Goal: Task Accomplishment & Management: Manage account settings

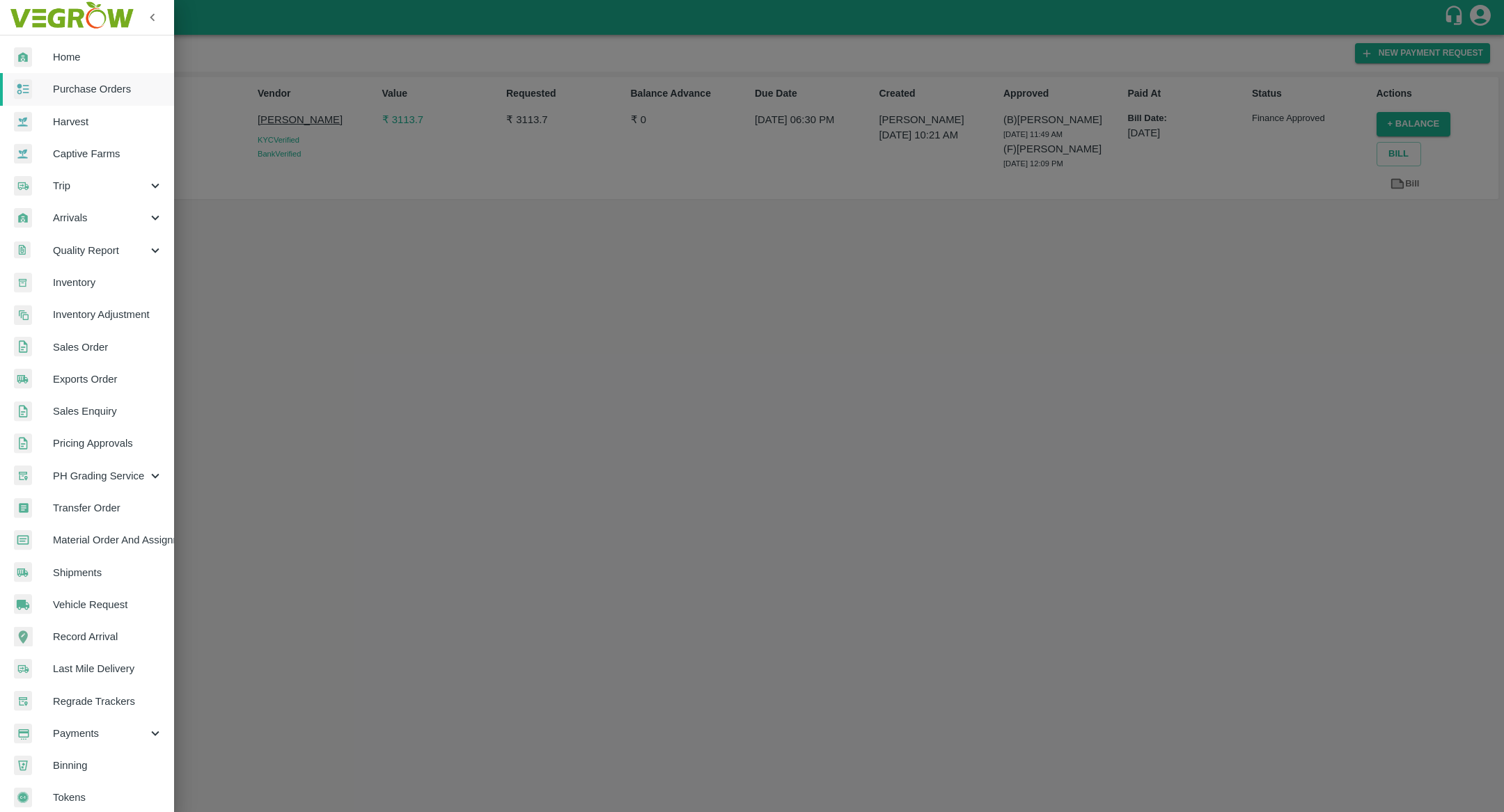
click at [70, 94] on span "Purchase Orders" at bounding box center [108, 90] width 110 height 15
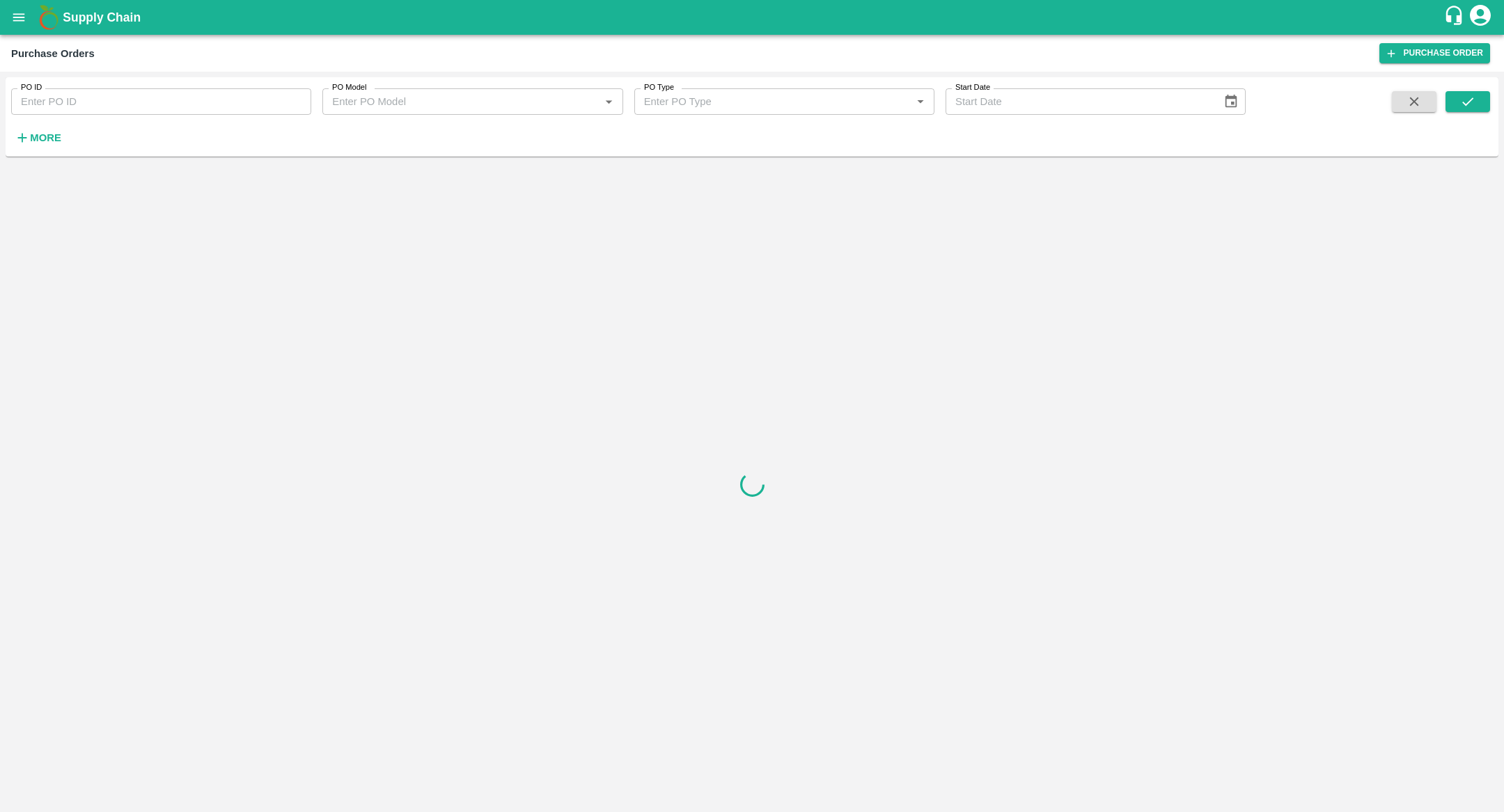
click at [43, 140] on strong "More" at bounding box center [46, 138] width 31 height 11
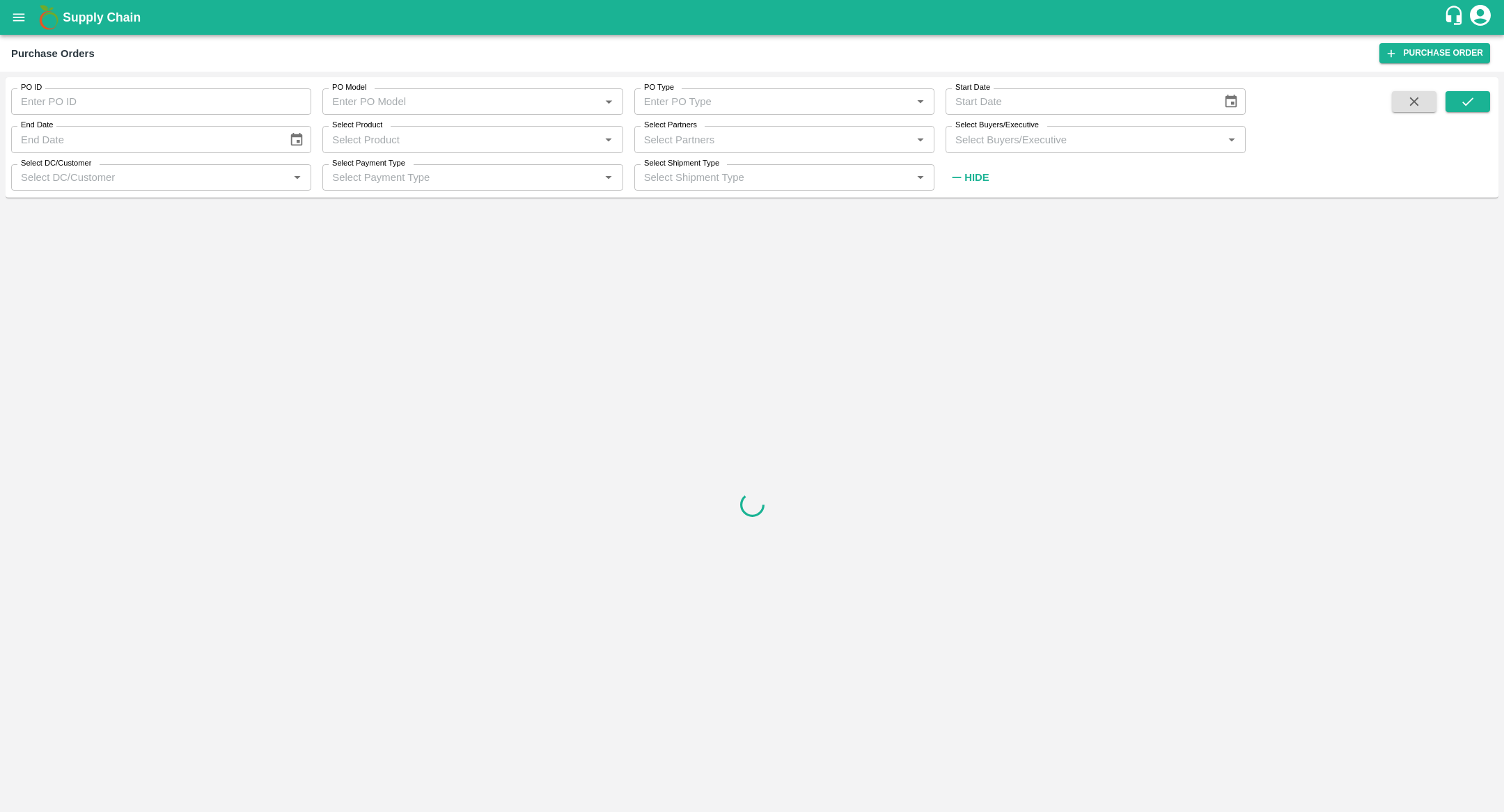
click at [485, 158] on div "Select Payment Type Select Payment Type   *" at bounding box center [466, 172] width 311 height 38
click at [485, 143] on input "Select Product" at bounding box center [461, 139] width 269 height 18
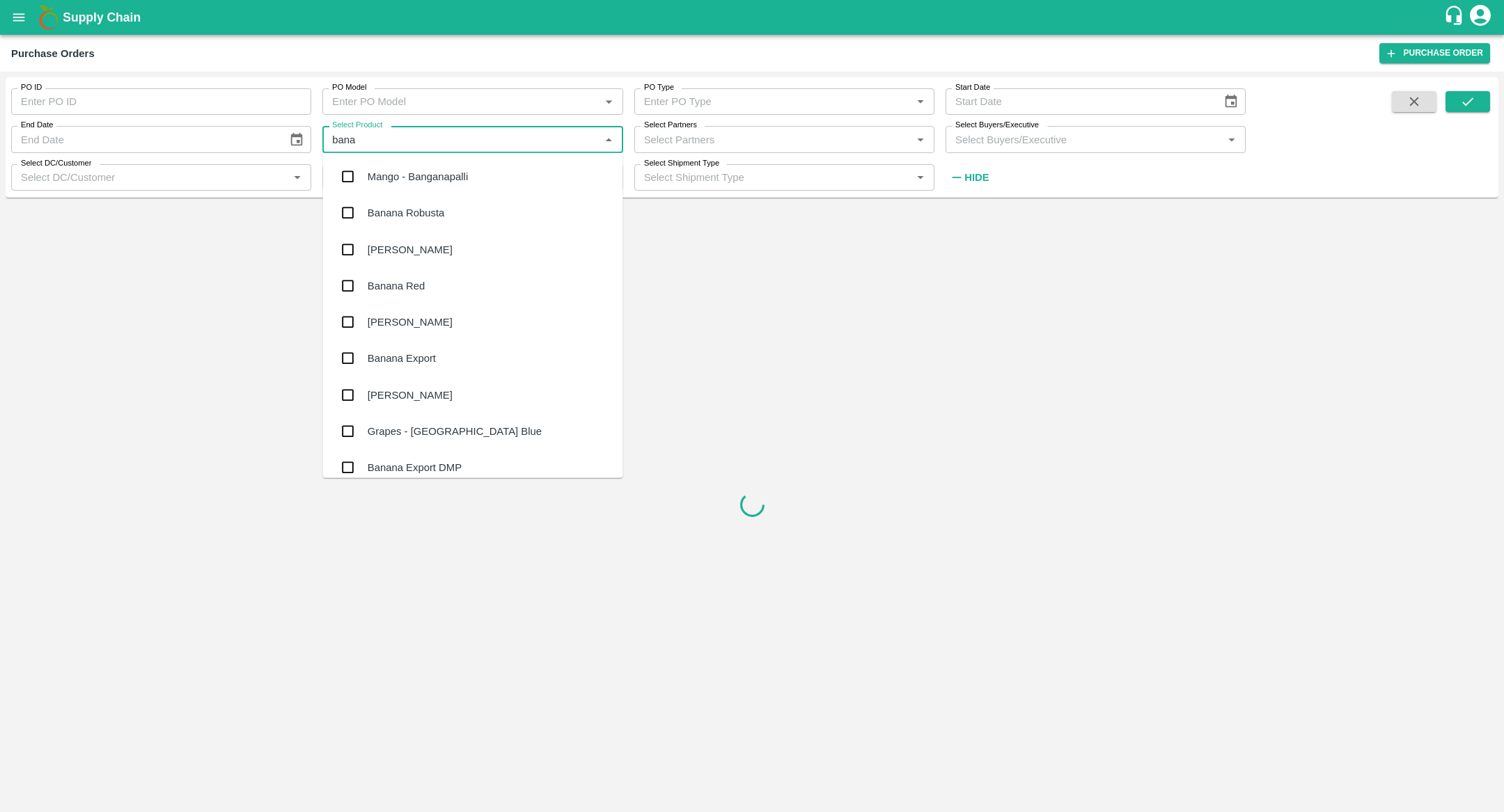
type input "banan"
click at [422, 331] on div "Banana Export" at bounding box center [473, 322] width 300 height 36
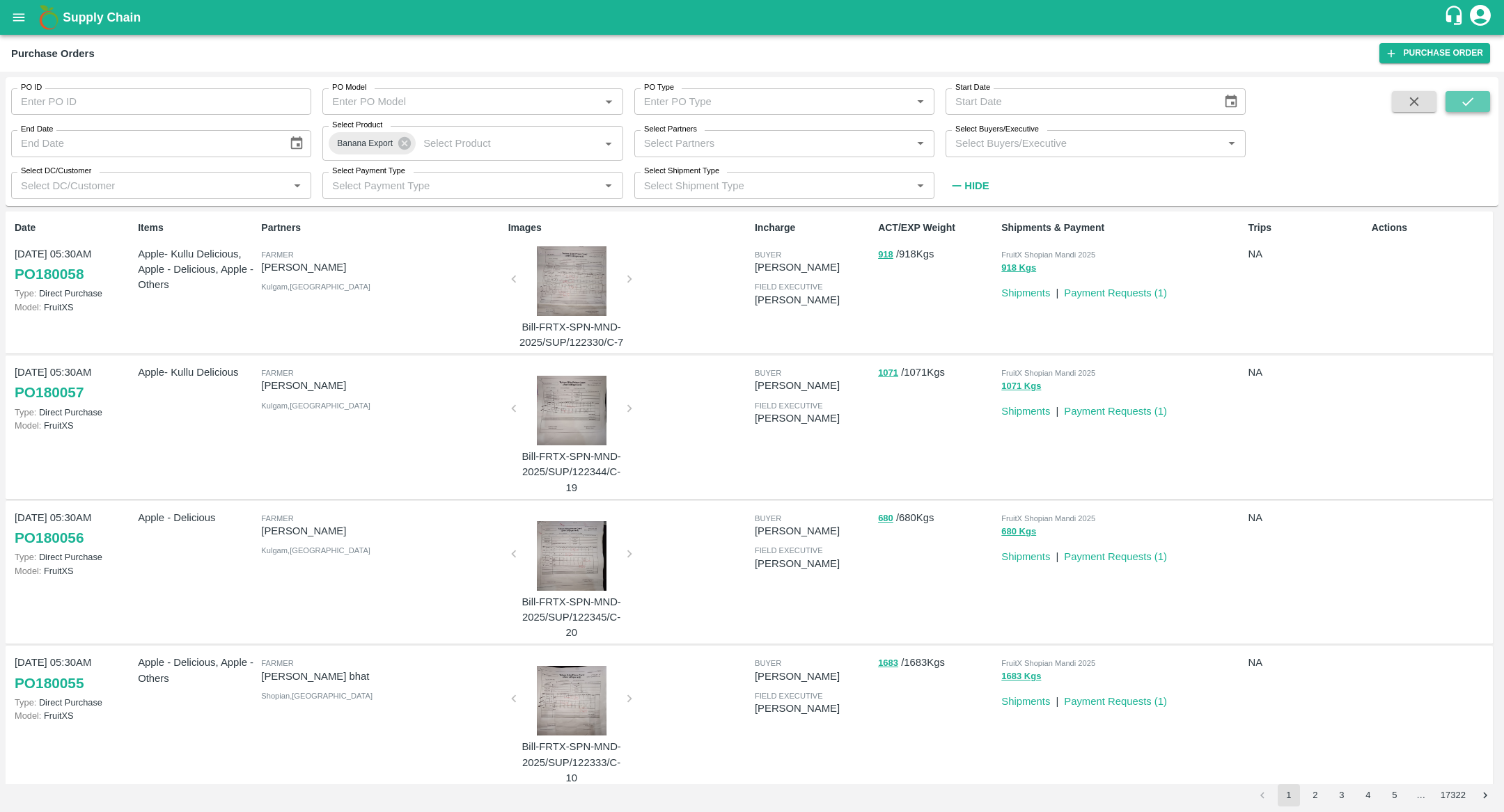
click at [1462, 107] on icon "submit" at bounding box center [1468, 102] width 16 height 15
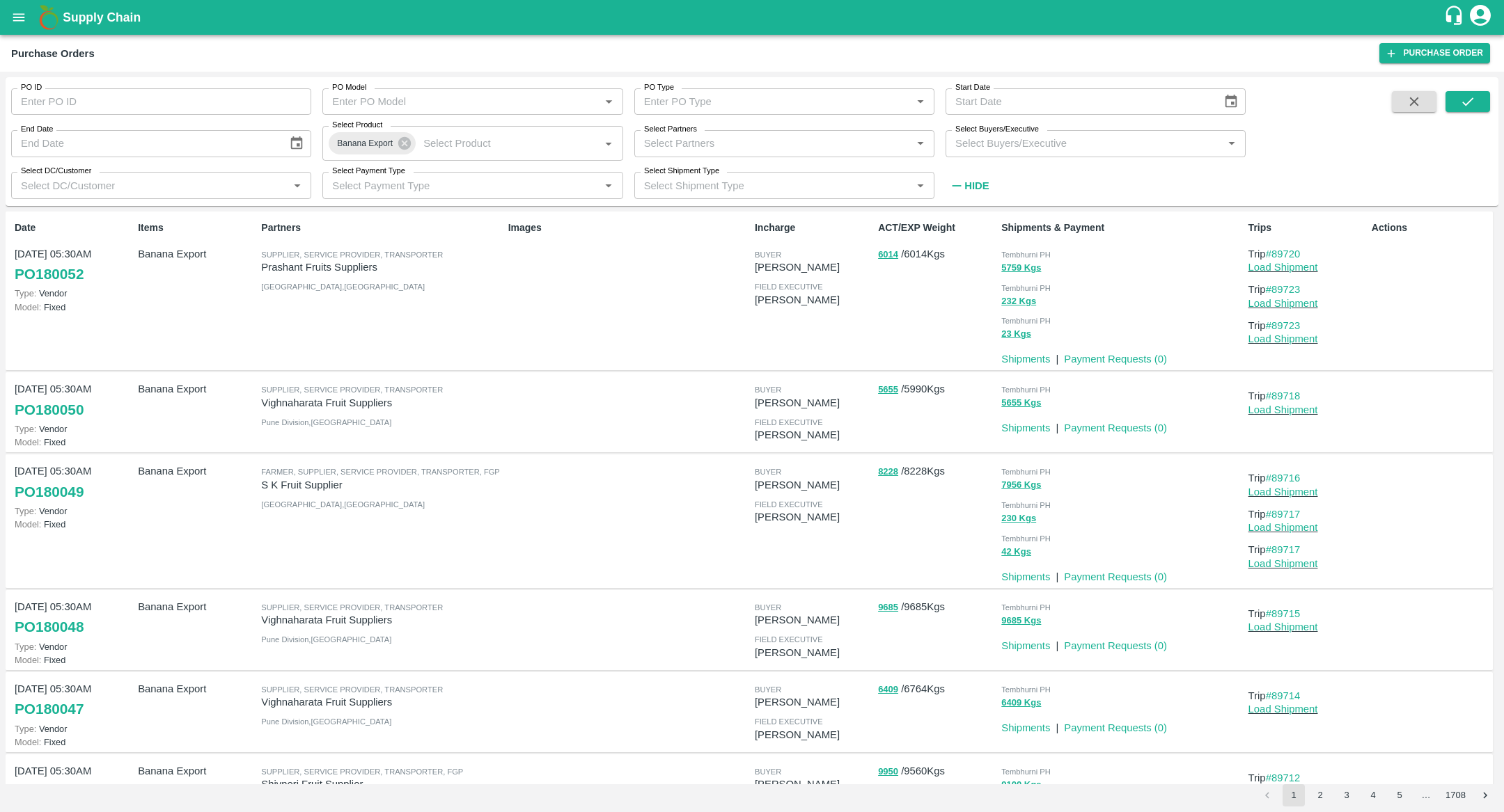
click at [47, 271] on link "PO 180052" at bounding box center [49, 274] width 69 height 25
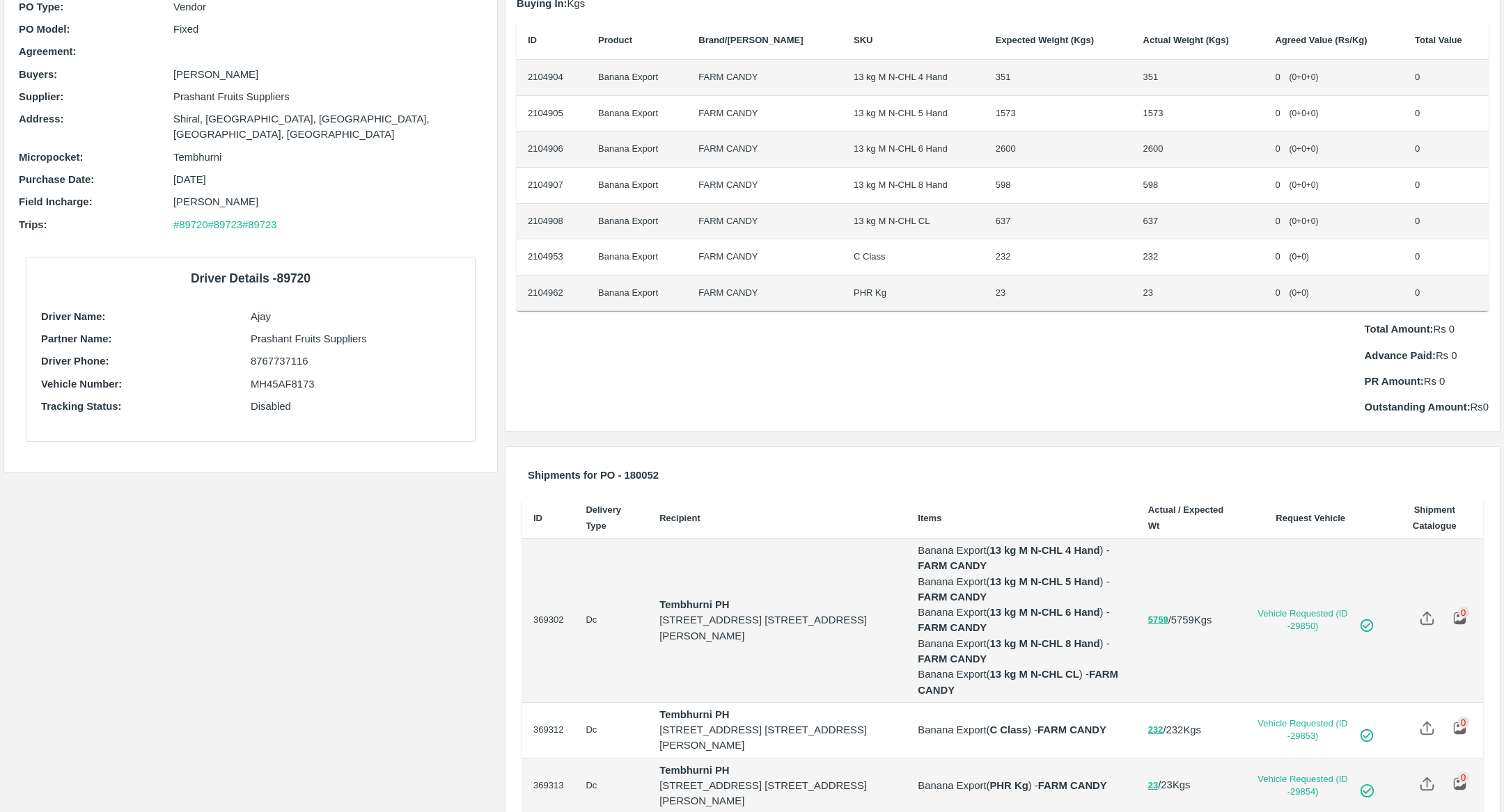
scroll to position [232, 0]
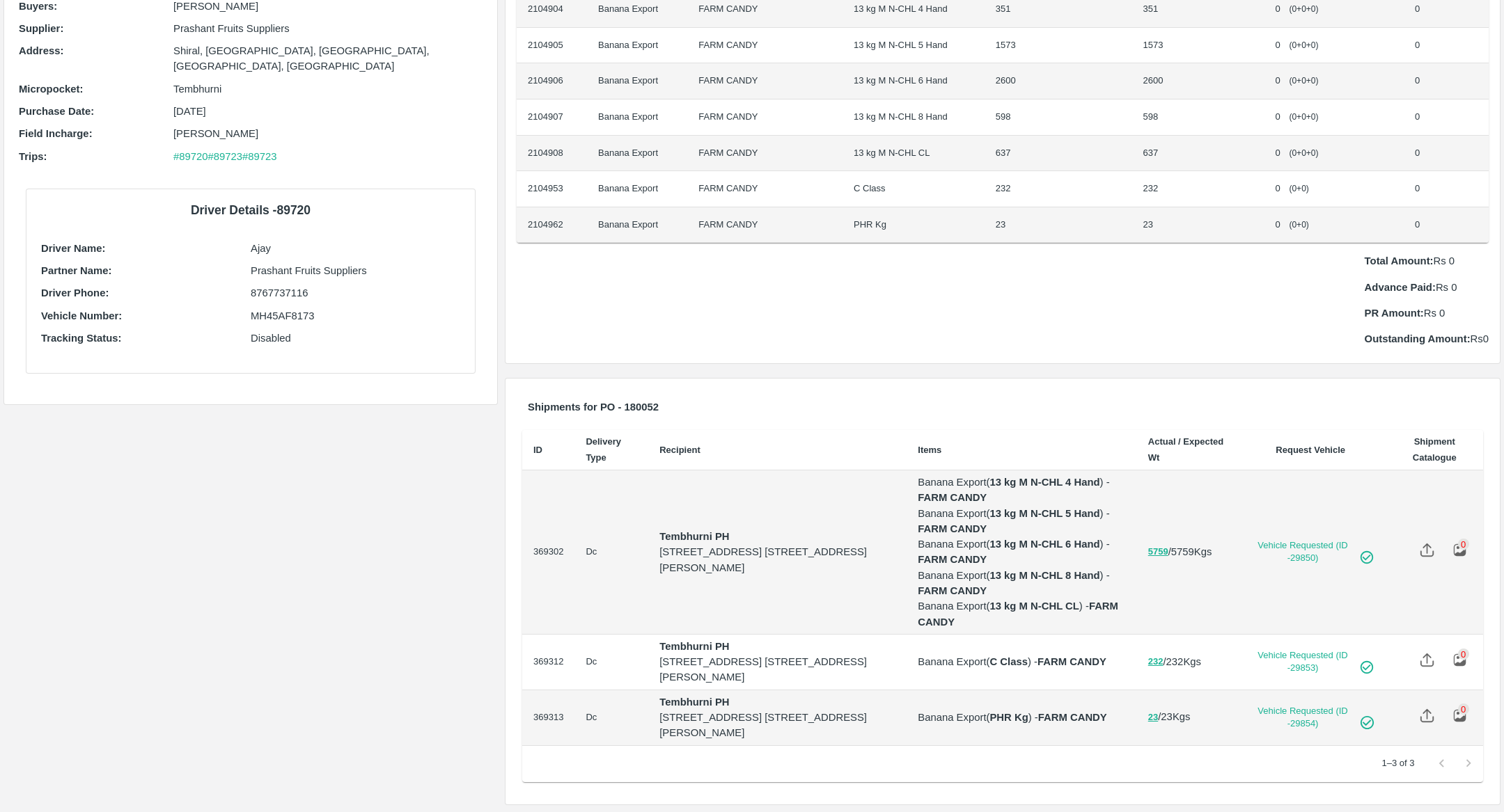
click at [1041, 654] on p "Banana Export ( C Class ) - FARM CANDY" at bounding box center [1021, 662] width 208 height 15
click at [1055, 654] on p "Banana Export ( C Class ) - FARM CANDY" at bounding box center [1021, 662] width 208 height 15
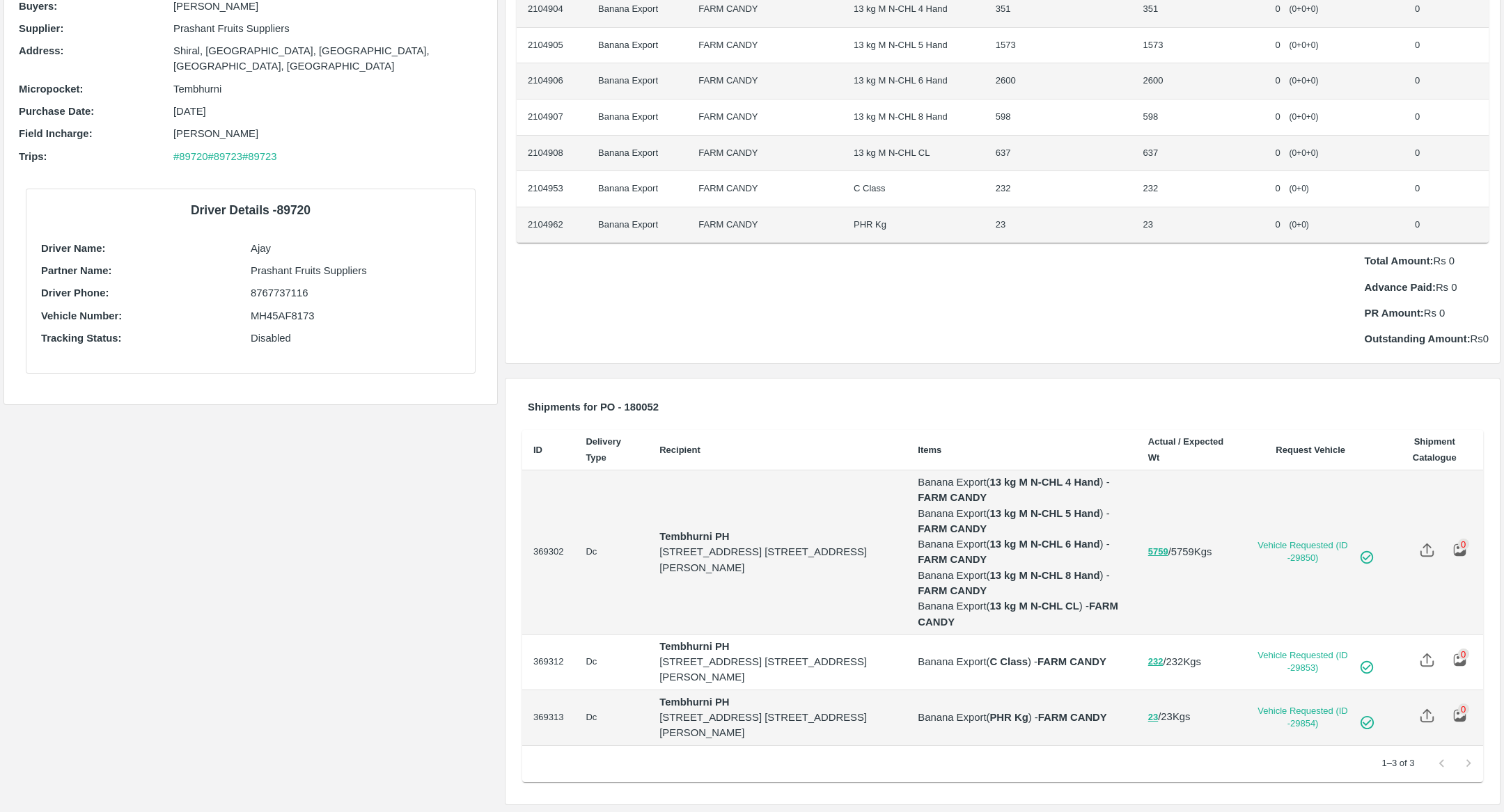
click at [1055, 654] on p "Banana Export ( C Class ) - FARM CANDY" at bounding box center [1021, 662] width 208 height 15
click at [1040, 654] on p "Banana Export ( C Class ) - FARM CANDY" at bounding box center [1021, 662] width 208 height 15
click at [1045, 654] on p "Banana Export ( C Class ) - FARM CANDY" at bounding box center [1021, 662] width 208 height 15
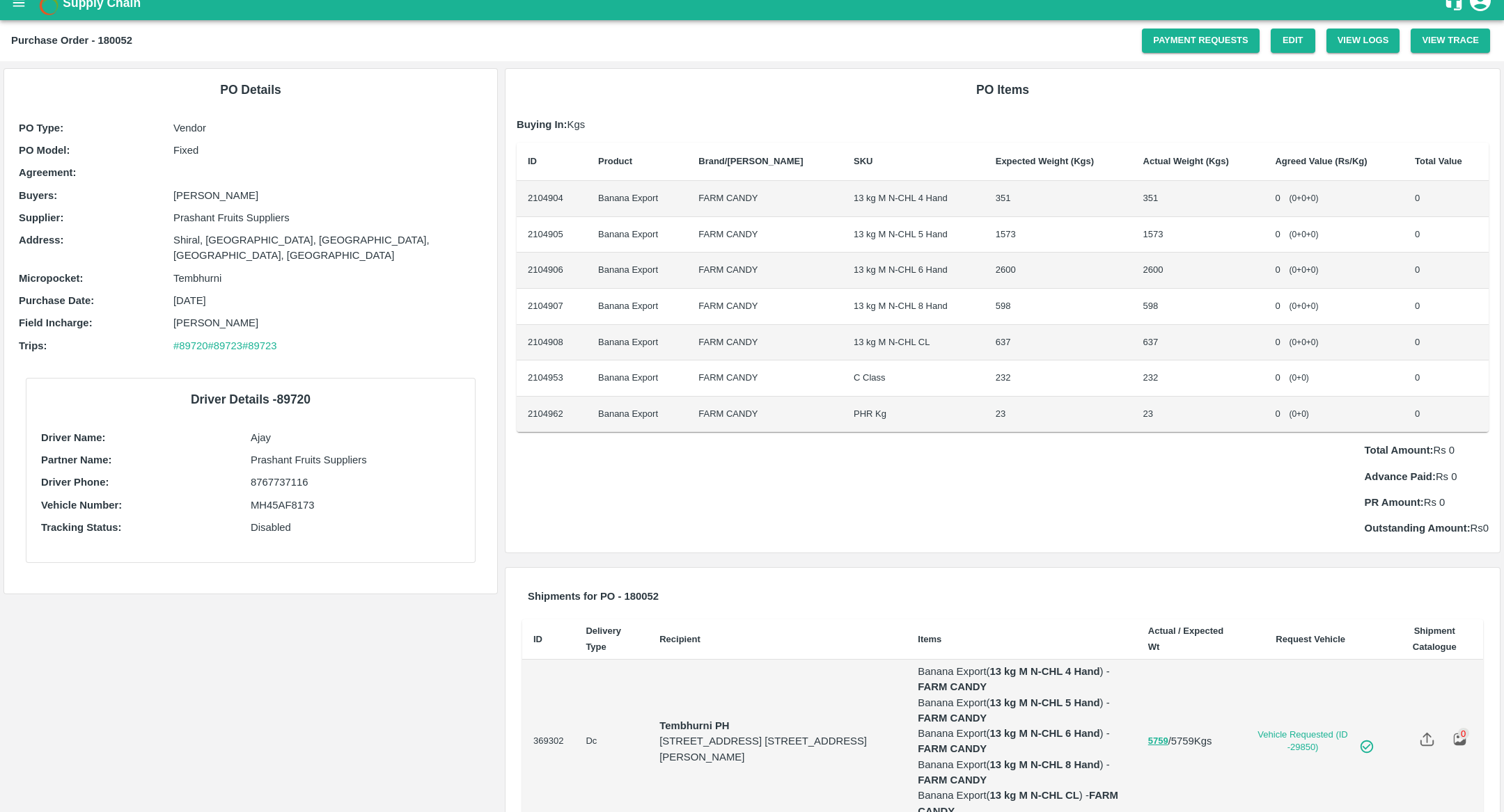
scroll to position [0, 0]
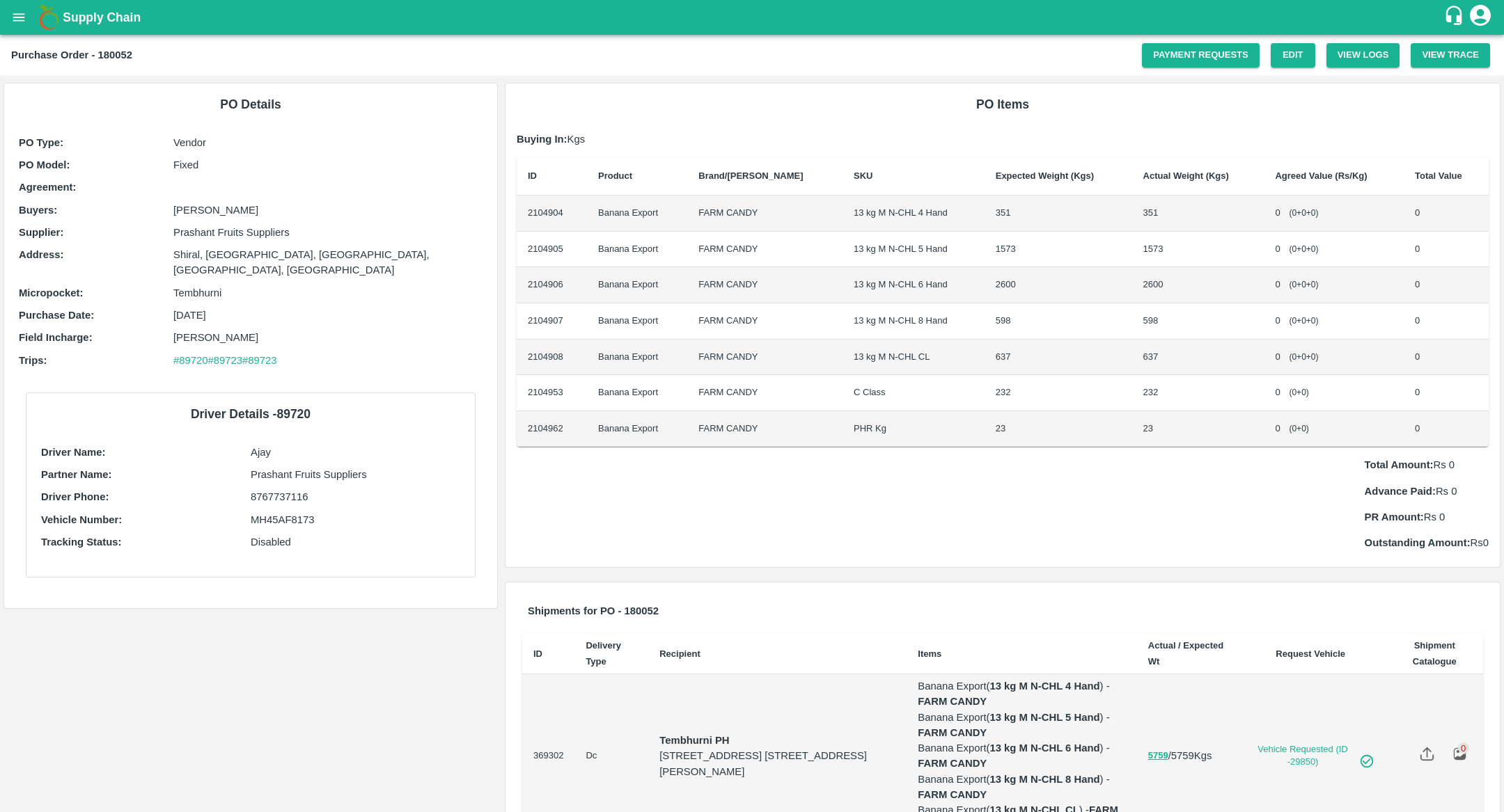
click at [887, 290] on td "13 kg M N-CHL 6 Hand" at bounding box center [913, 285] width 142 height 36
click at [881, 322] on td "13 kg M N-CHL 8 Hand" at bounding box center [913, 321] width 142 height 36
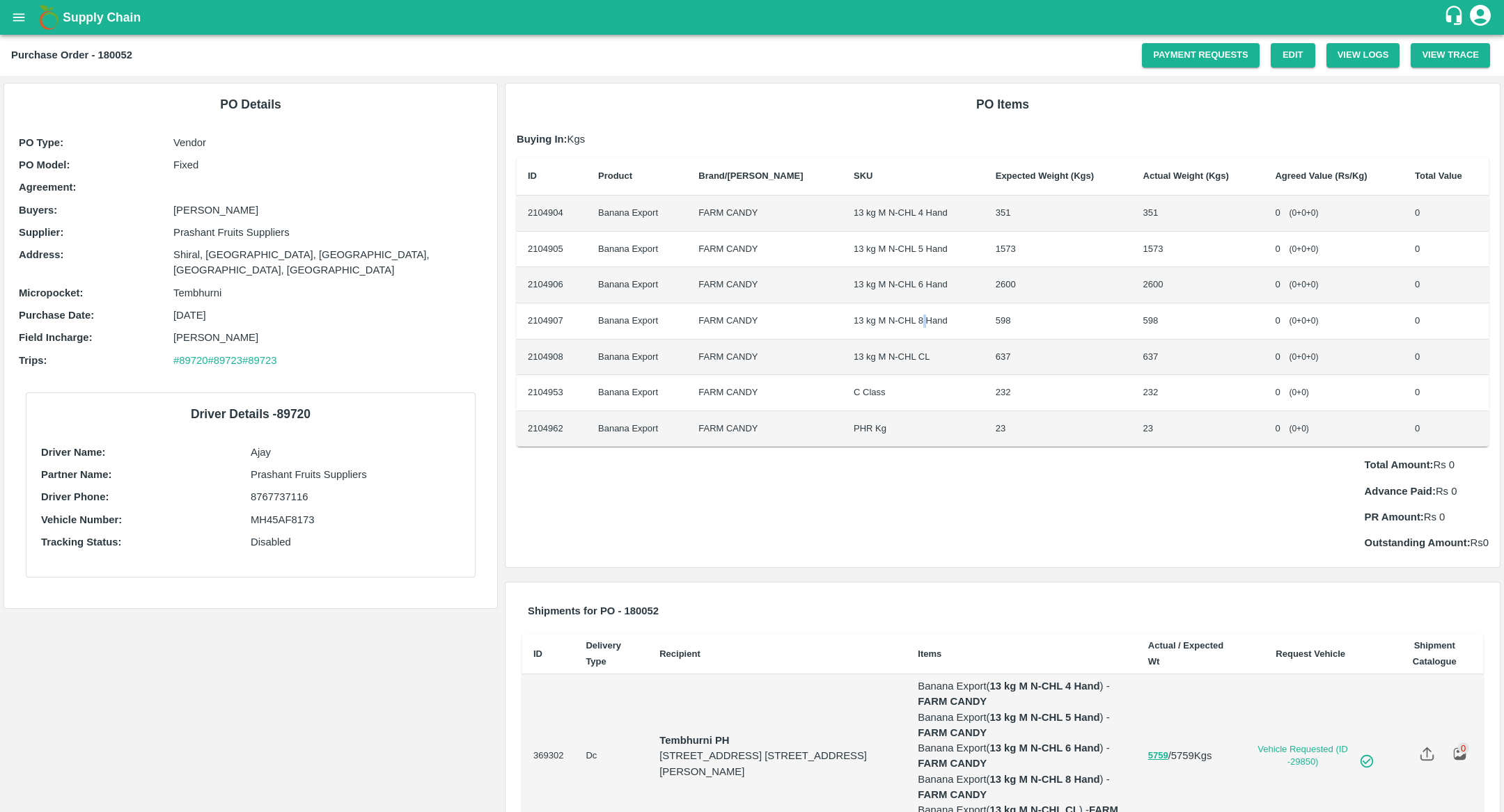
click at [881, 322] on td "13 kg M N-CHL 8 Hand" at bounding box center [913, 321] width 142 height 36
click at [873, 356] on td "13 kg M N-CHL CL" at bounding box center [913, 358] width 142 height 36
click at [893, 392] on td "C Class" at bounding box center [913, 394] width 142 height 36
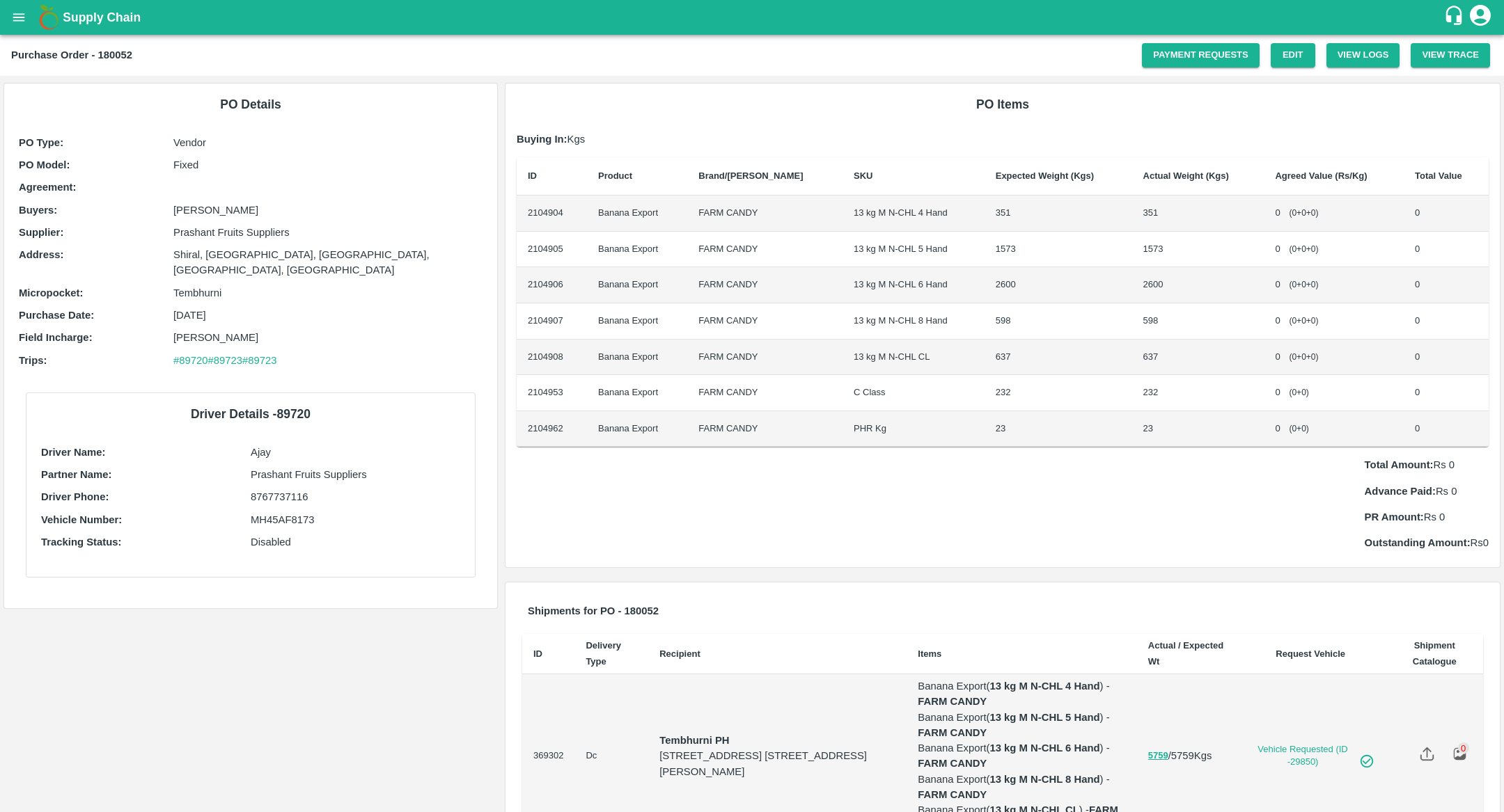
click at [1159, 454] on div "Total Amount: Rs 0 Advance Paid: Rs 0 PR Amount: Rs 0 Outstanding Amount: Rs 0" at bounding box center [1003, 499] width 973 height 103
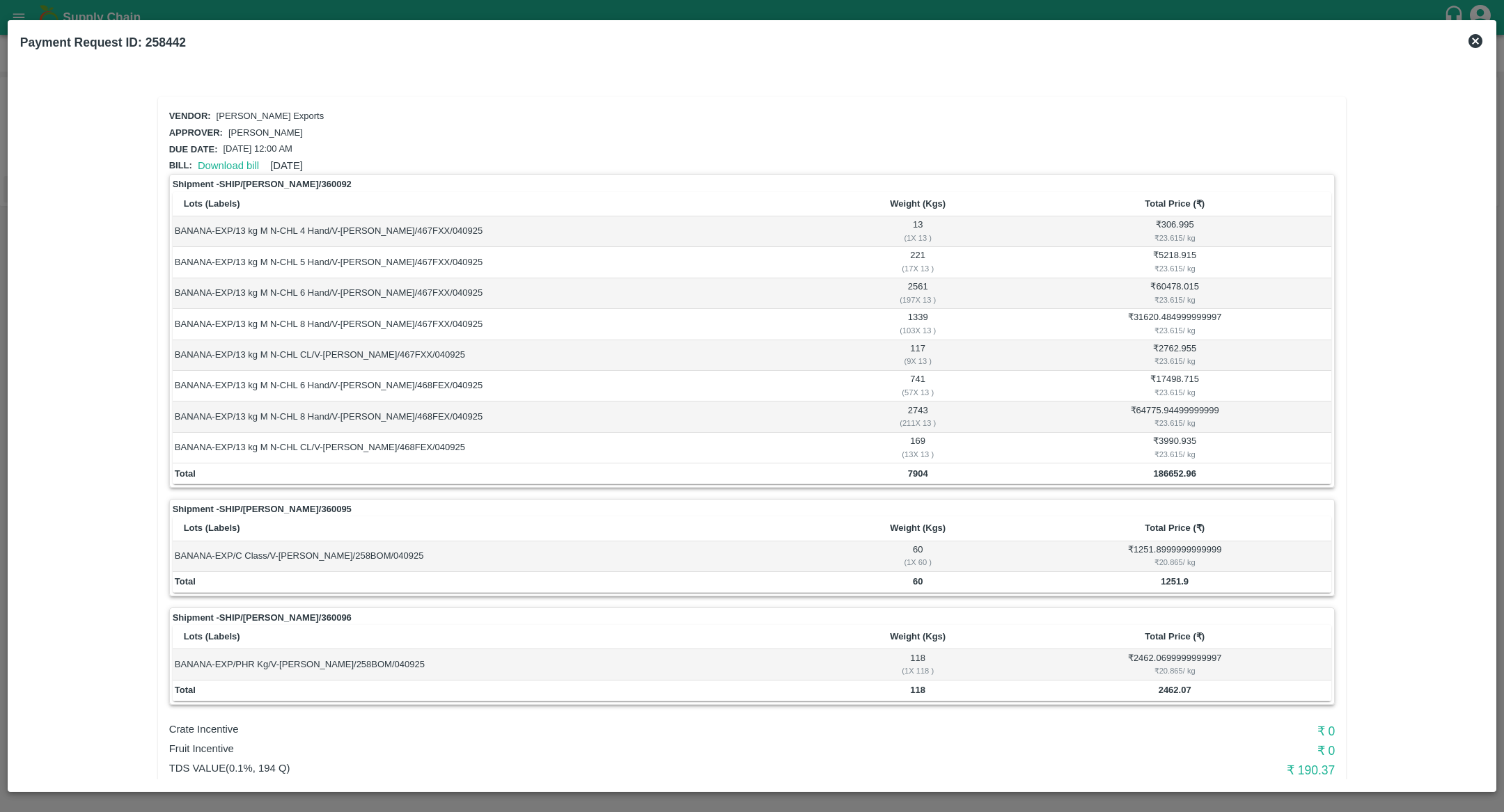
scroll to position [30, 0]
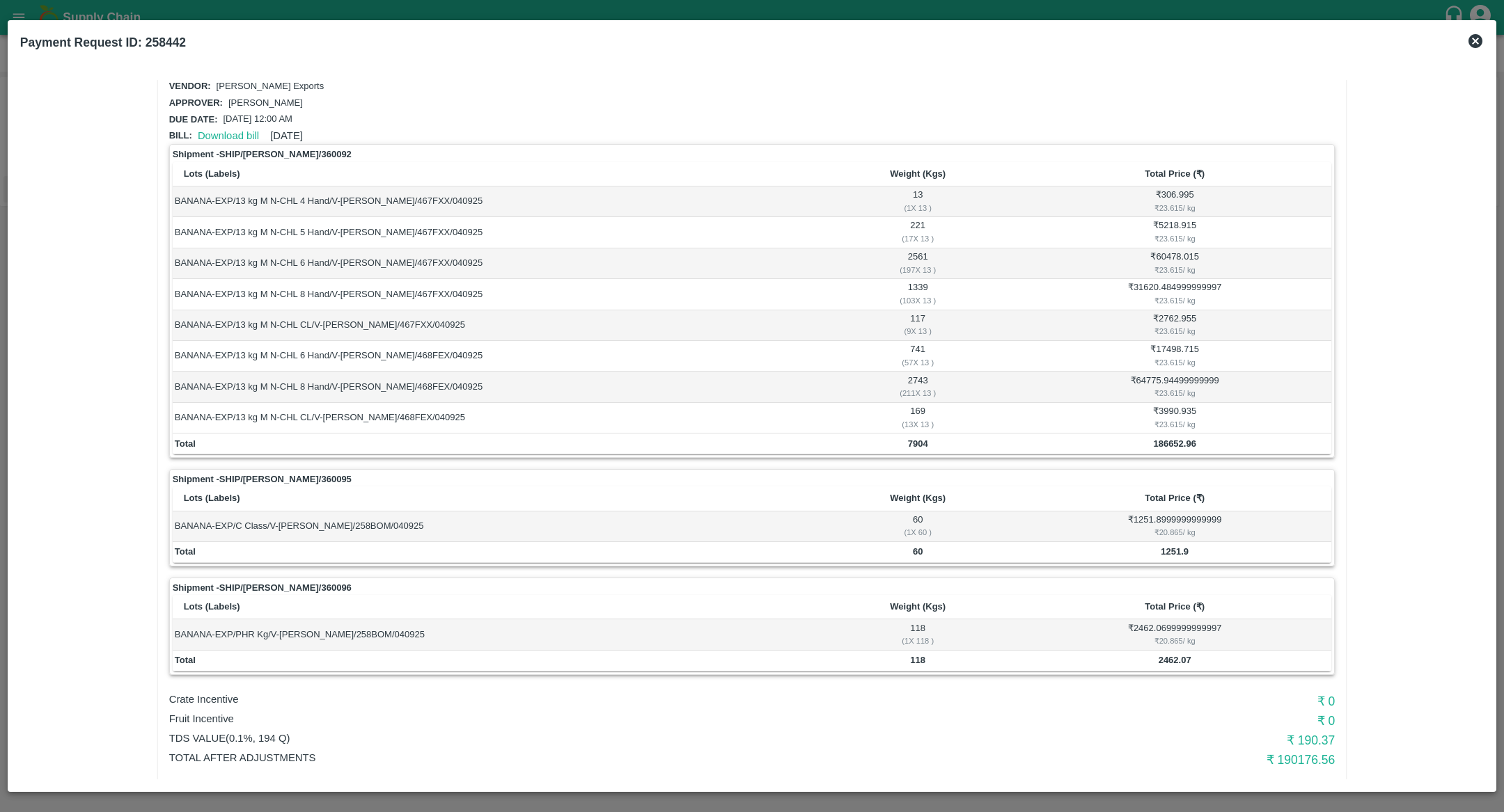
click at [1482, 40] on icon at bounding box center [1475, 40] width 16 height 16
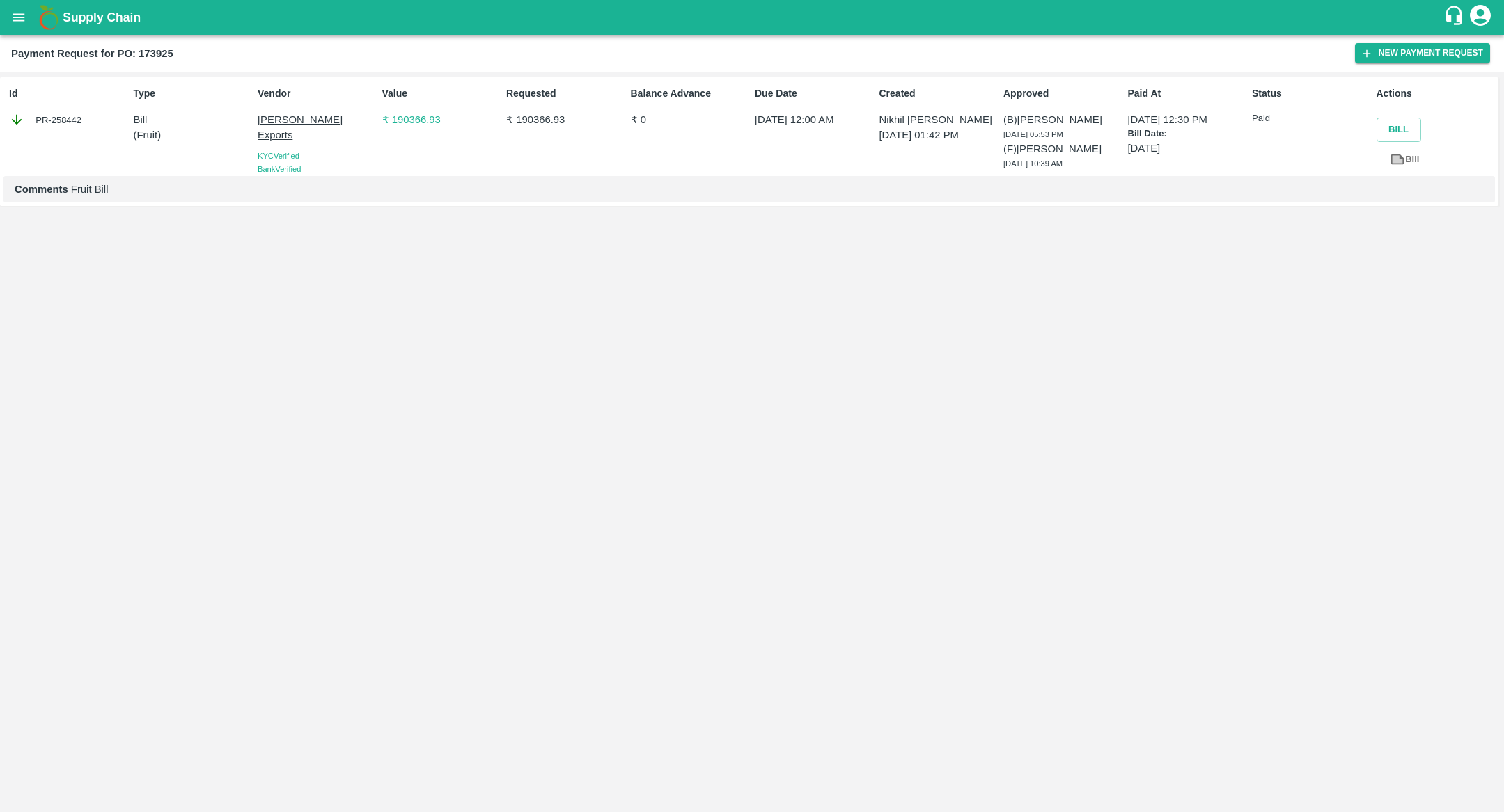
click at [925, 198] on div "Id PR-258442 Type Bill ( Fruit ) Vendor Shreyansh Exports KYC Verified Bank Ver…" at bounding box center [749, 142] width 1499 height 129
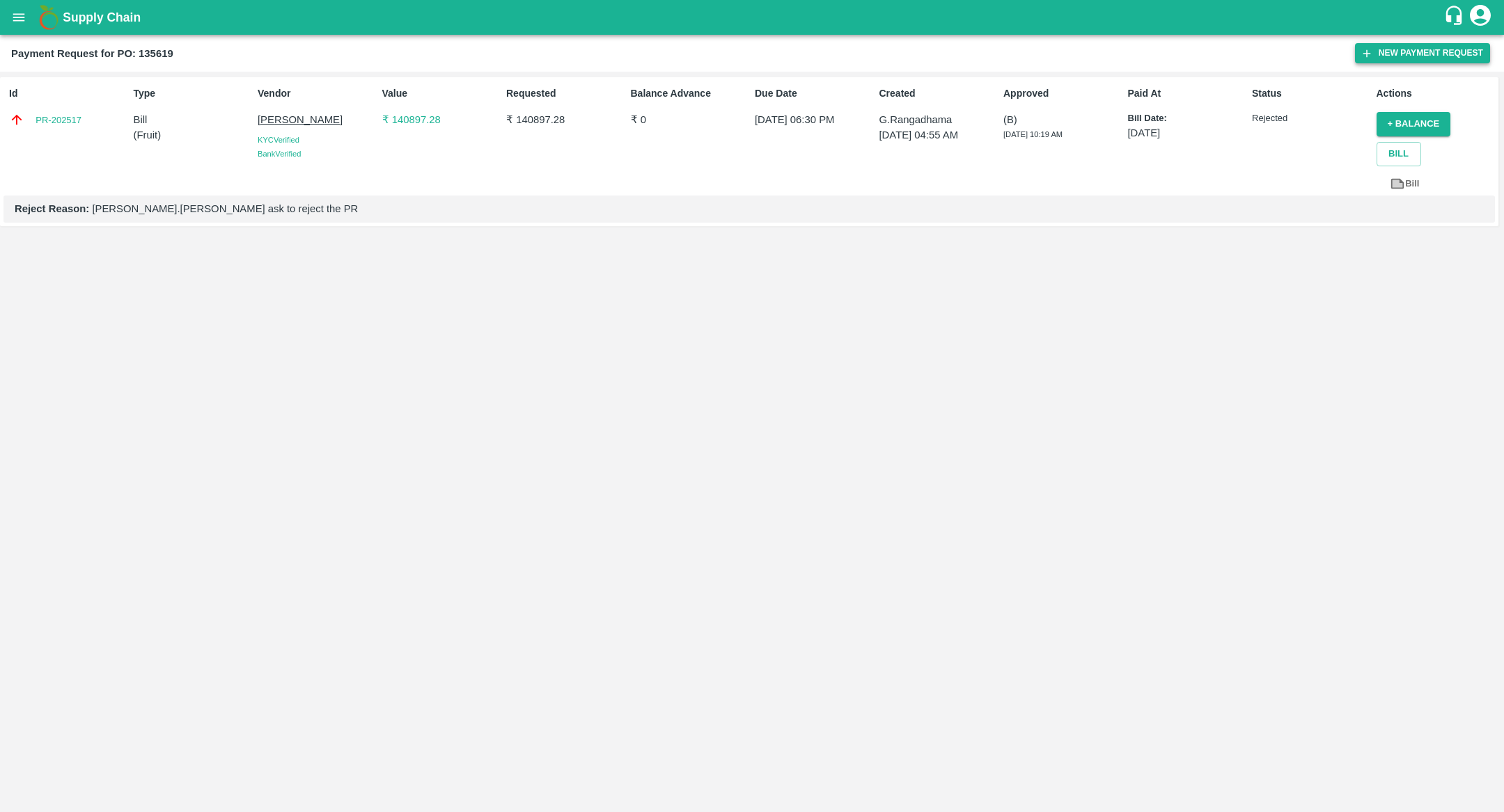
click at [1408, 46] on button "New Payment Request" at bounding box center [1422, 53] width 135 height 20
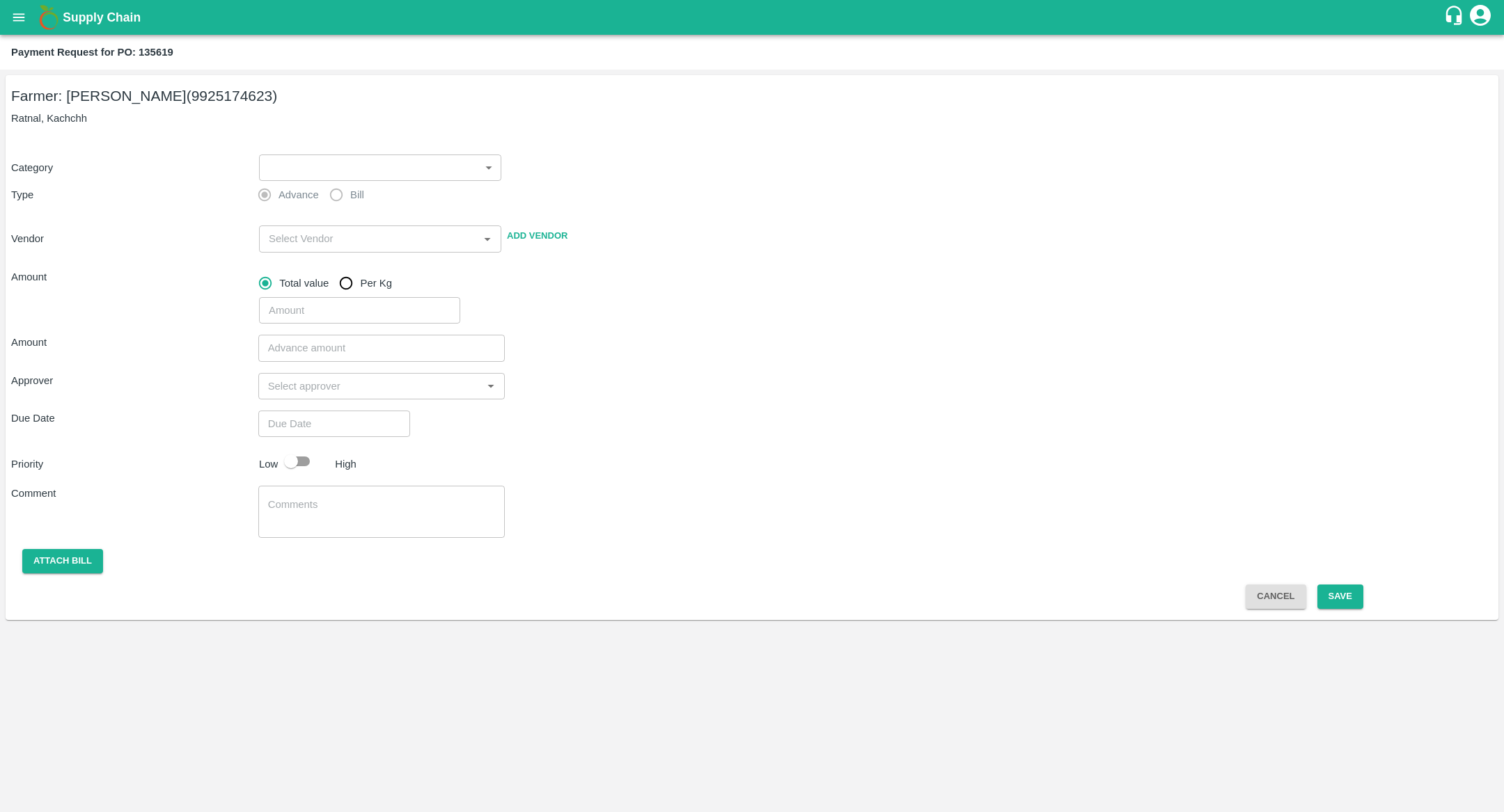
click at [342, 198] on label "Bill" at bounding box center [343, 195] width 42 height 28
click at [457, 168] on body "Supply Chain Payment Request for PO: 135619 Farmer: naran hira ahir (9925174623…" at bounding box center [752, 406] width 1504 height 812
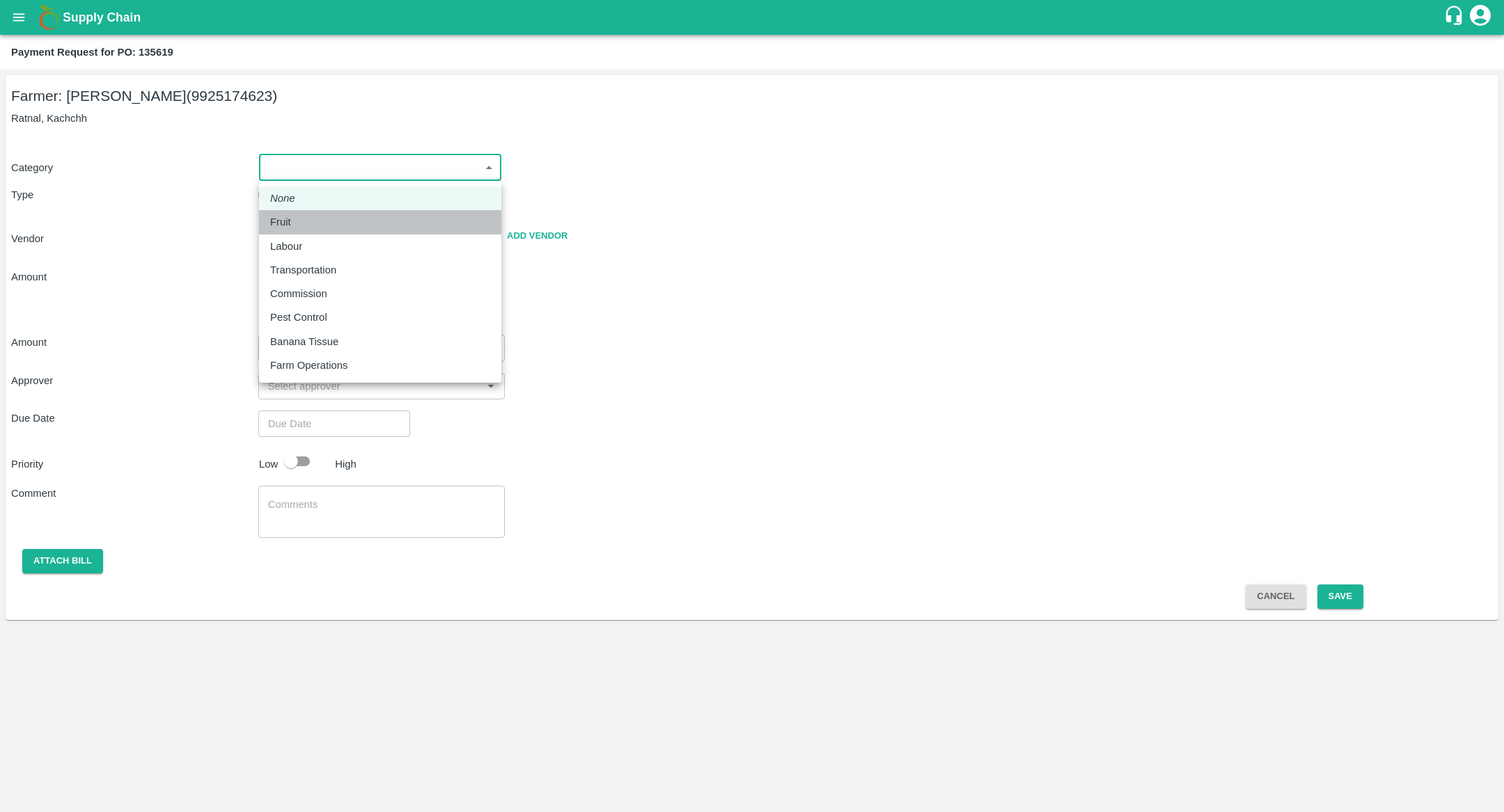
click at [393, 222] on div "Fruit" at bounding box center [380, 222] width 220 height 15
type input "1"
type input "naran hira ahir - 9925174623(Farmer)"
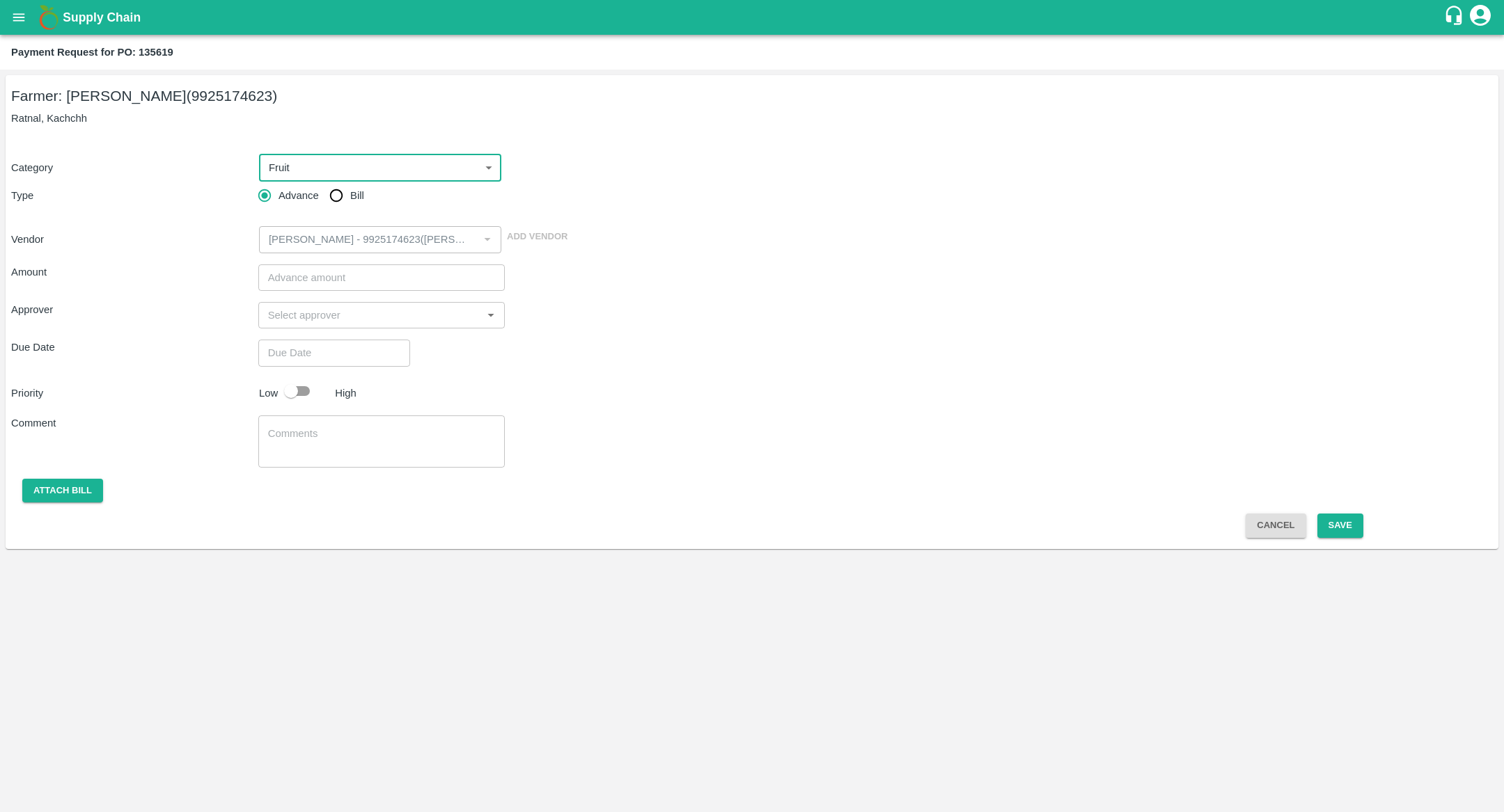
click at [338, 195] on input "Bill" at bounding box center [336, 195] width 28 height 28
radio input "true"
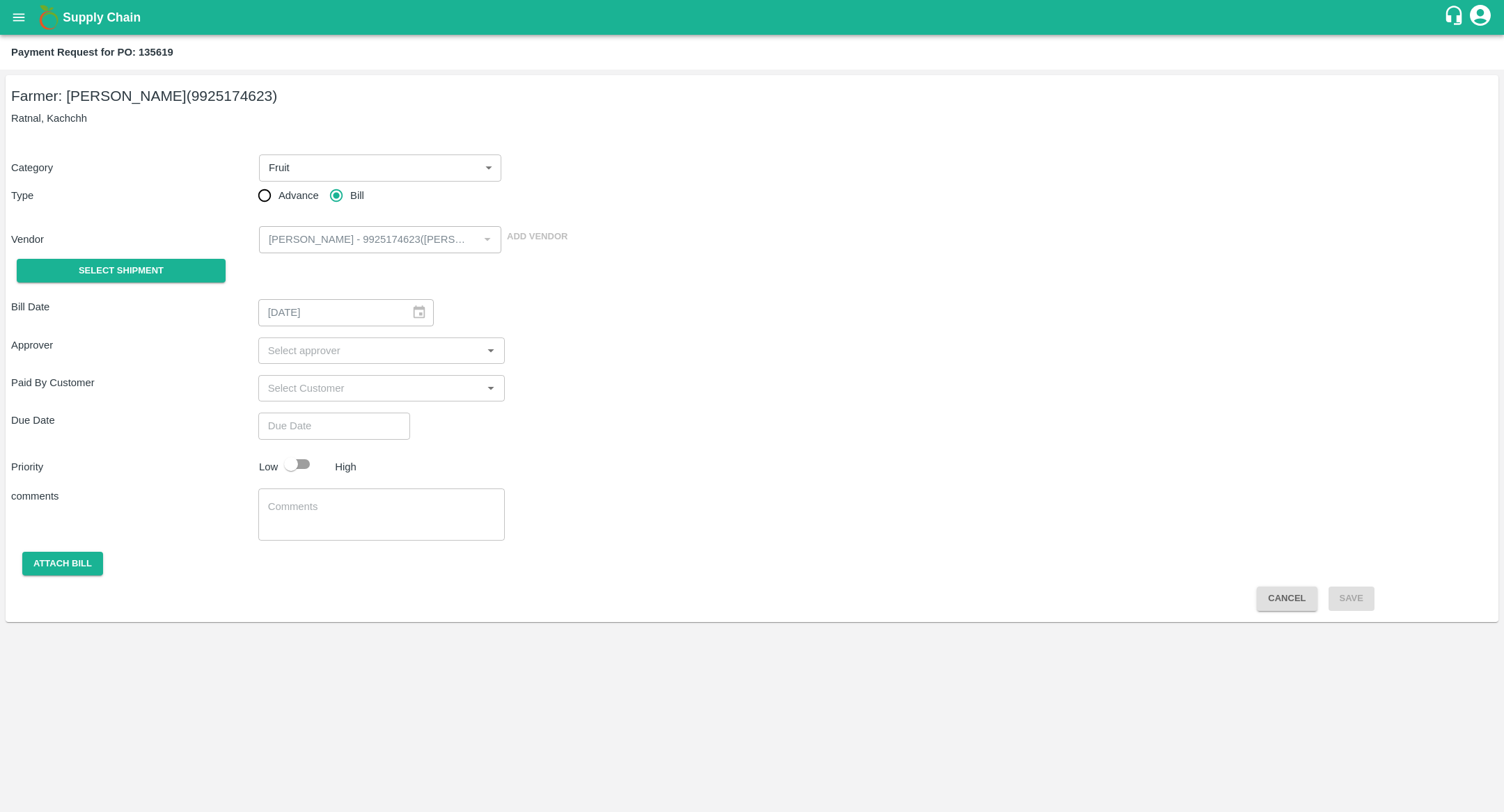
click at [154, 296] on div "Bill Date 03/02/2025 ​ Approver ​ Paid By Customer ​ Due Date ​ Priority Low Hi…" at bounding box center [752, 449] width 1482 height 323
click at [152, 279] on button "Select Shipment" at bounding box center [121, 271] width 209 height 24
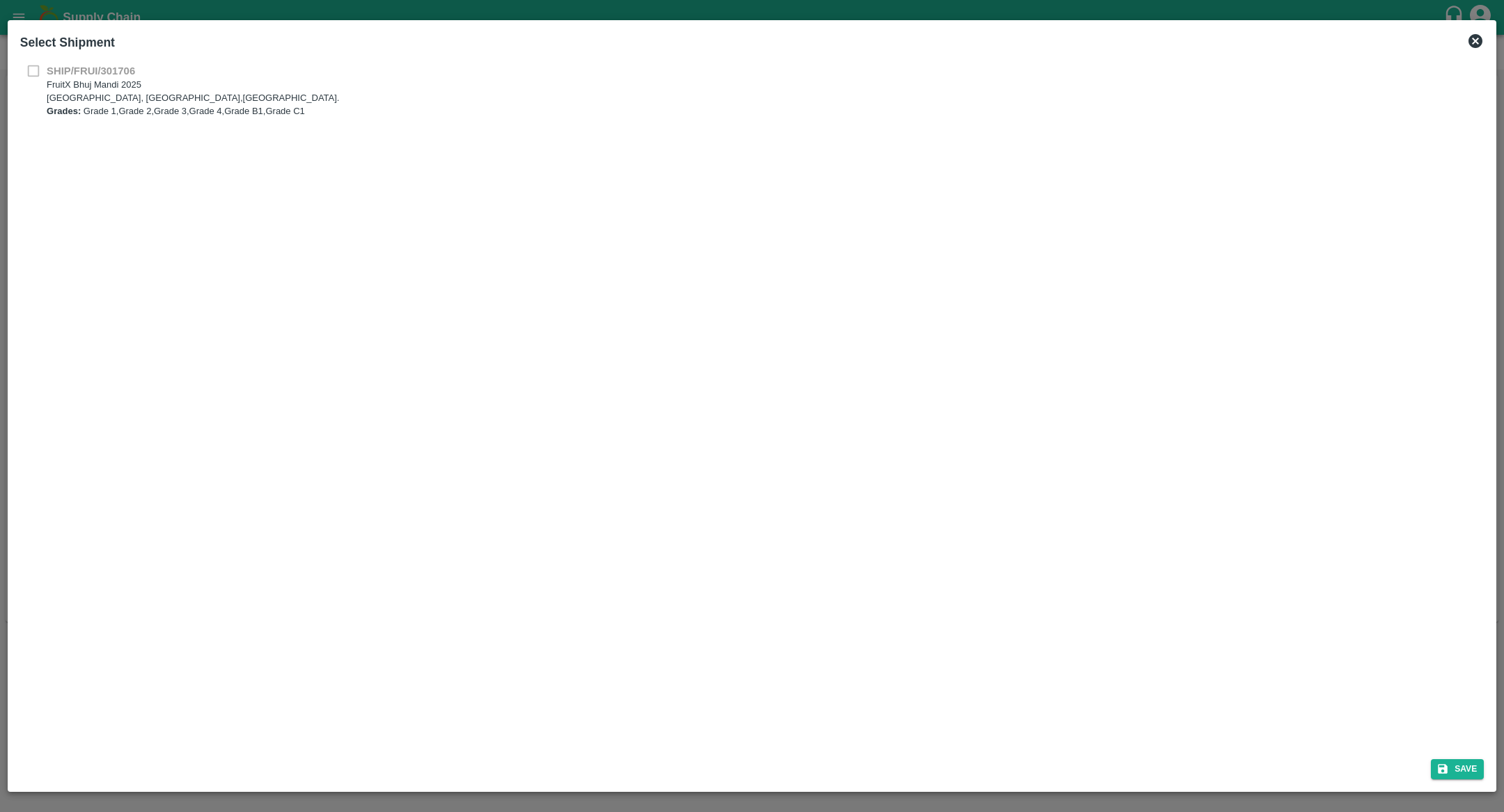
click at [38, 82] on div "SHIP/FRUI/301706 FruitX Bhuj Mandi 2025 Nakhatrana Road, Village Mankua, Bhuj,G…" at bounding box center [751, 90] width 1464 height 54
click at [1476, 40] on icon at bounding box center [1475, 40] width 16 height 16
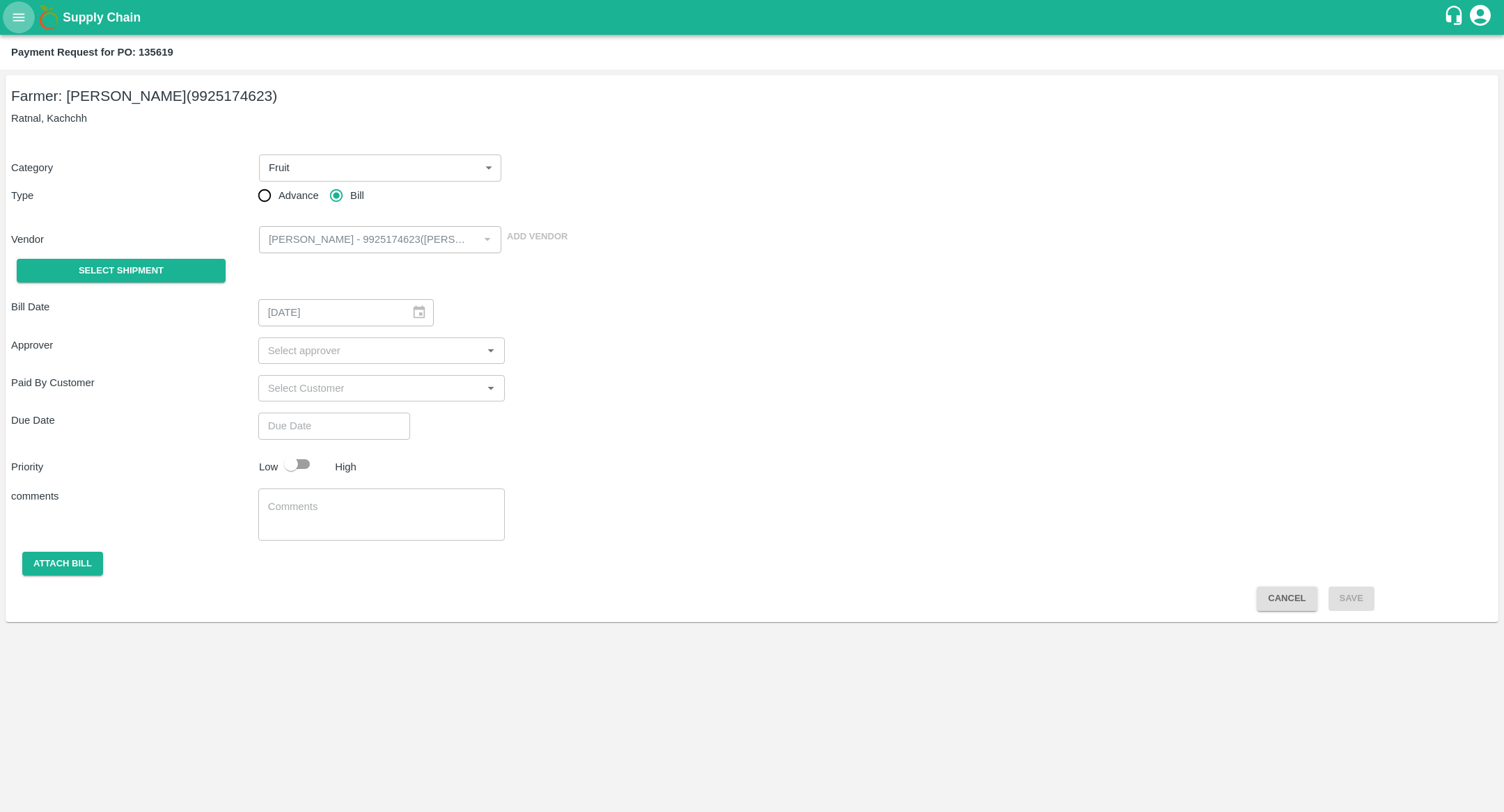
click at [23, 25] on button "open drawer" at bounding box center [18, 17] width 32 height 32
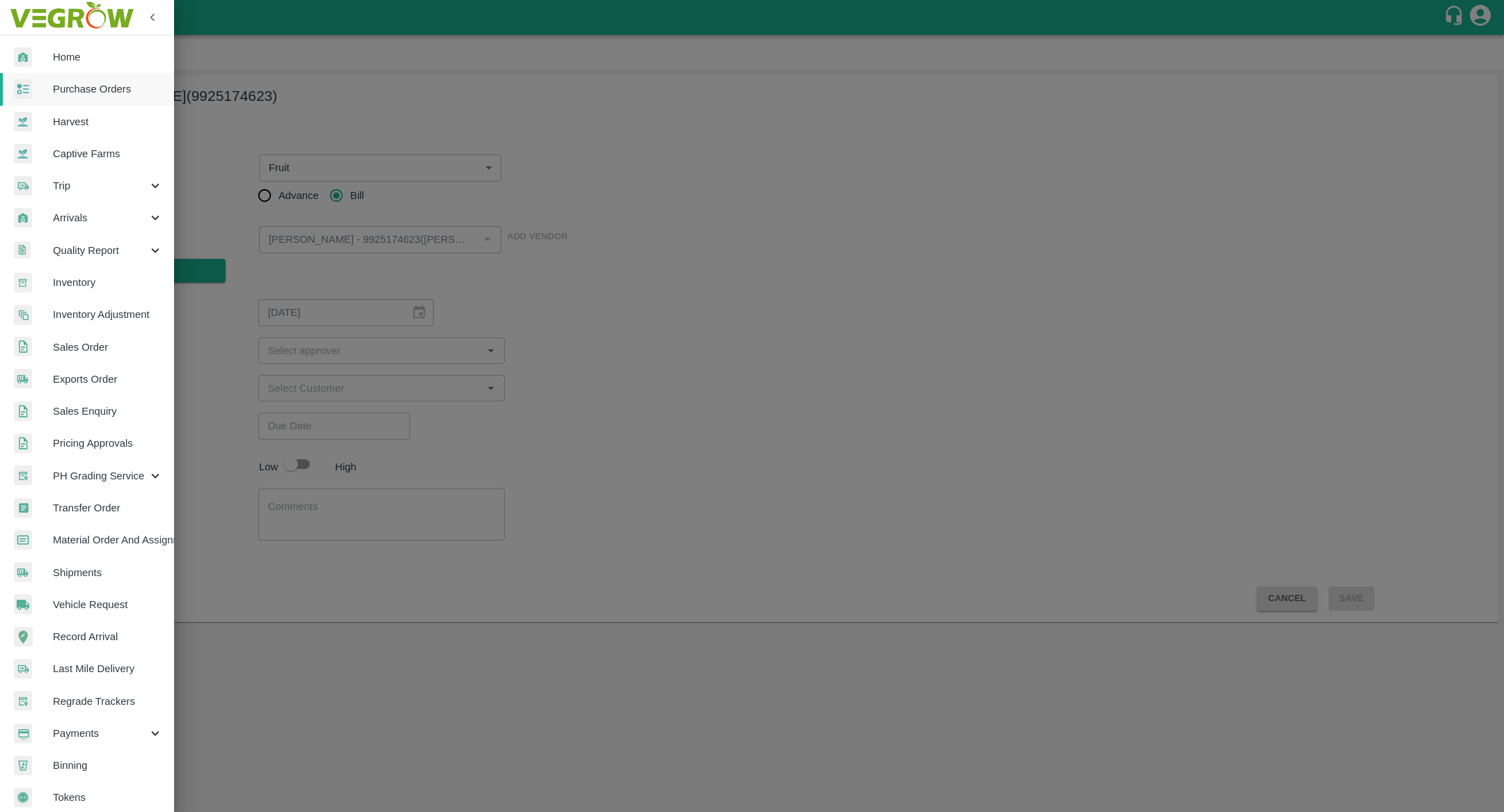
scroll to position [12, 0]
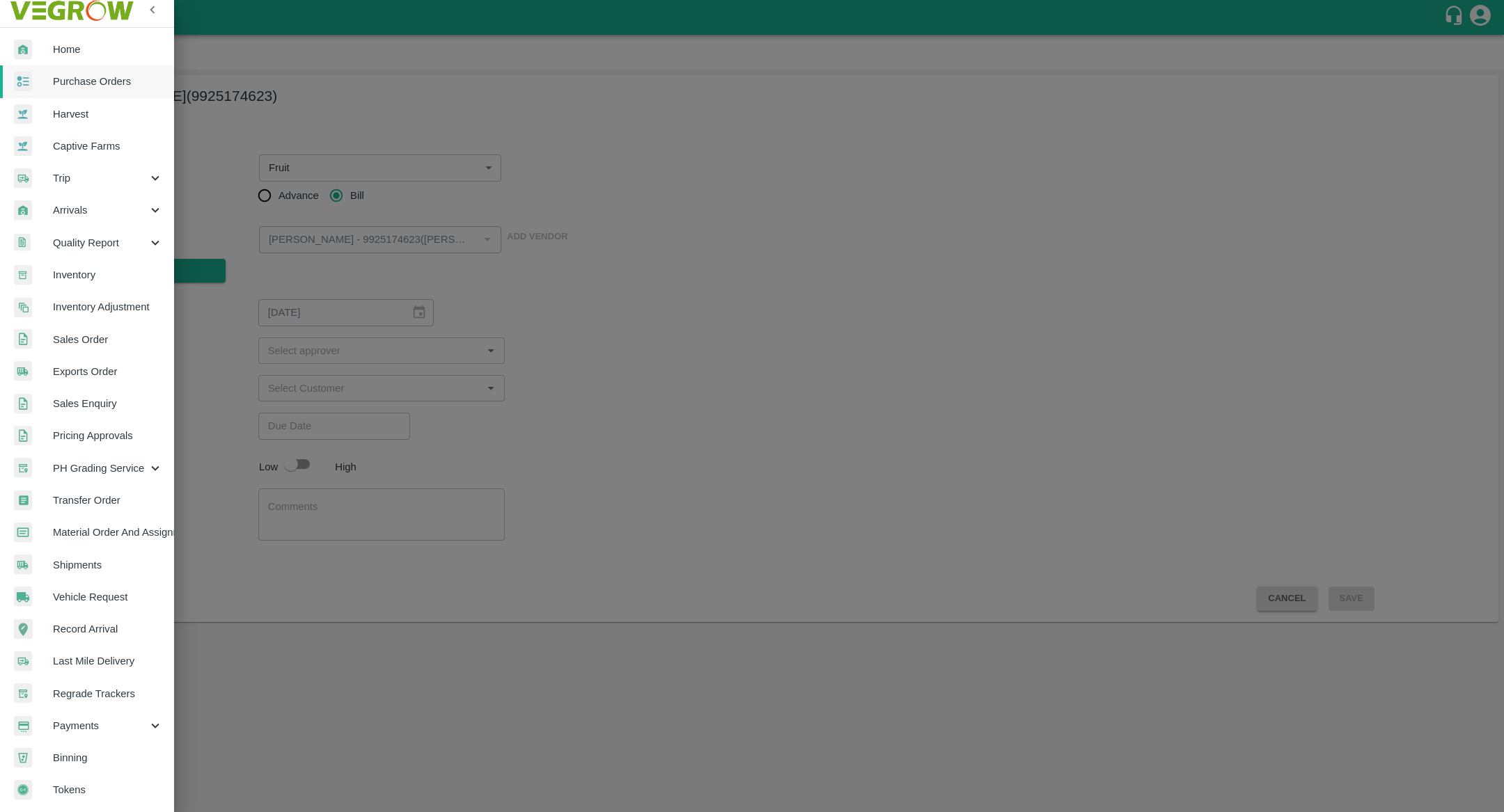
click at [86, 558] on span "Shipments" at bounding box center [108, 566] width 110 height 15
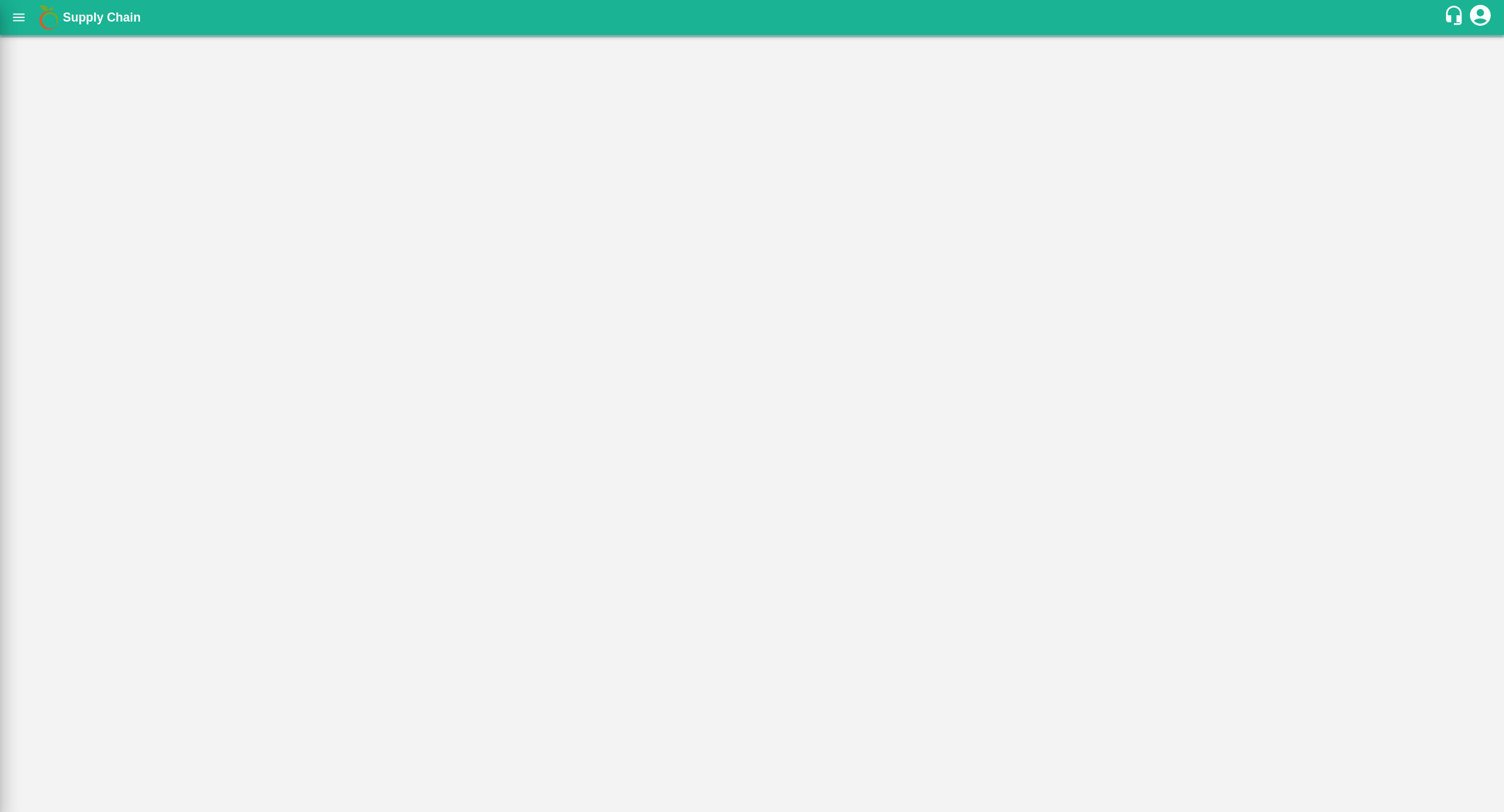
scroll to position [6, 0]
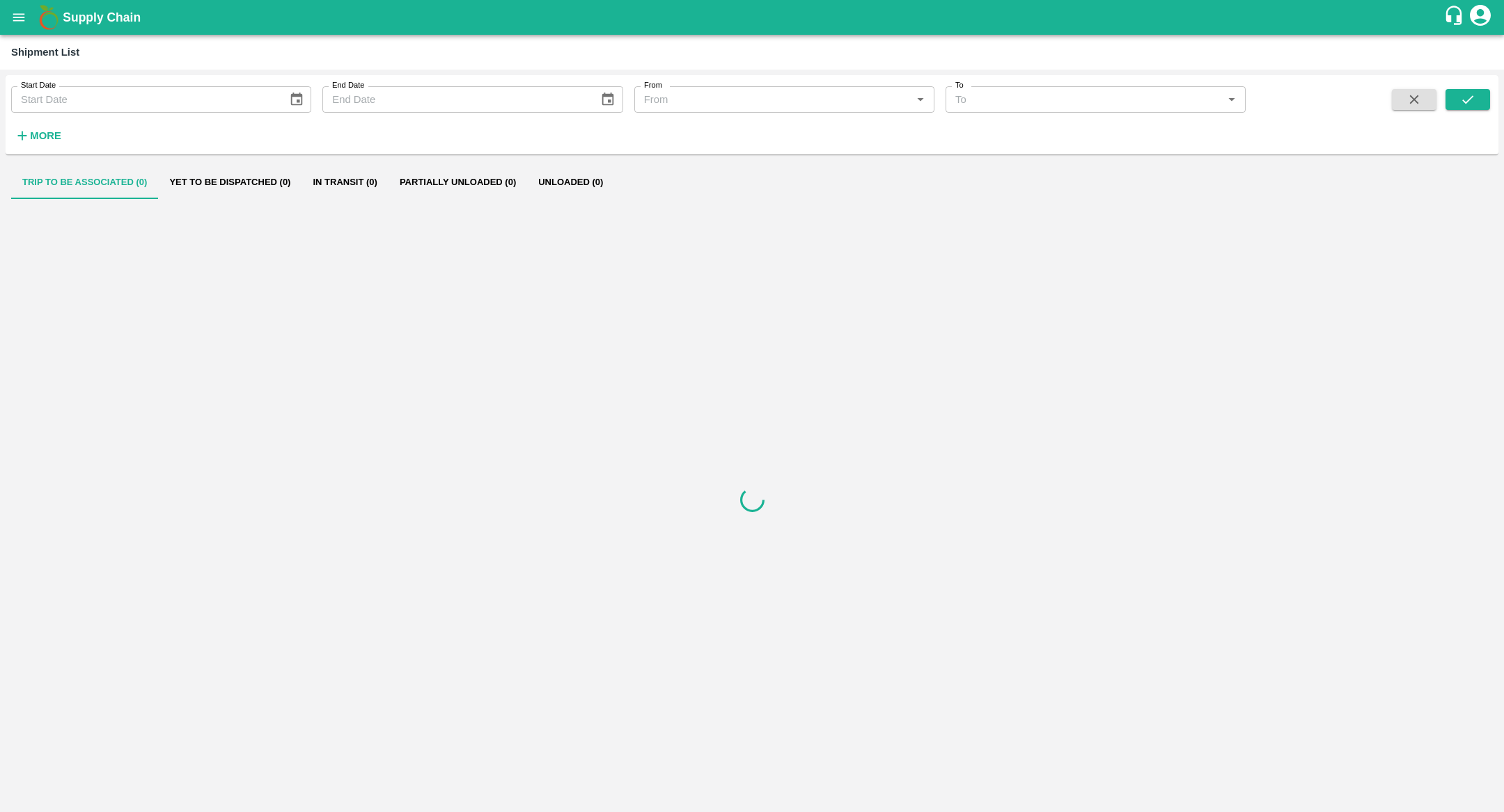
click at [47, 148] on div "Start Date Start Date End Date End Date From From   * To To   * More" at bounding box center [751, 115] width 1493 height 68
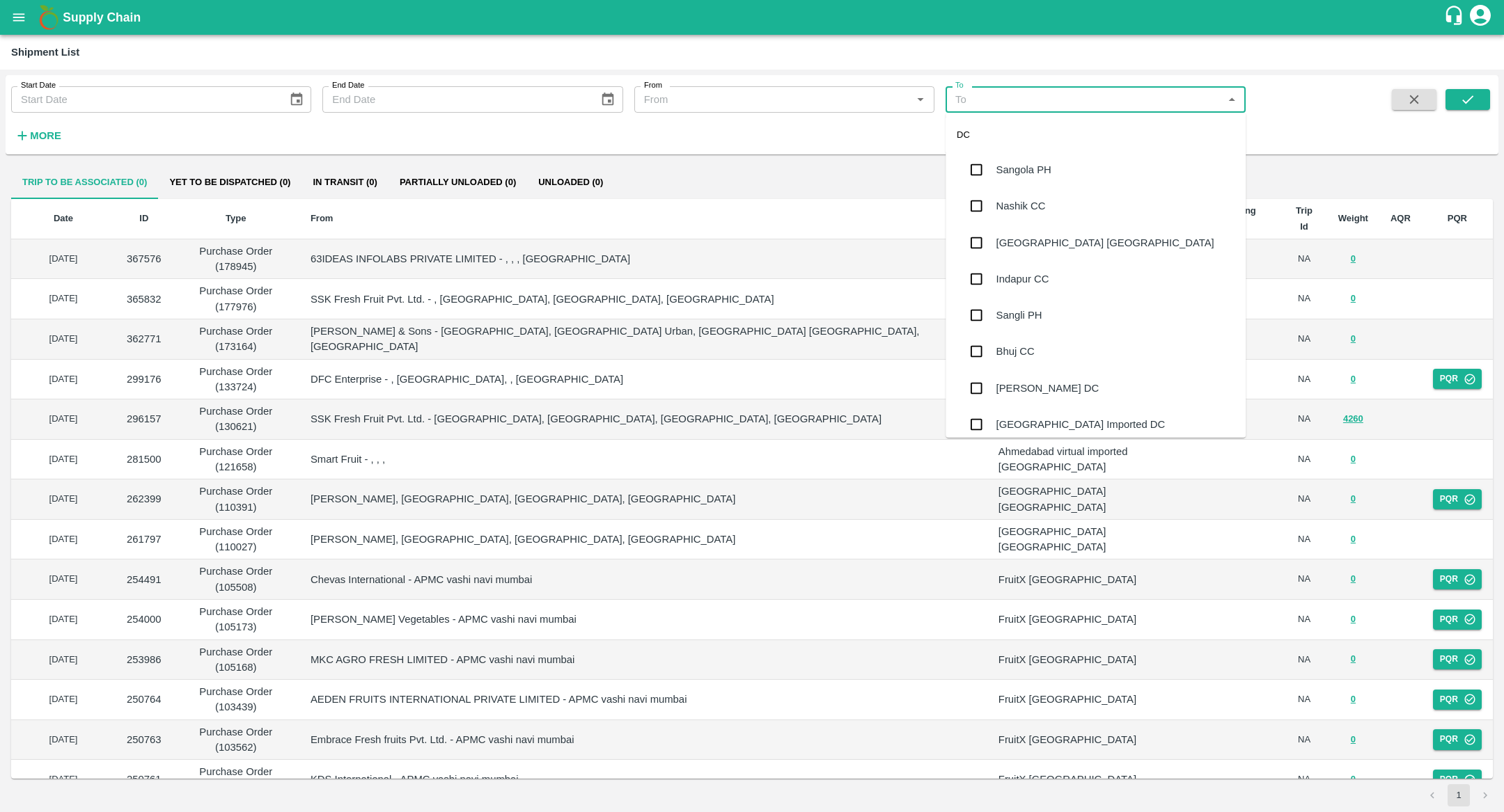
click at [1112, 102] on input "To" at bounding box center [1084, 99] width 269 height 18
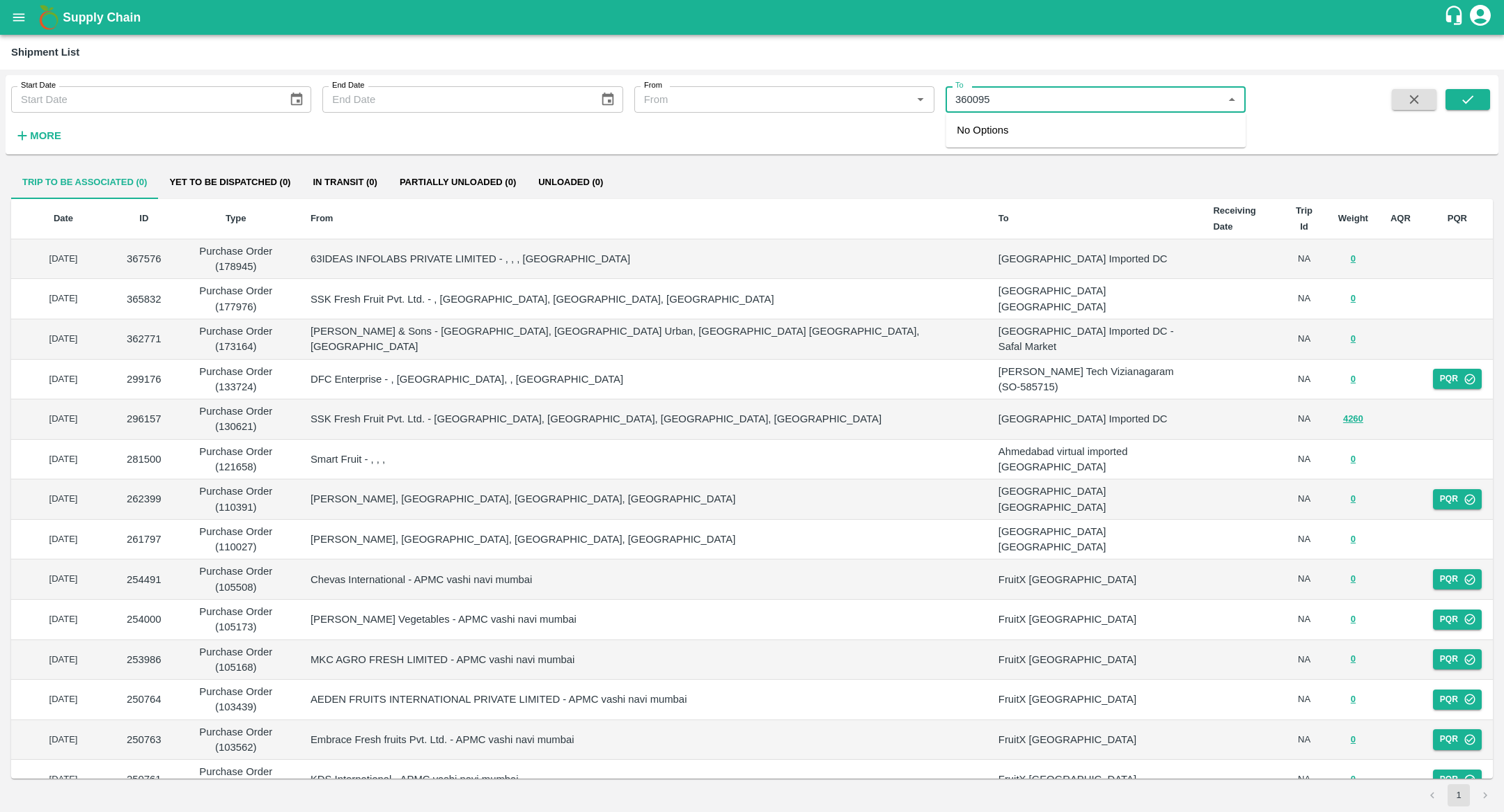
type input "360095"
click at [1487, 95] on button "submit" at bounding box center [1468, 99] width 45 height 21
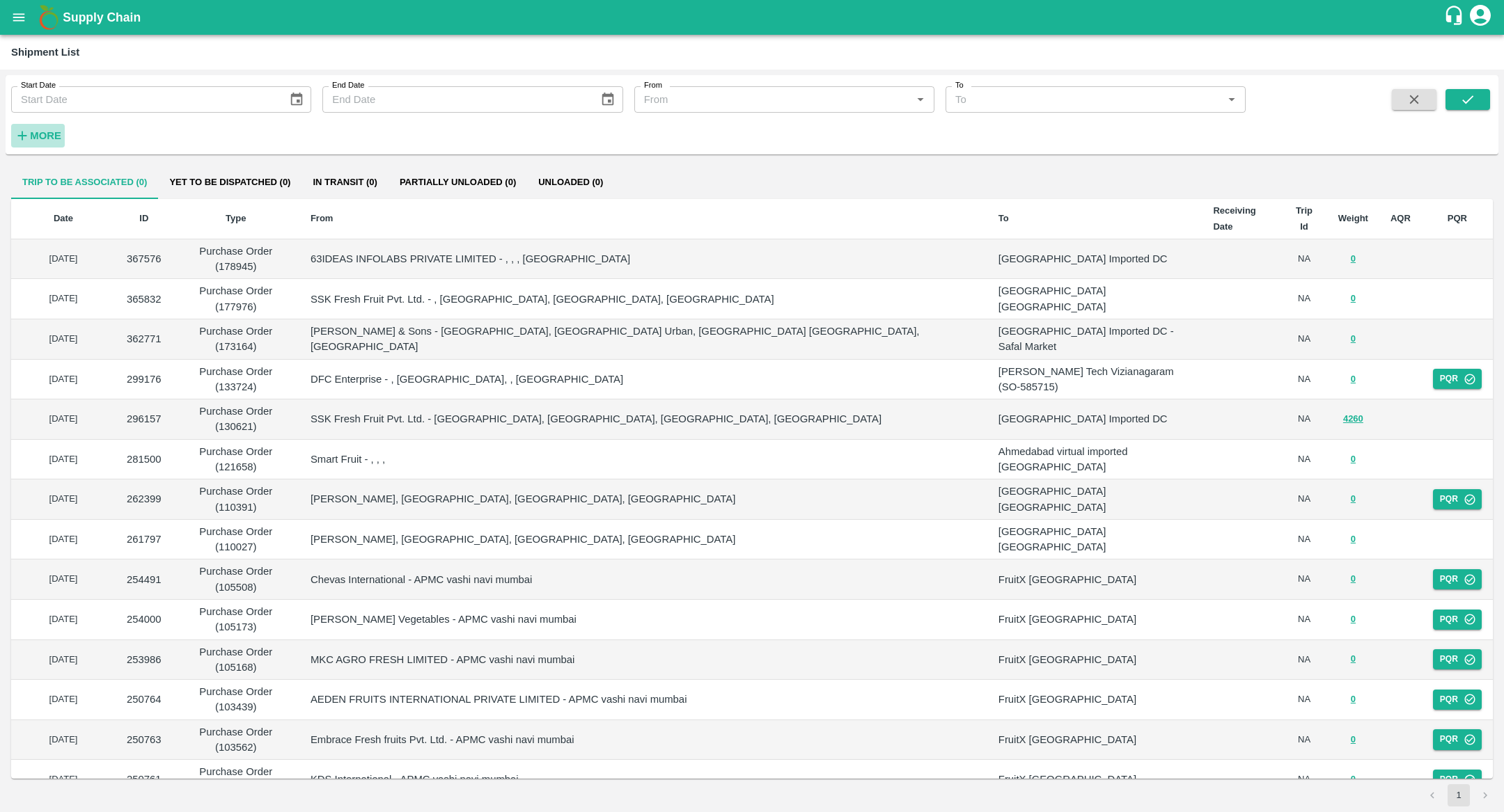
click at [29, 137] on icon "button" at bounding box center [22, 136] width 16 height 15
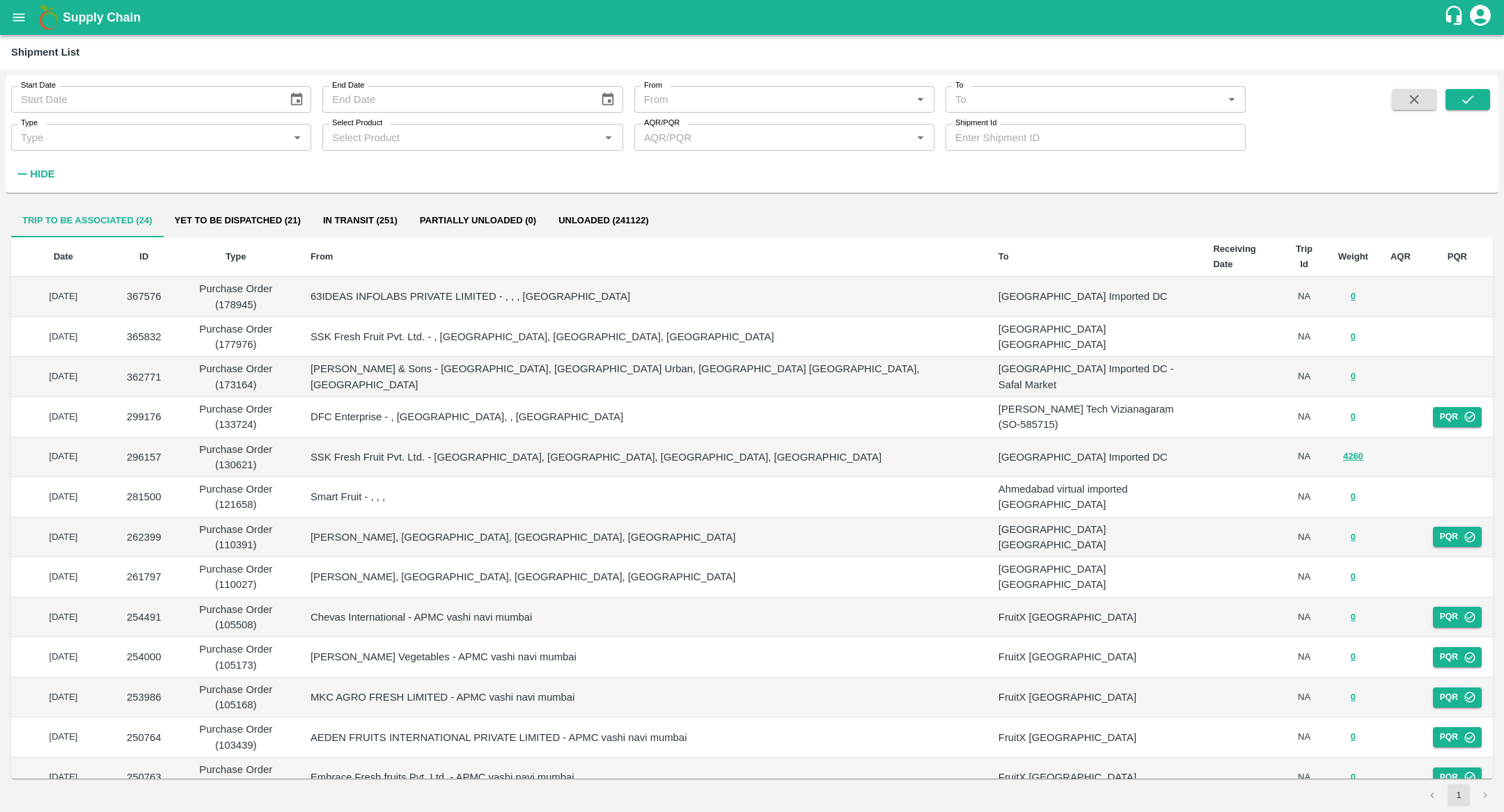
click at [1002, 136] on input "Shipment Id" at bounding box center [1096, 137] width 300 height 27
type input "360095"
click at [1466, 107] on icon "submit" at bounding box center [1468, 100] width 16 height 15
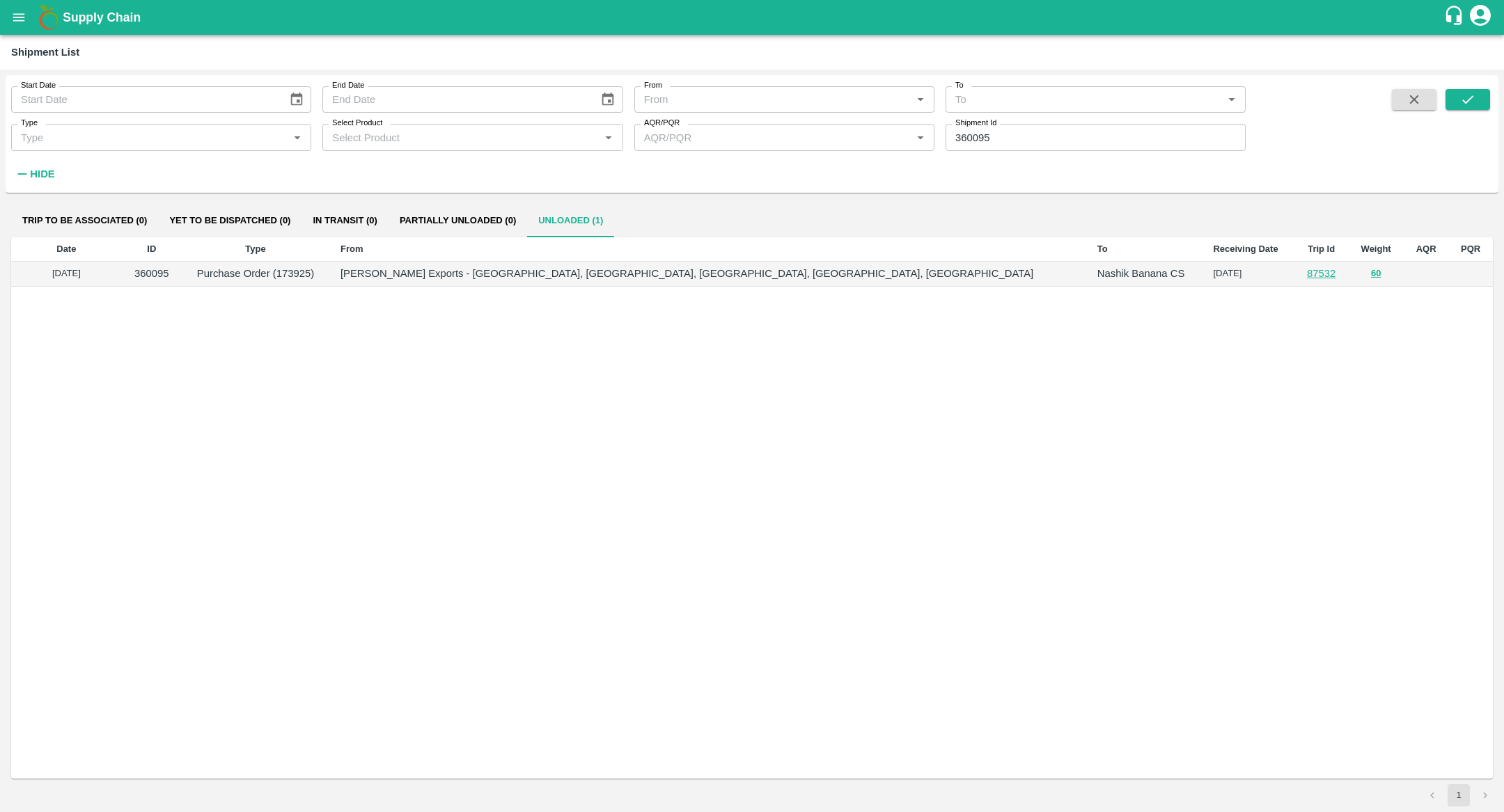
click at [318, 270] on p "Purchase Order (173925)" at bounding box center [256, 274] width 126 height 15
copy p "173925"
click at [12, 30] on button "open drawer" at bounding box center [18, 17] width 32 height 32
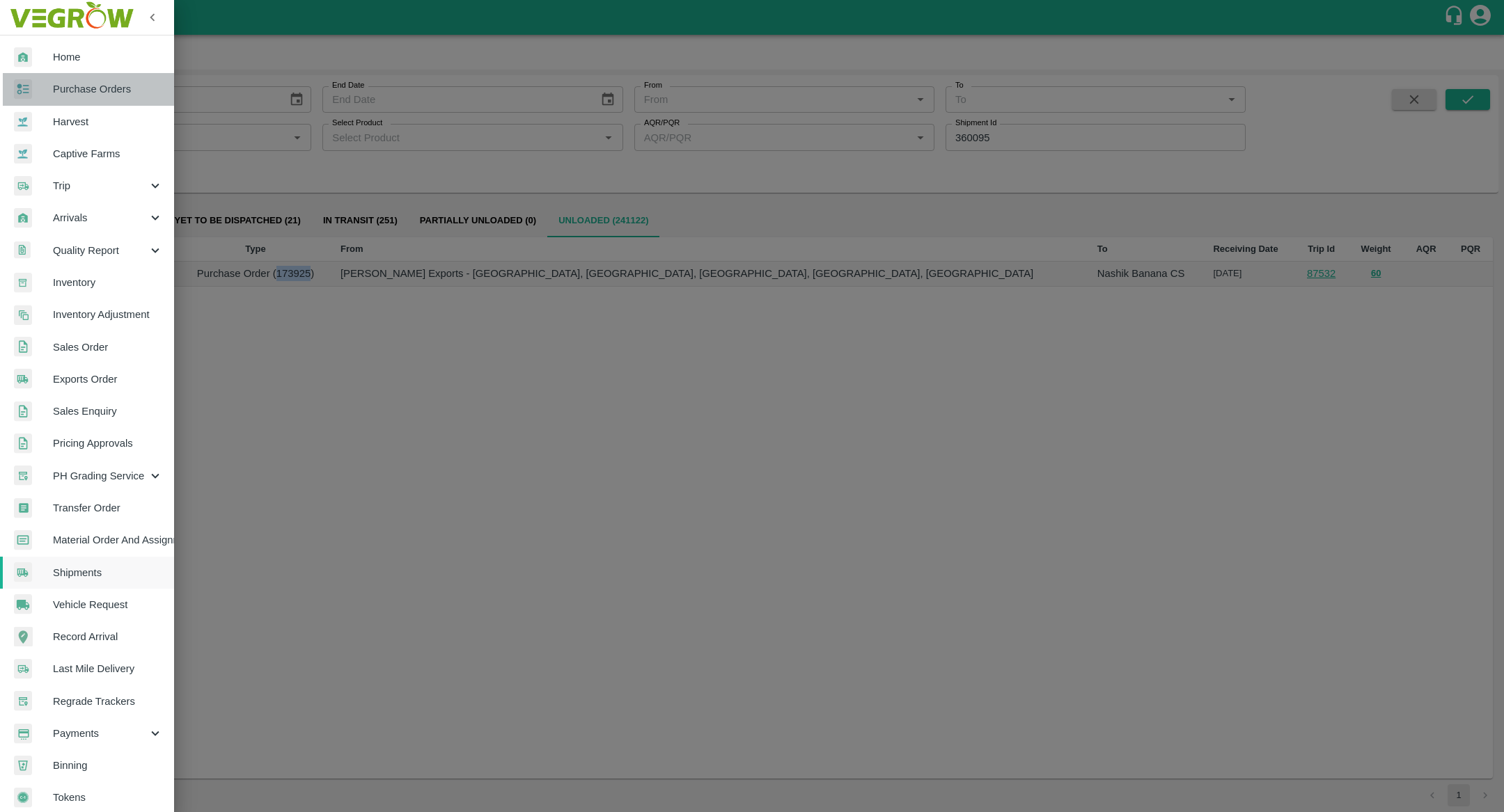
click at [93, 96] on span "Purchase Orders" at bounding box center [108, 90] width 110 height 15
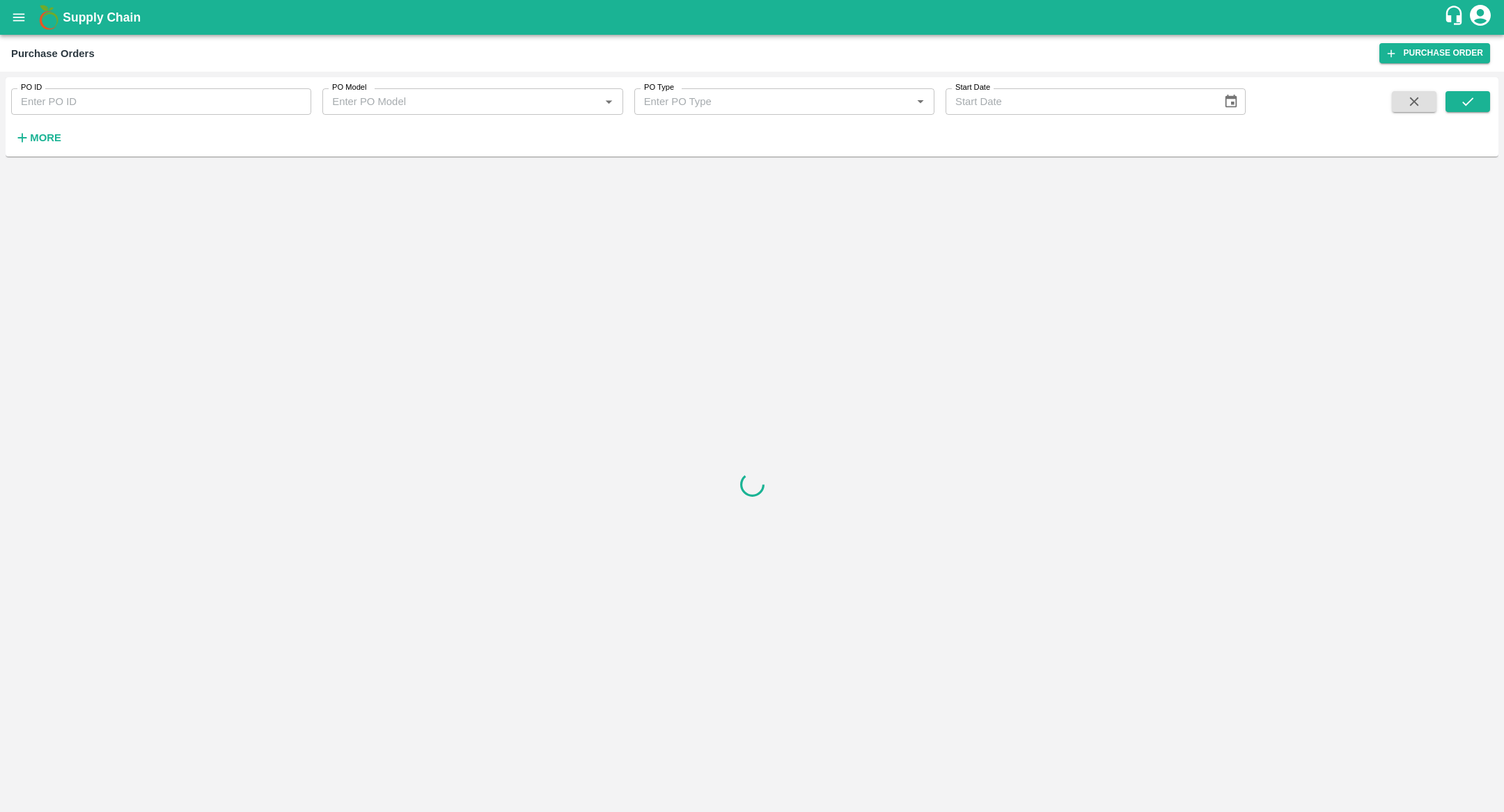
click at [93, 96] on input "PO ID" at bounding box center [161, 102] width 300 height 27
paste input "173925"
type input "173925"
click at [1459, 102] on button "submit" at bounding box center [1468, 102] width 45 height 21
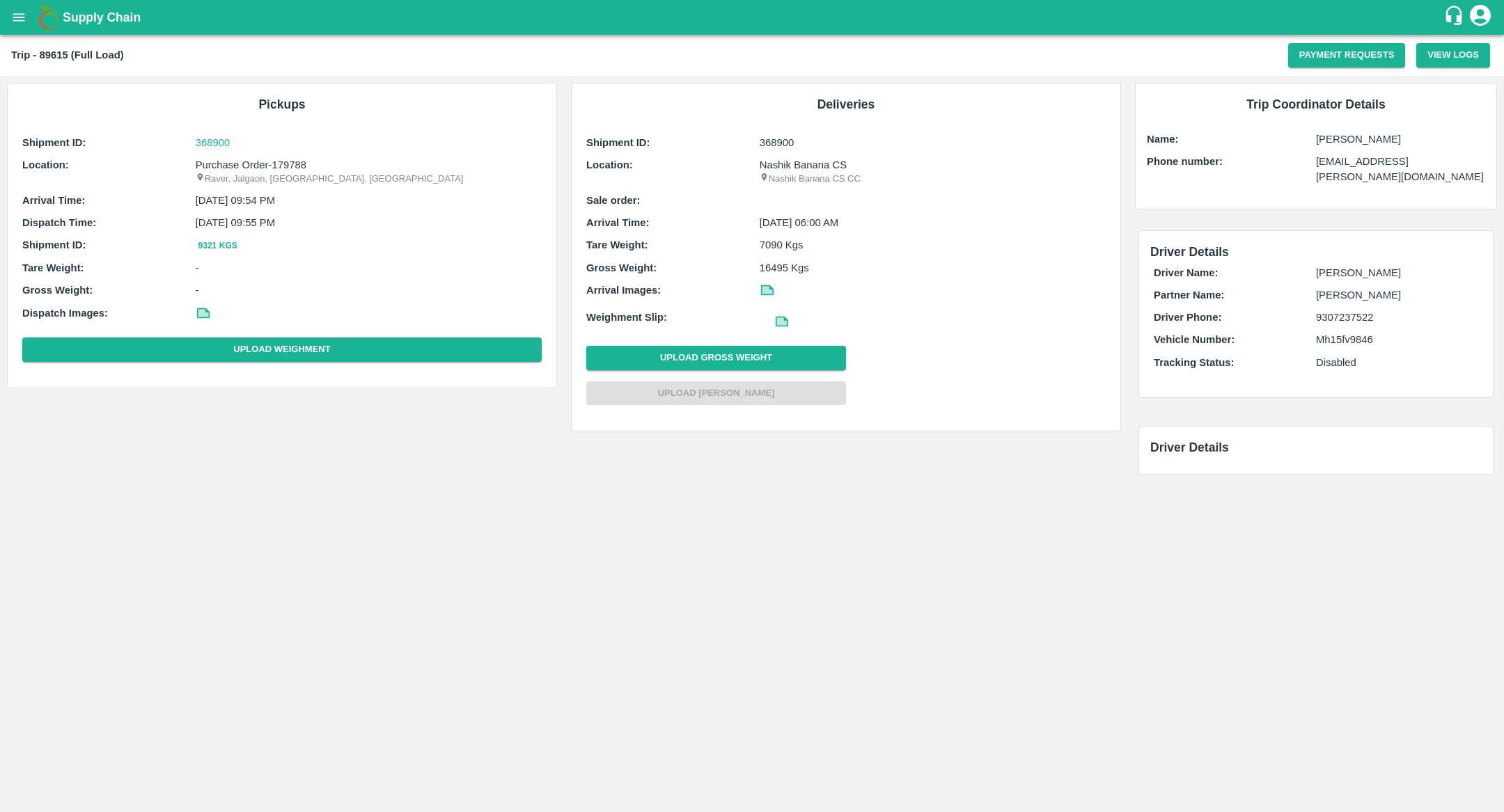
click at [28, 22] on button "open drawer" at bounding box center [18, 17] width 32 height 32
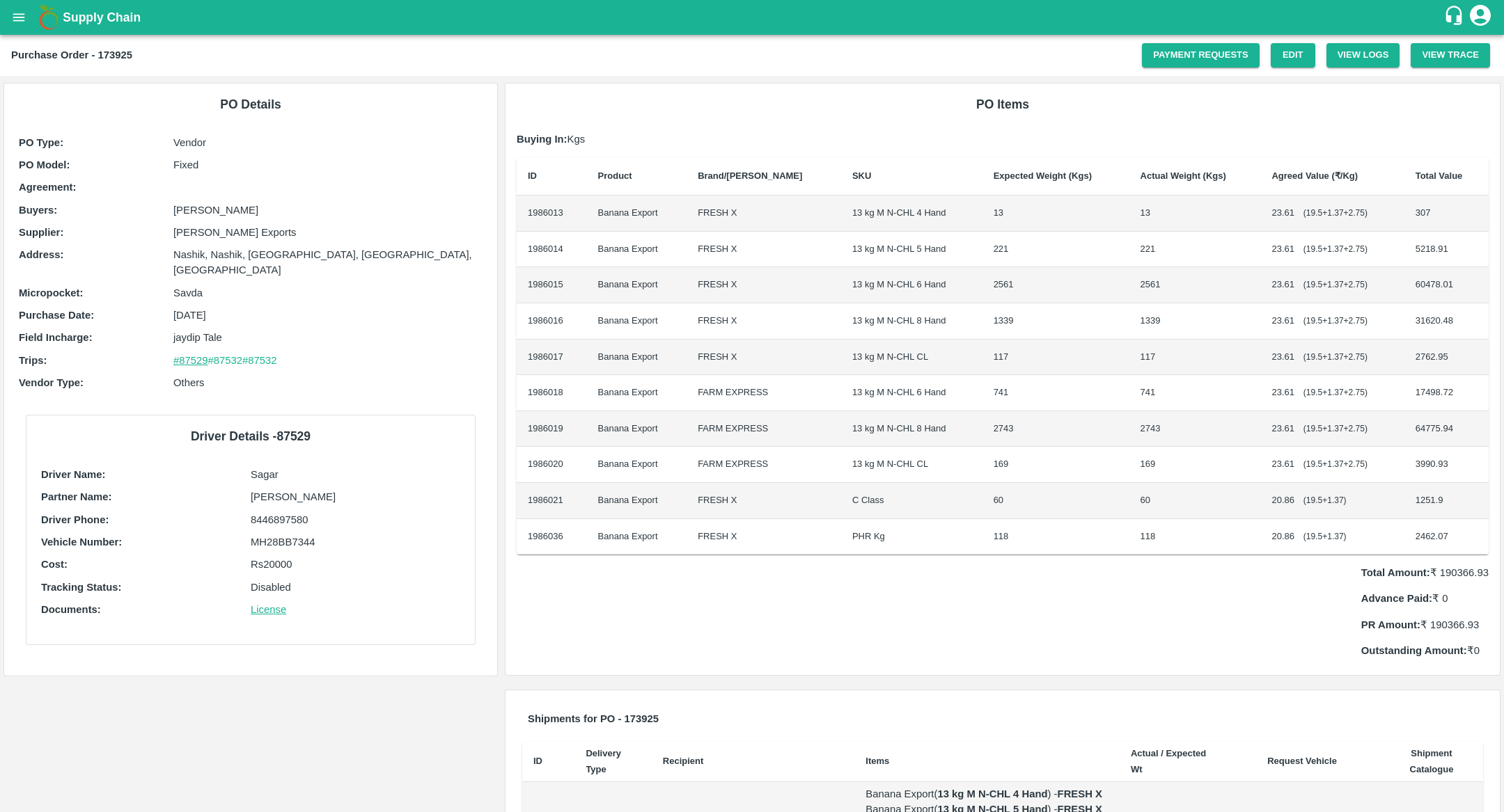
click at [204, 355] on link "#87529" at bounding box center [190, 360] width 34 height 11
click at [983, 536] on td "118" at bounding box center [1056, 537] width 147 height 36
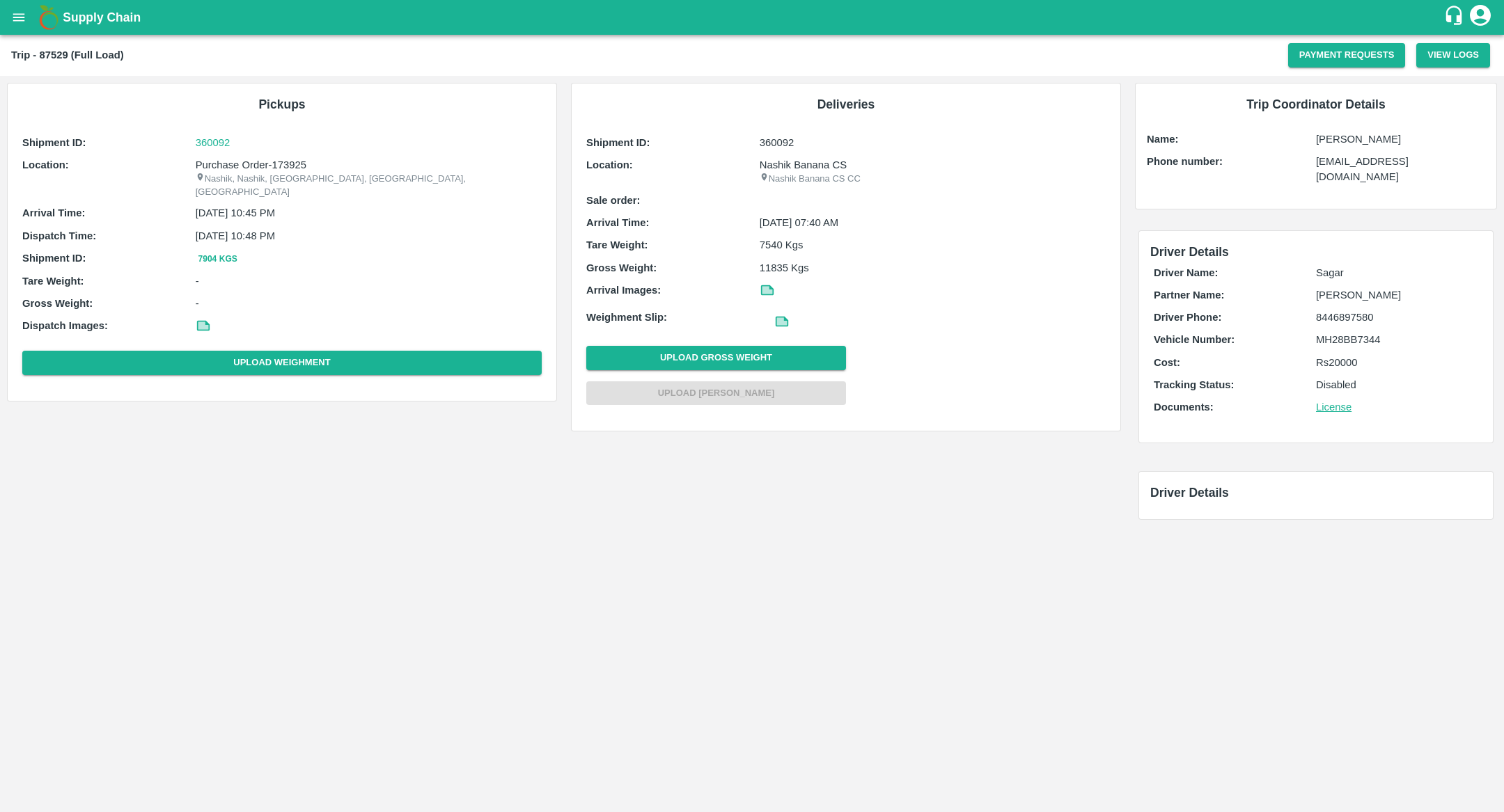
click at [773, 244] on p "7540 Kgs" at bounding box center [933, 245] width 346 height 15
click at [775, 263] on p "11835 Kgs" at bounding box center [933, 268] width 346 height 15
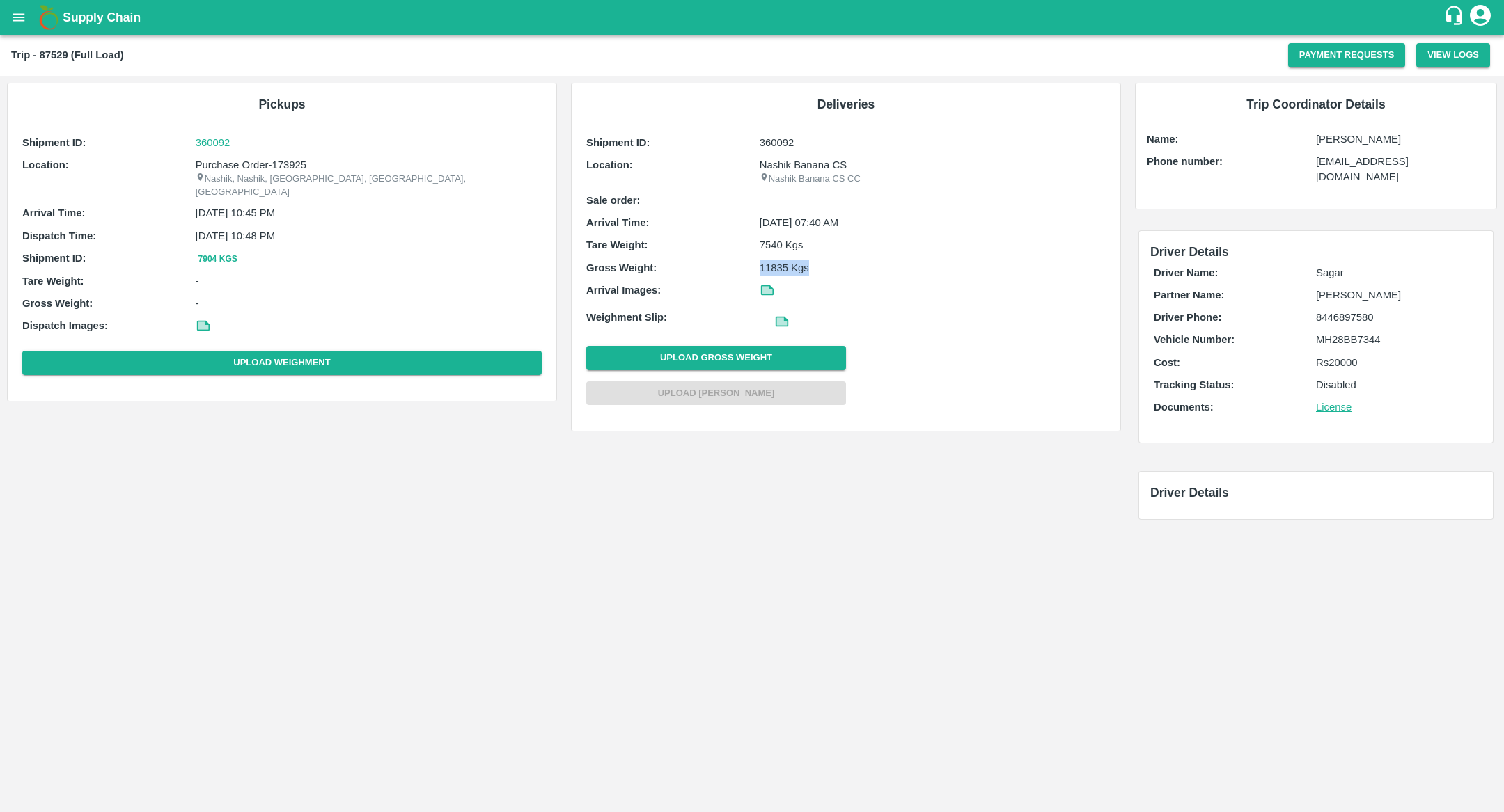
copy p "11835 Kgs"
click at [773, 244] on p "7540 Kgs" at bounding box center [933, 245] width 346 height 15
copy p "7540 Kgs"
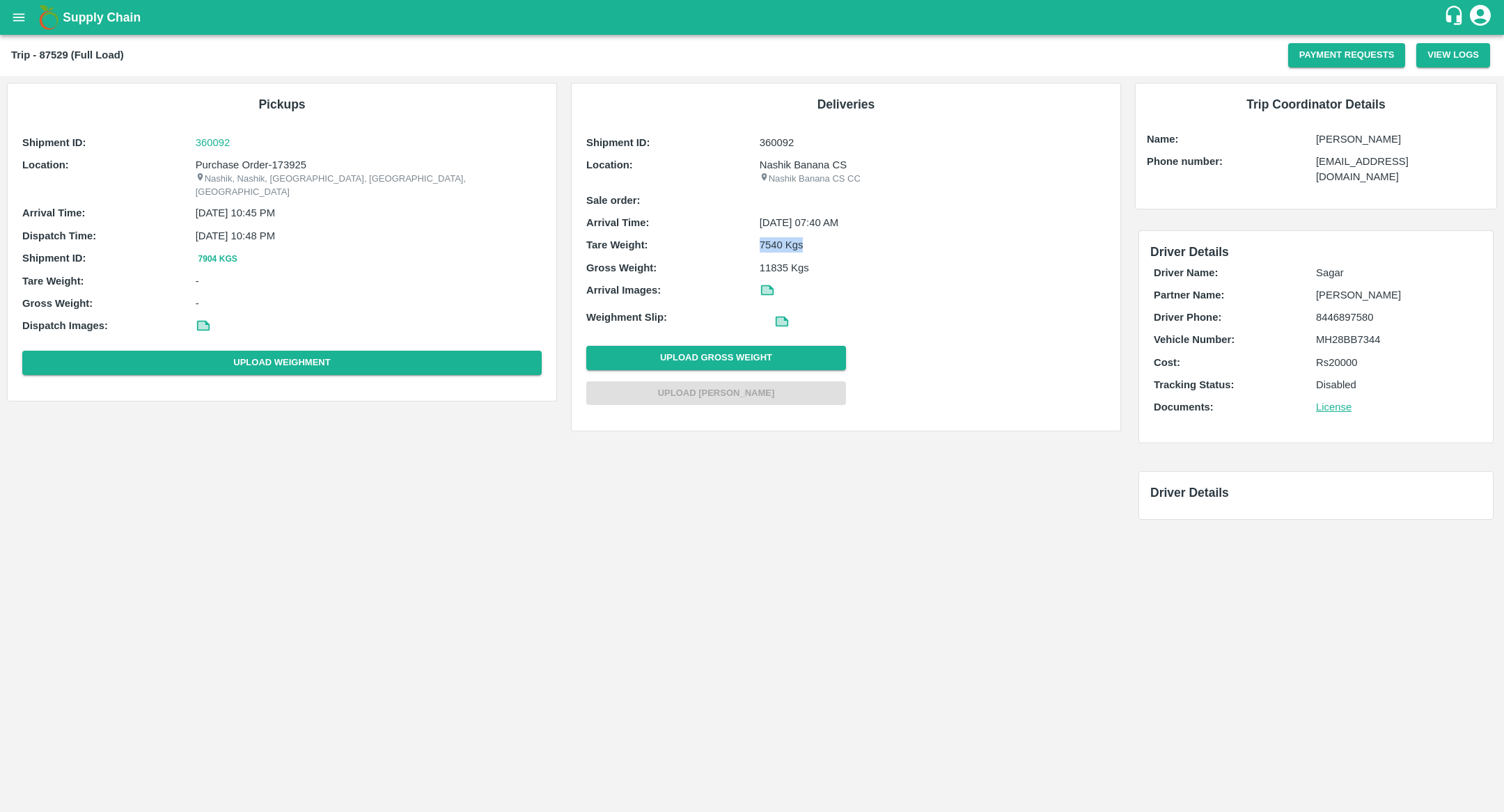
click at [780, 263] on p "11835 Kgs" at bounding box center [933, 268] width 346 height 15
copy p "11835 Kgs"
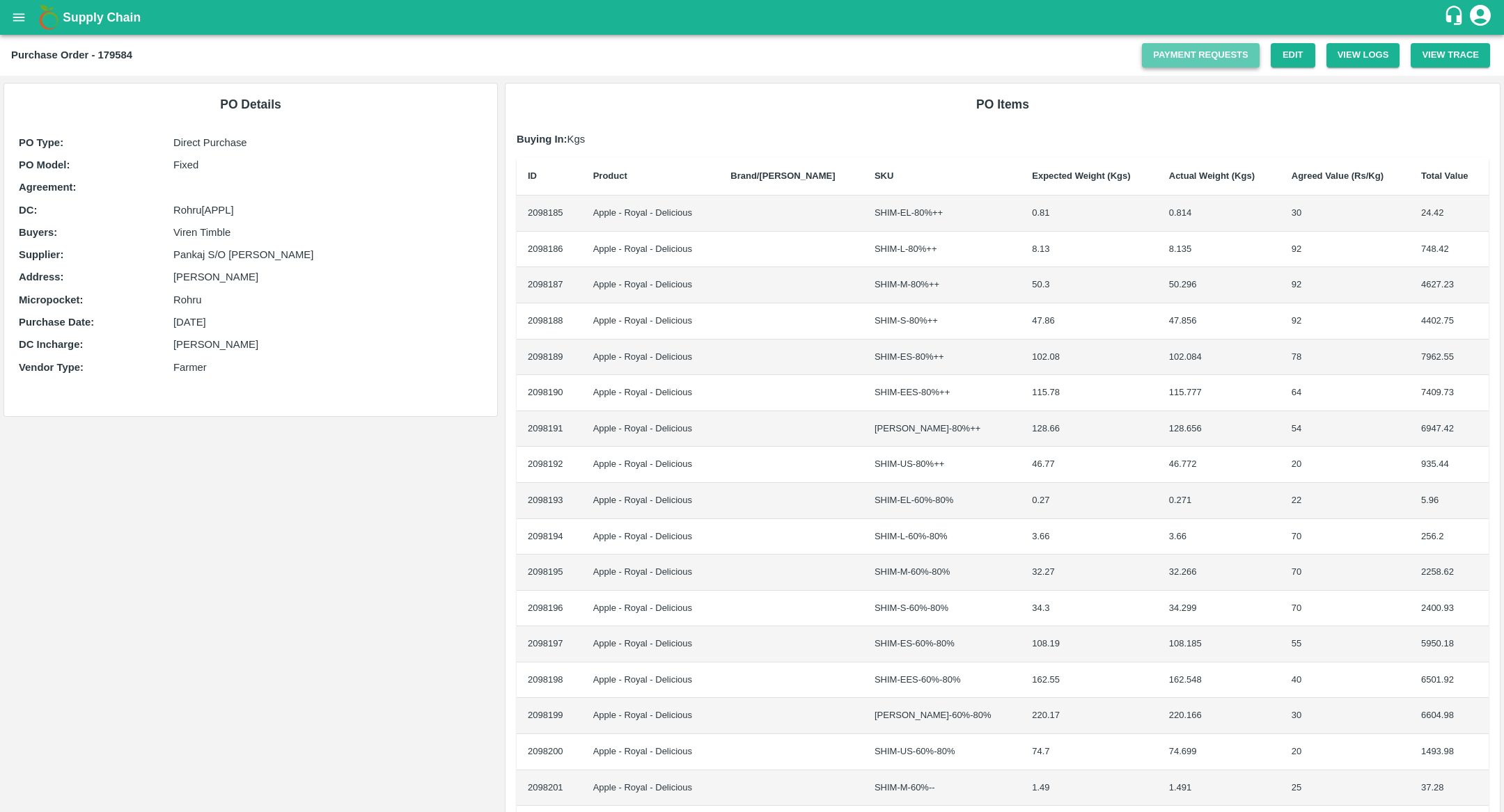
click at [1212, 55] on link "Payment Requests" at bounding box center [1201, 55] width 118 height 24
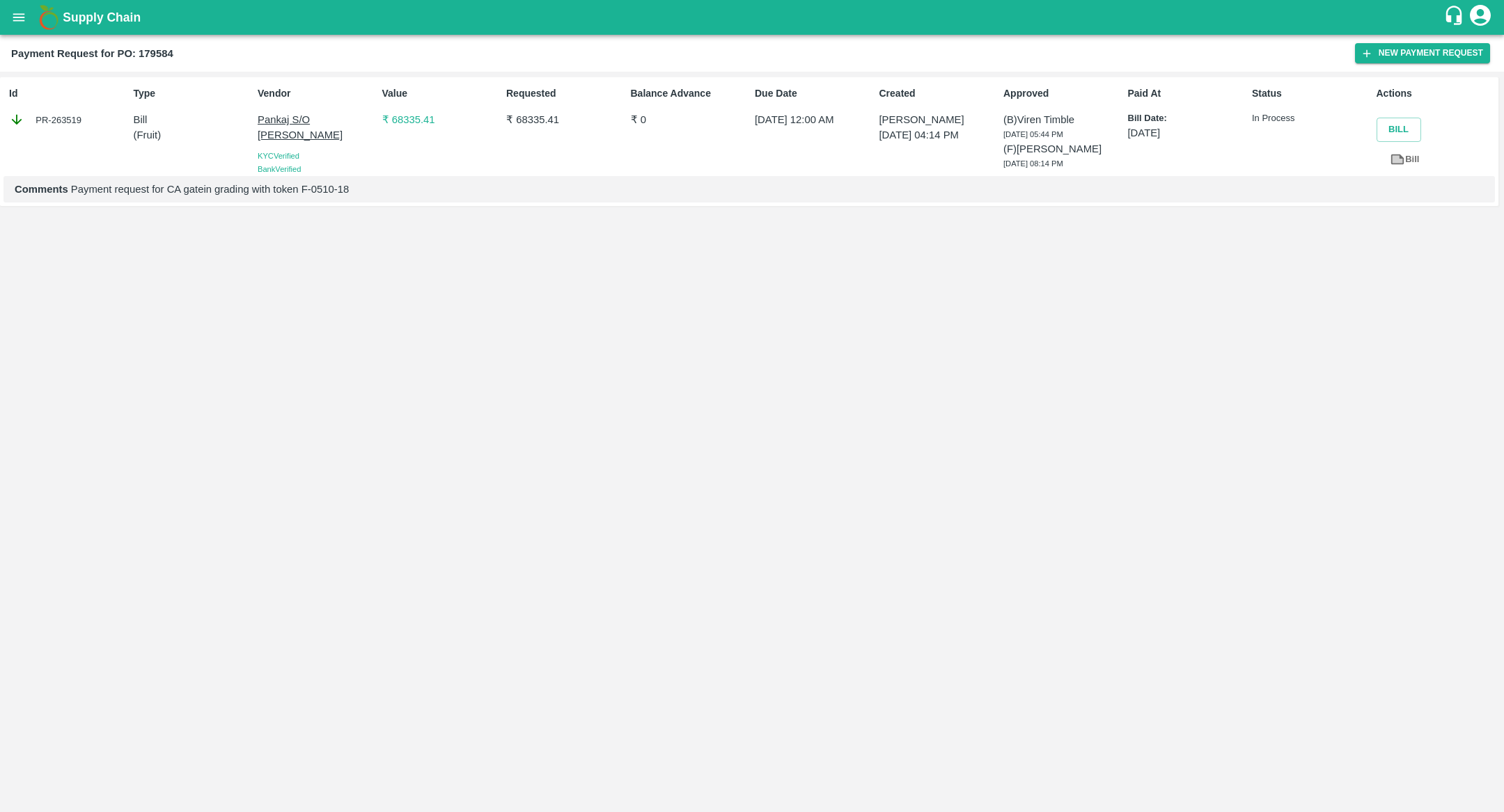
click at [276, 121] on p "Pankaj S/O [PERSON_NAME]" at bounding box center [317, 127] width 119 height 31
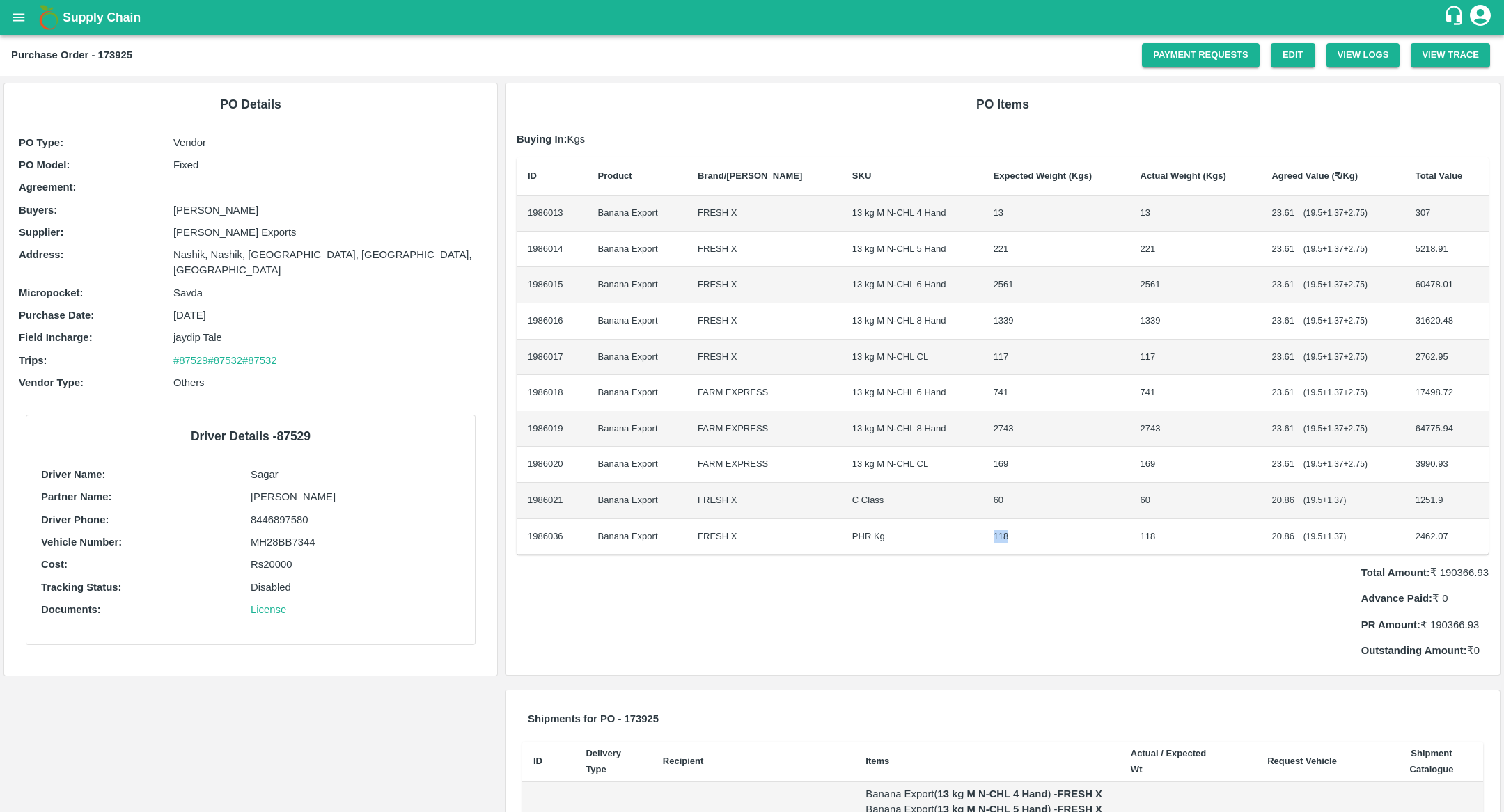
click at [1164, 303] on td "1339" at bounding box center [1195, 321] width 132 height 36
click at [1235, 427] on td "2743" at bounding box center [1195, 430] width 132 height 36
click at [1307, 196] on td "23.61 ( 19.5 + 1.37 + 2.75 )" at bounding box center [1332, 214] width 144 height 36
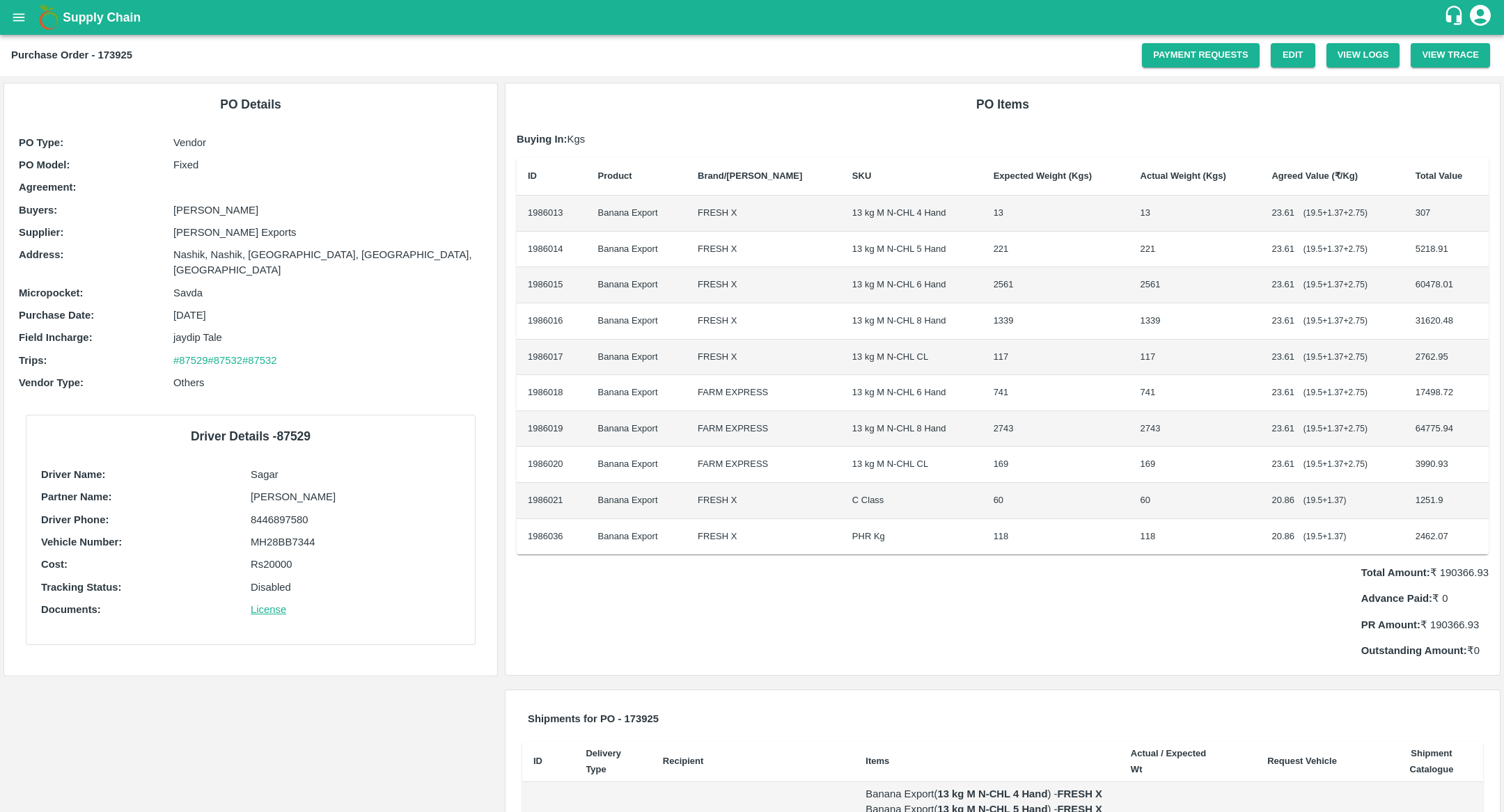
click at [1307, 196] on td "23.61 ( 19.5 + 1.37 + 2.75 )" at bounding box center [1332, 214] width 144 height 36
click at [1294, 342] on td "23.61 ( 19.5 + 1.37 + 2.75 )" at bounding box center [1332, 358] width 144 height 36
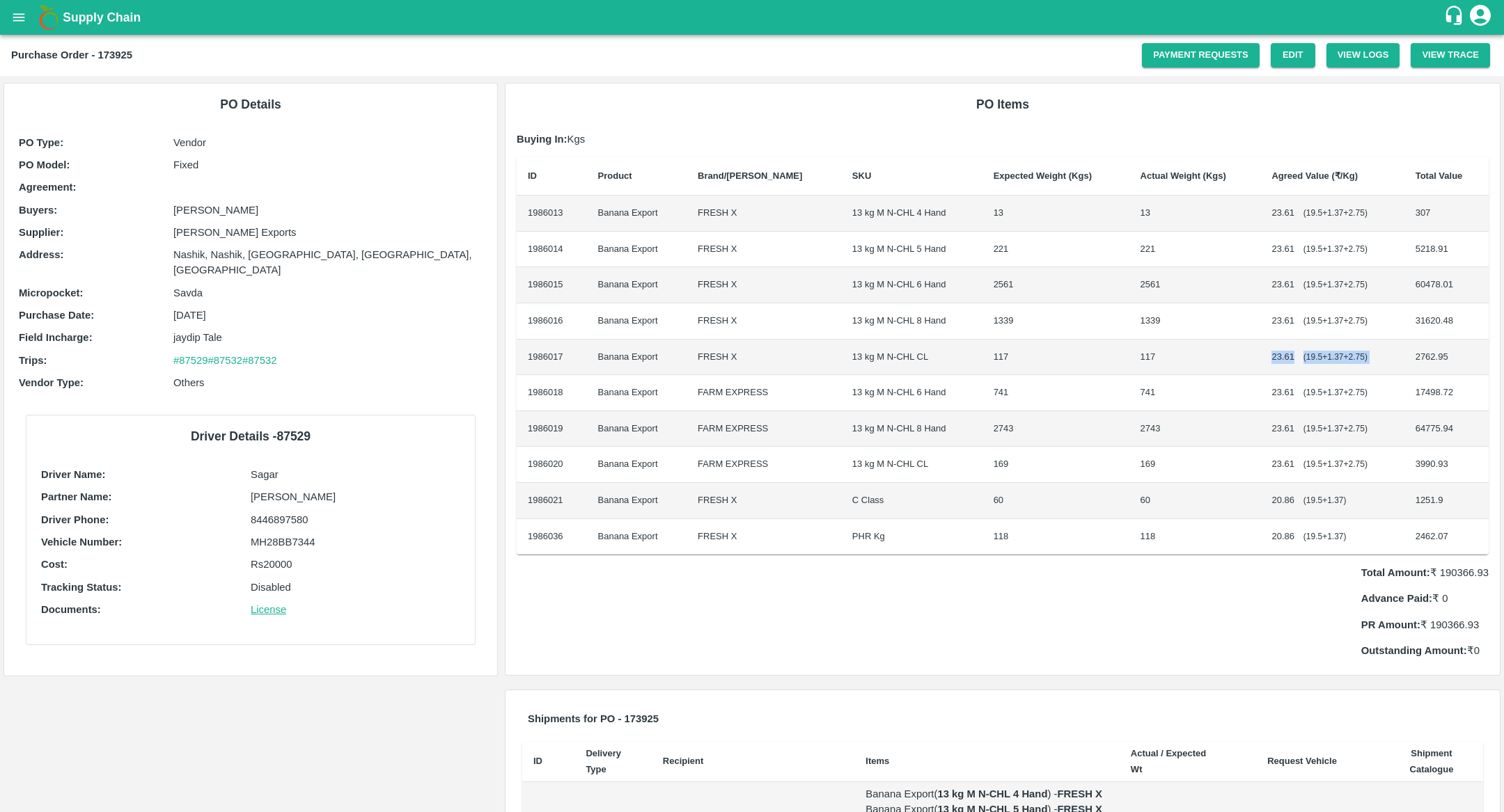
click at [1296, 447] on td "23.61 ( 19.5 + 1.37 + 2.75 )" at bounding box center [1332, 465] width 144 height 36
click at [1299, 64] on link "Edit" at bounding box center [1293, 55] width 45 height 24
click at [1296, 230] on td "23.61 ( 19.5 + 1.37 + 2.75 )" at bounding box center [1332, 214] width 144 height 36
click at [1364, 54] on button "View Logs" at bounding box center [1364, 55] width 74 height 24
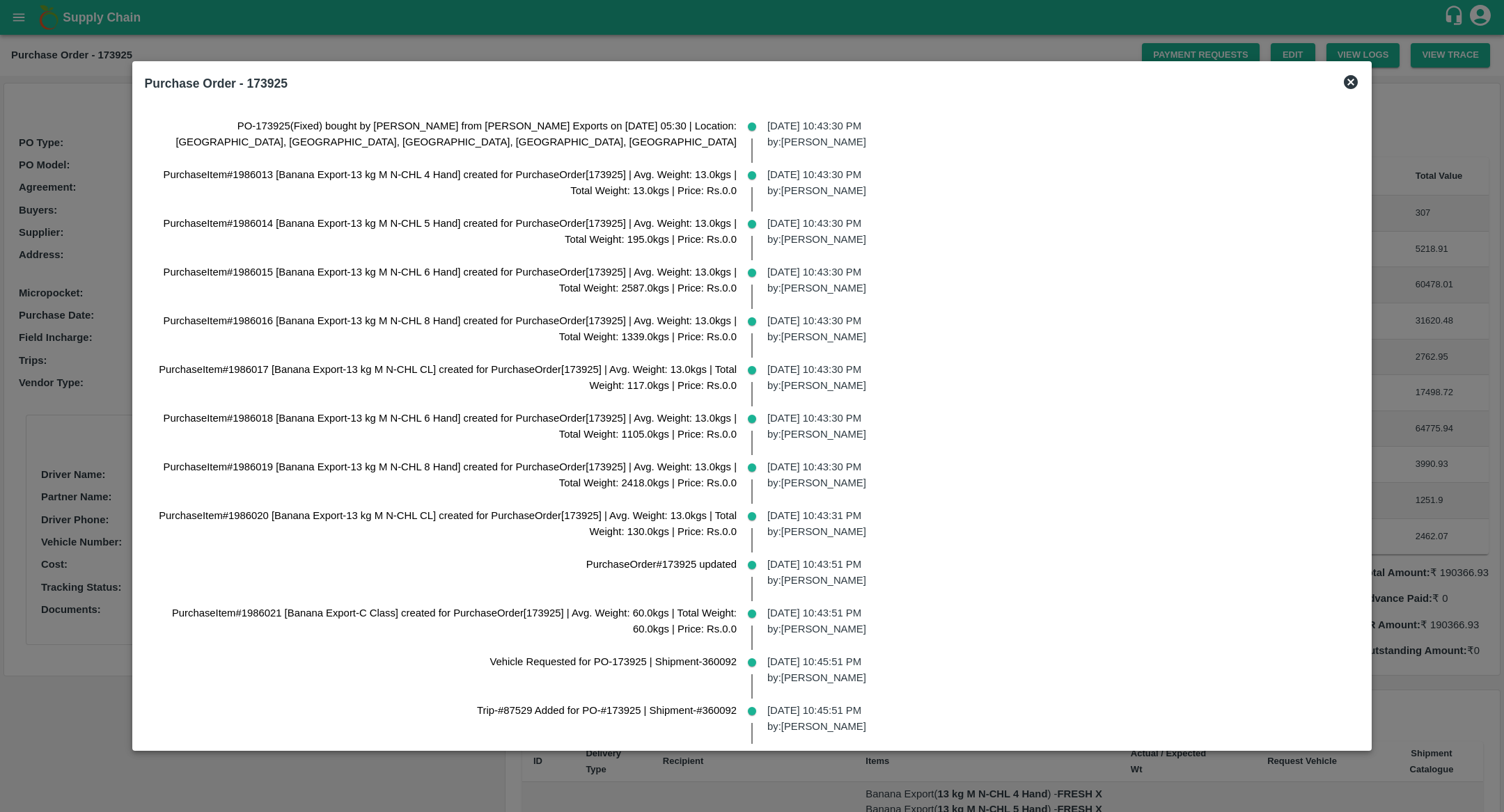
click at [638, 456] on div "PurchaseItem#1986019 [Banana Export-13 kg M N-CHL 8 Hand] created for PurchaseO…" at bounding box center [446, 480] width 603 height 49
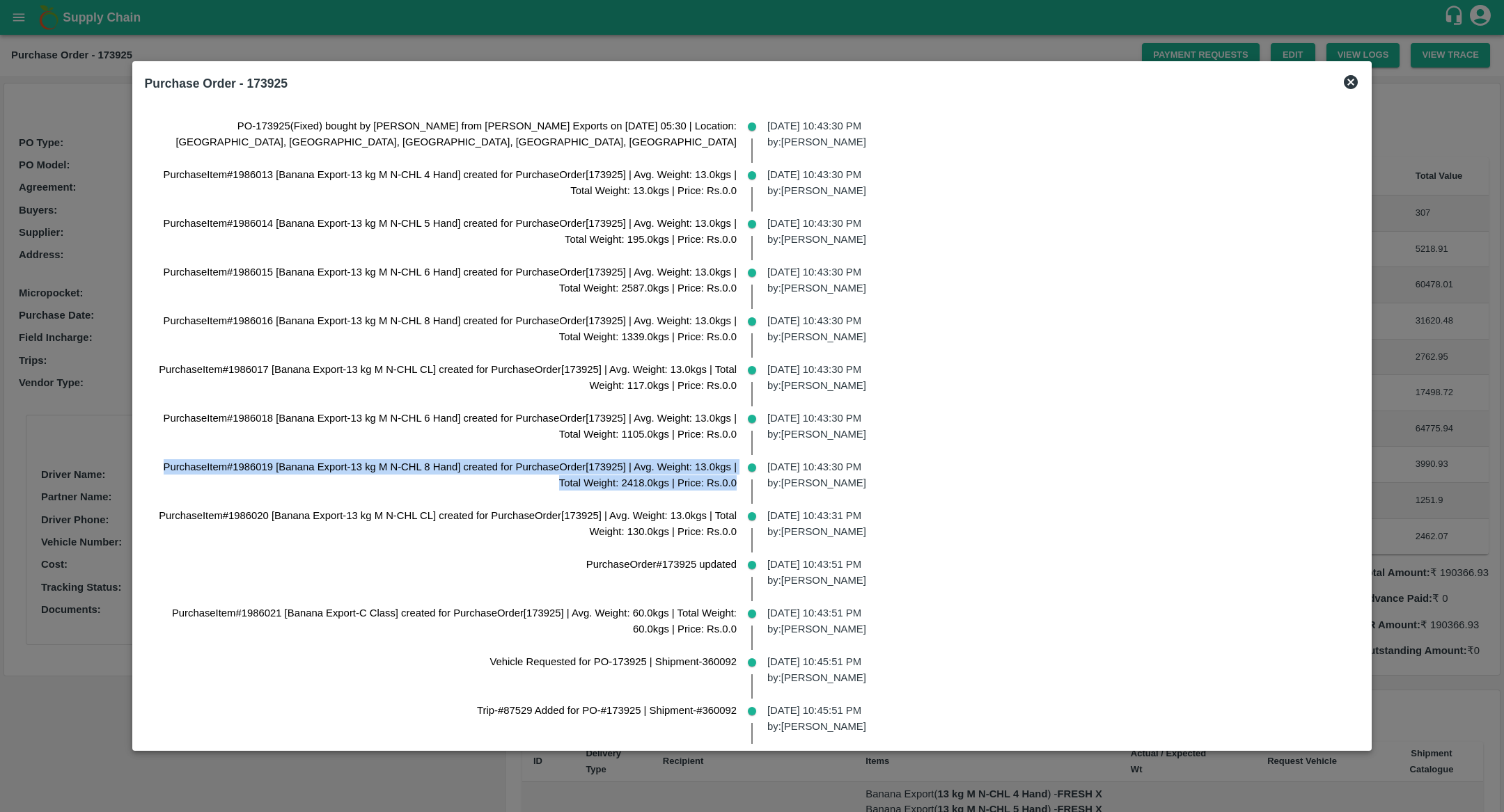
click at [645, 491] on div "PurchaseItem#1986019 [Banana Export-13 kg M N-CHL 8 Hand] created for PurchaseO…" at bounding box center [446, 480] width 603 height 49
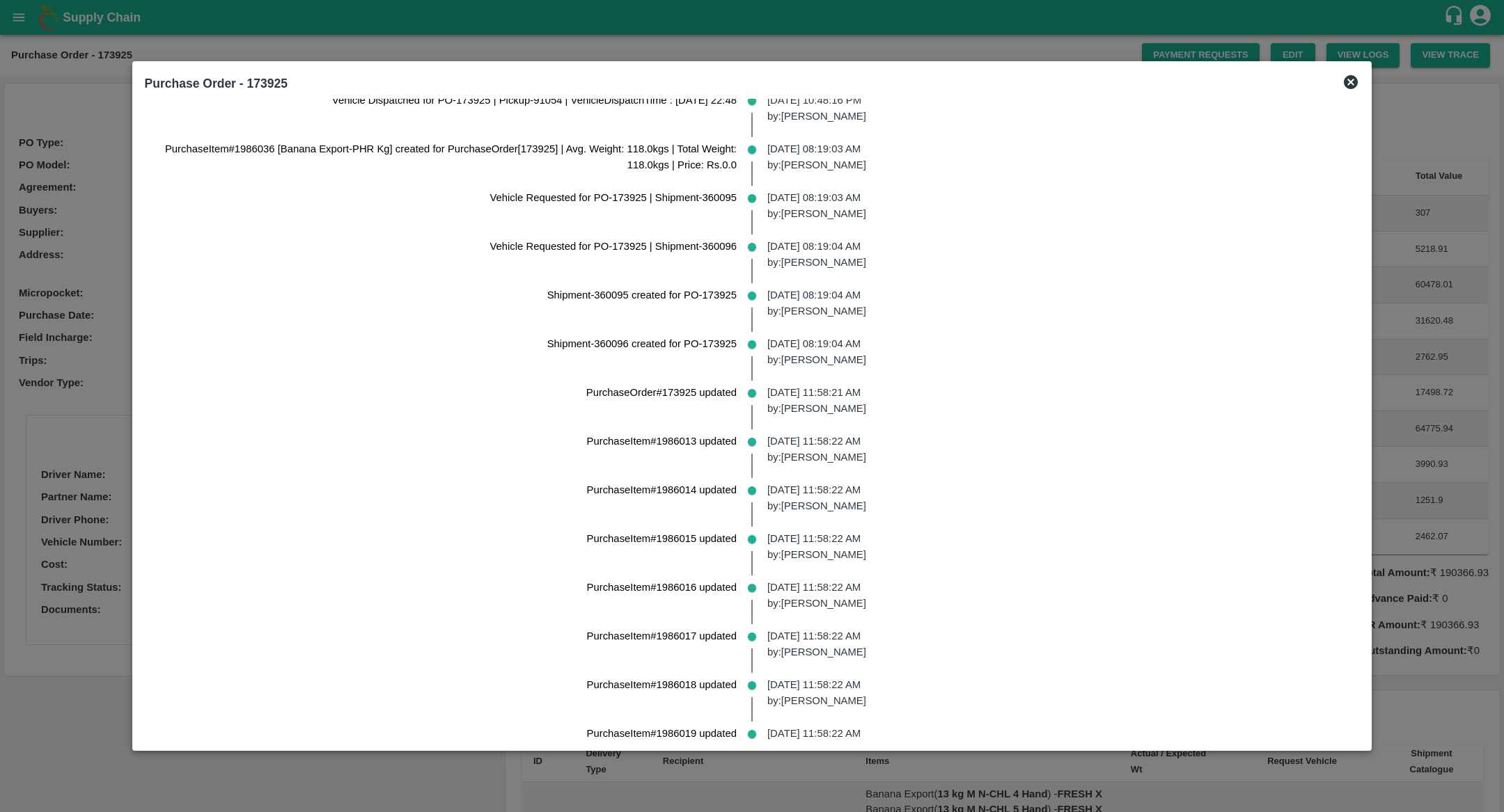
scroll to position [706, 0]
click at [1330, 425] on div at bounding box center [752, 406] width 1504 height 812
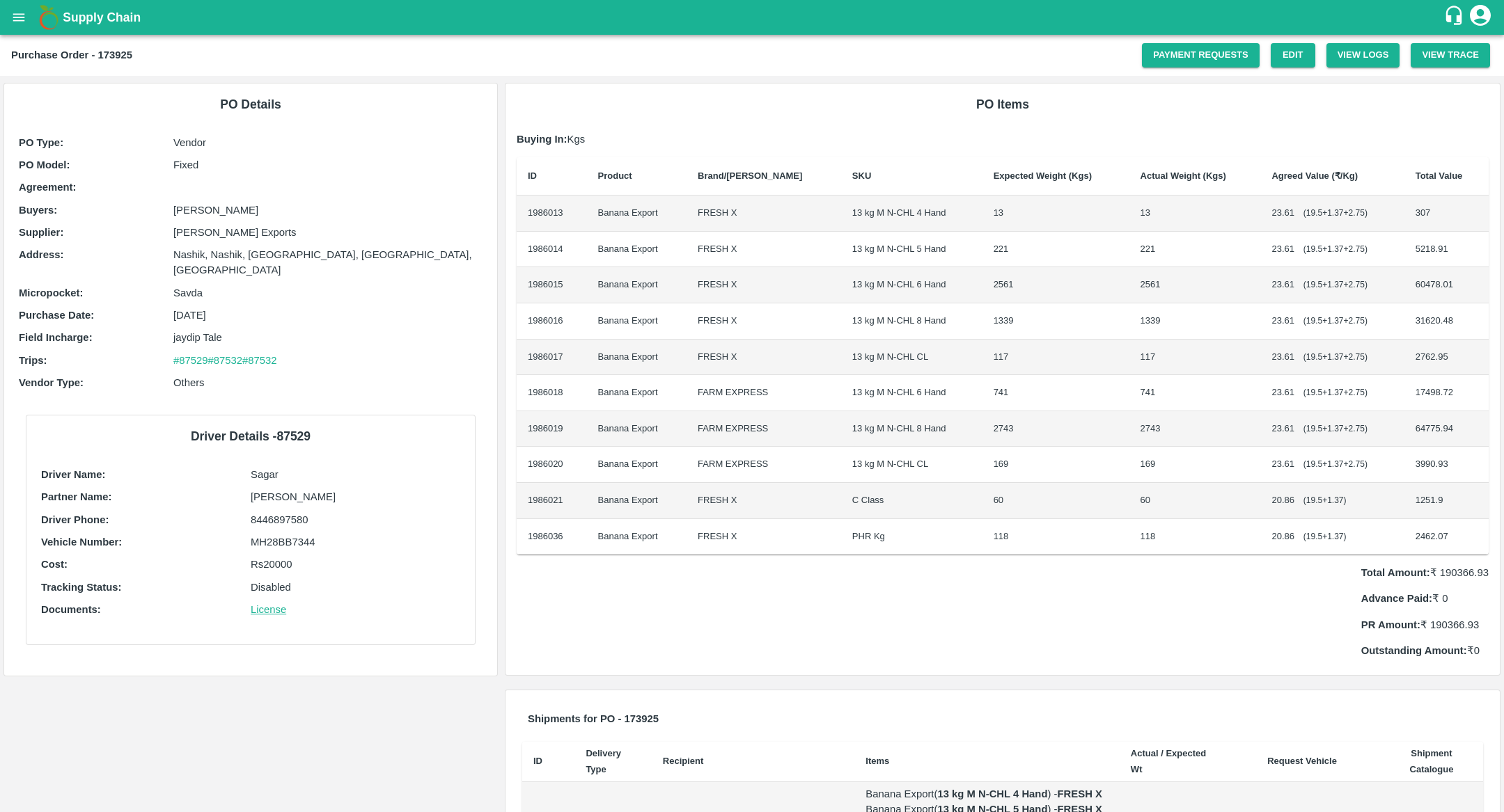
click at [1343, 268] on td "23.61 ( 19.5 + 1.37 + 2.75 )" at bounding box center [1332, 285] width 144 height 36
click at [1336, 306] on td "23.61 ( 19.5 + 1.37 + 2.75 )" at bounding box center [1332, 321] width 144 height 36
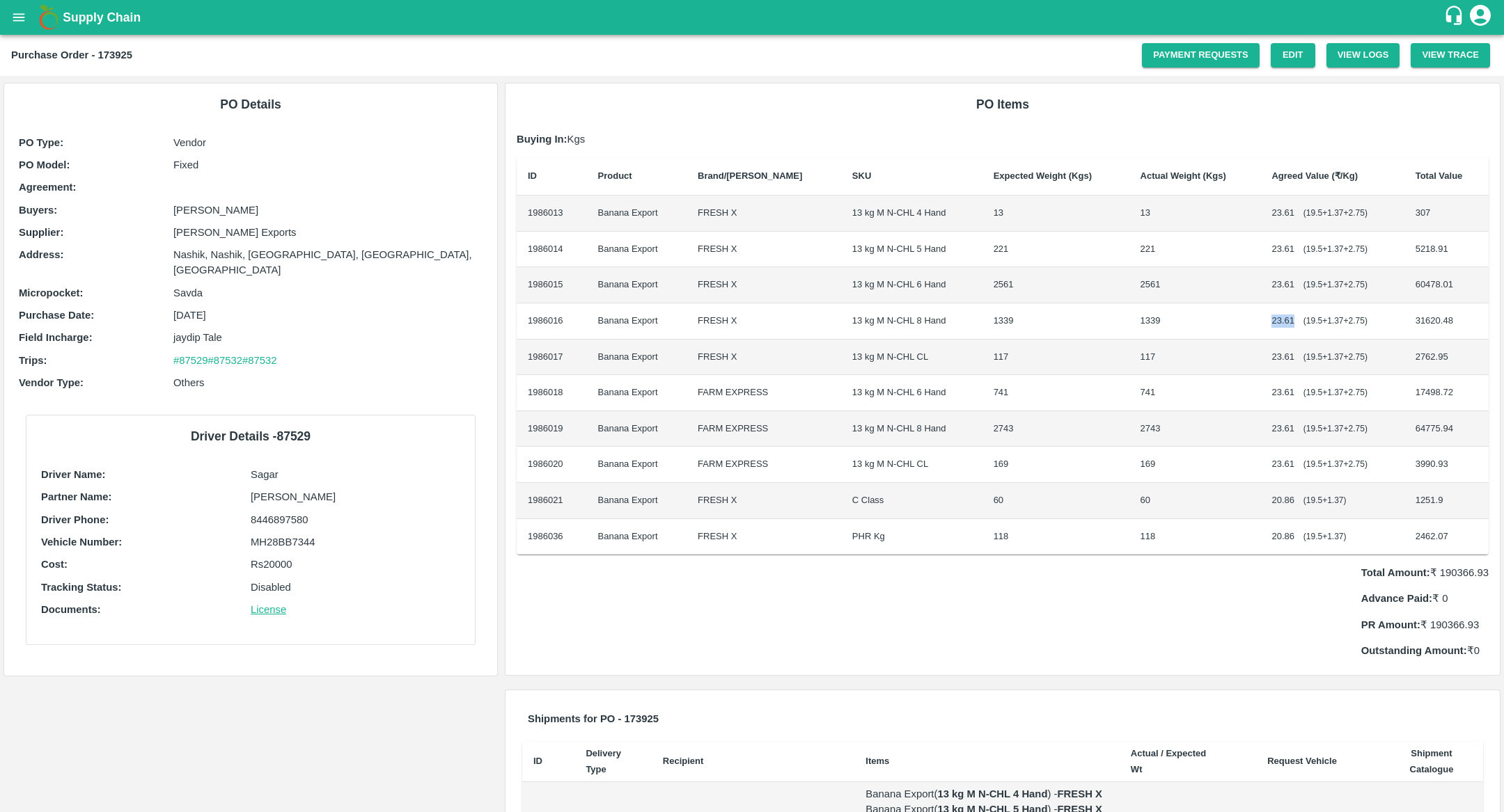
click at [1336, 306] on td "23.61 ( 19.5 + 1.37 + 2.75 )" at bounding box center [1332, 321] width 144 height 36
click at [1330, 358] on span "( 19.5 + 1.37 + 2.75 )" at bounding box center [1335, 356] width 64 height 9
click at [1328, 449] on td "23.61 ( 19.5 + 1.37 + 2.75 )" at bounding box center [1332, 465] width 144 height 36
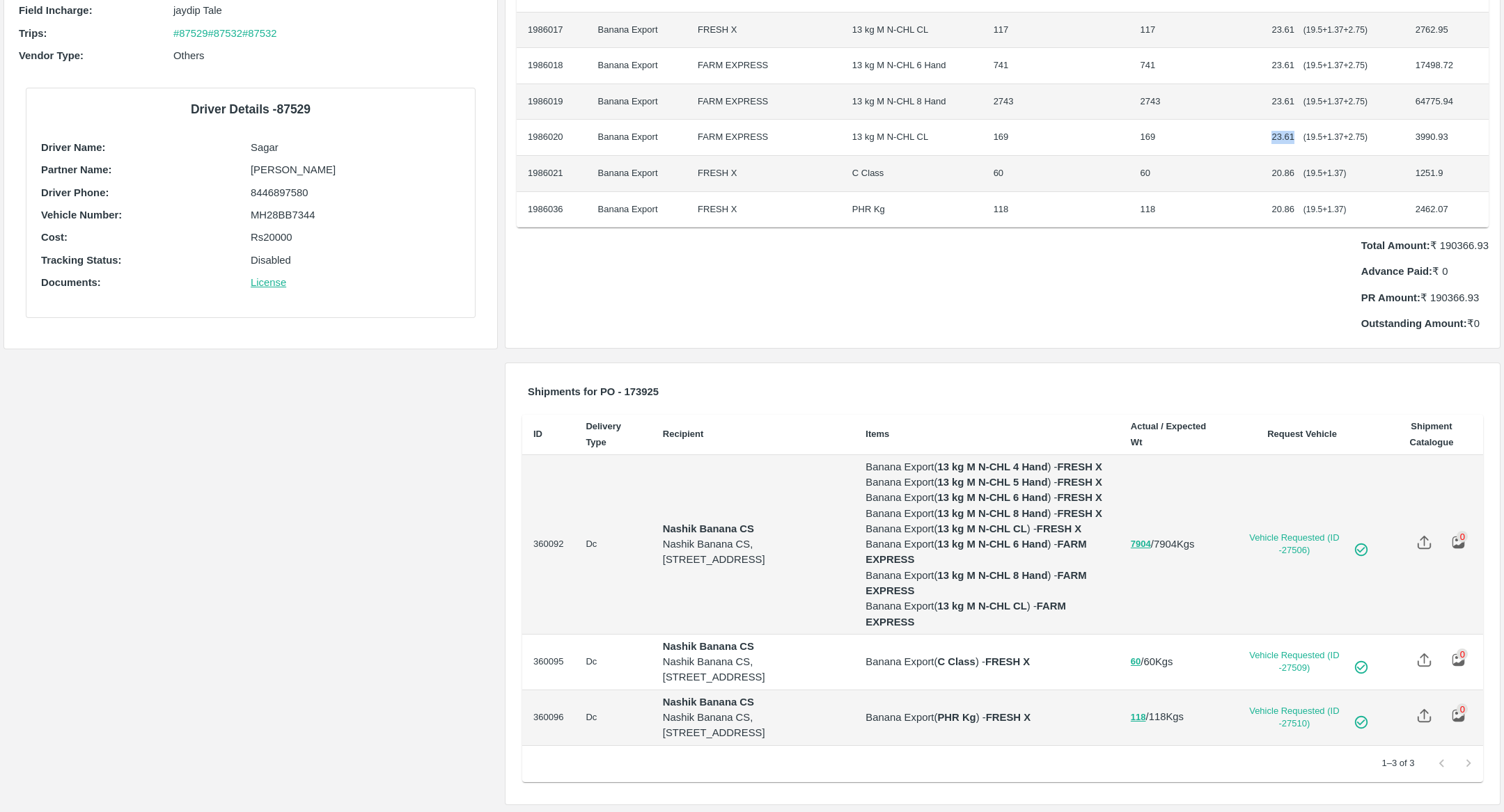
scroll to position [0, 0]
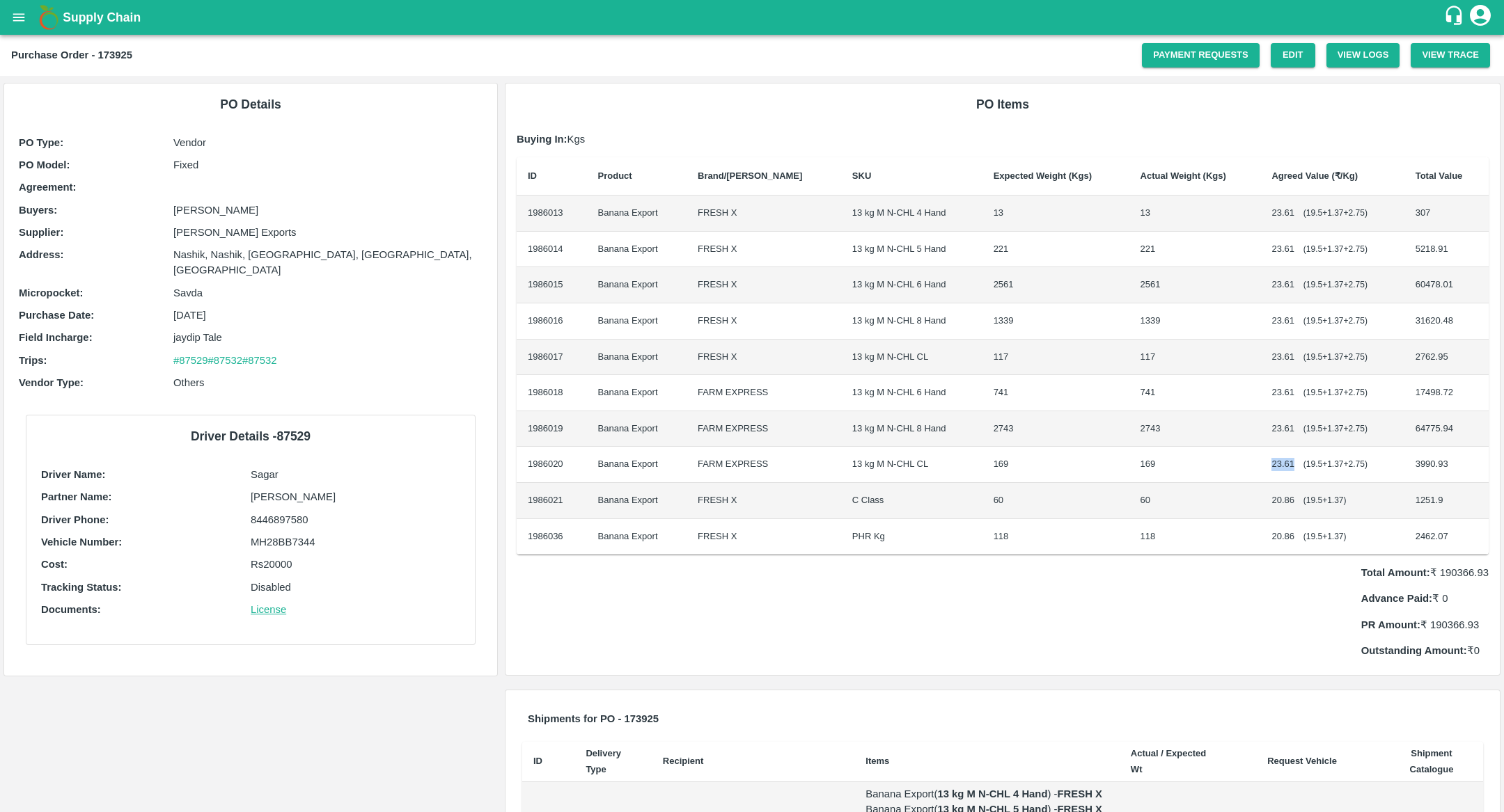
click at [1425, 474] on td "3990.93" at bounding box center [1447, 465] width 84 height 36
click at [1305, 478] on td "23.61 ( 19.5 + 1.37 + 2.75 )" at bounding box center [1332, 465] width 144 height 36
click at [744, 505] on td "FRESH X" at bounding box center [763, 501] width 154 height 36
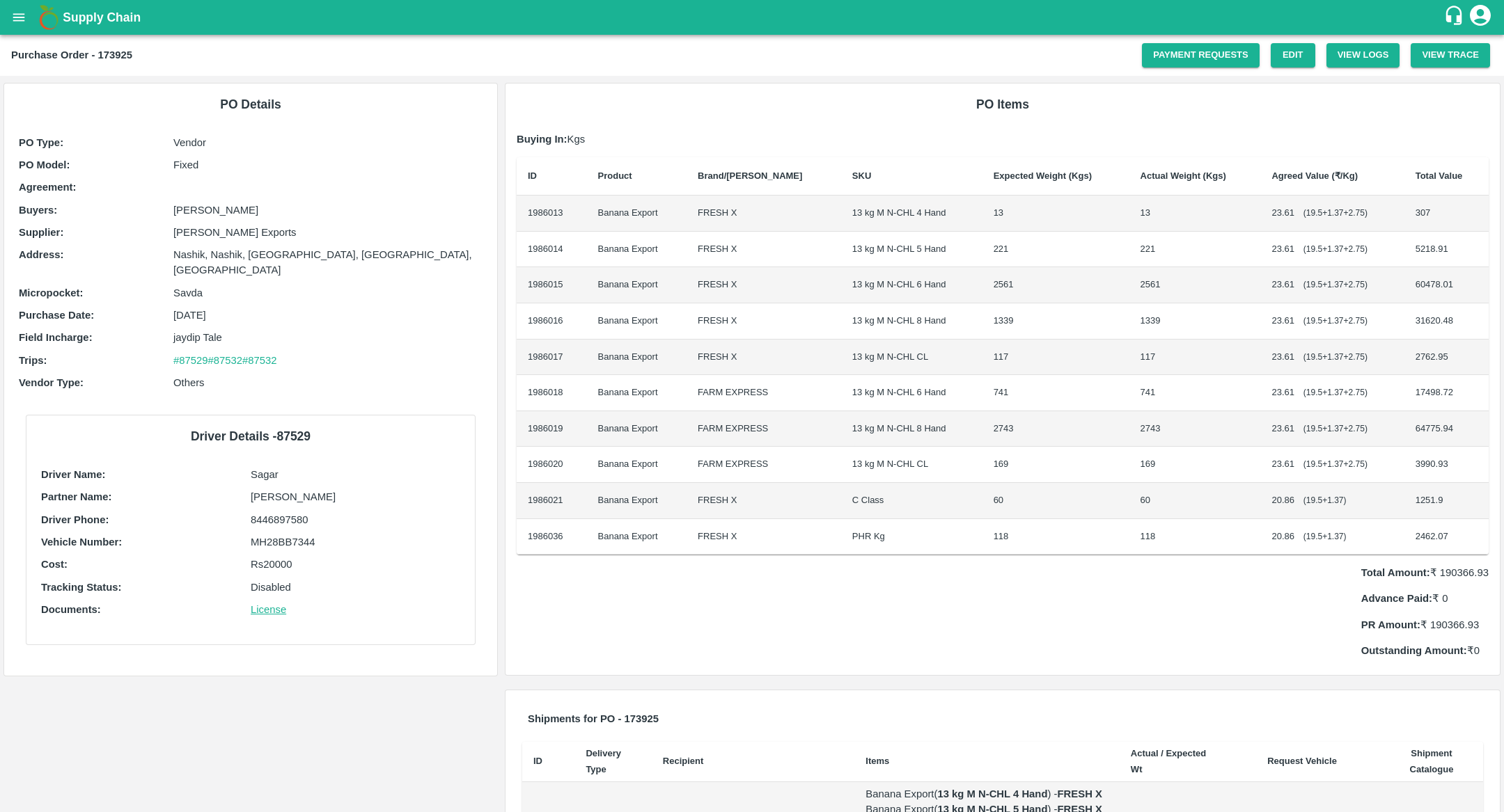
click at [888, 507] on td "C Class" at bounding box center [912, 501] width 141 height 36
click at [893, 530] on td "PHR Kg" at bounding box center [912, 537] width 141 height 36
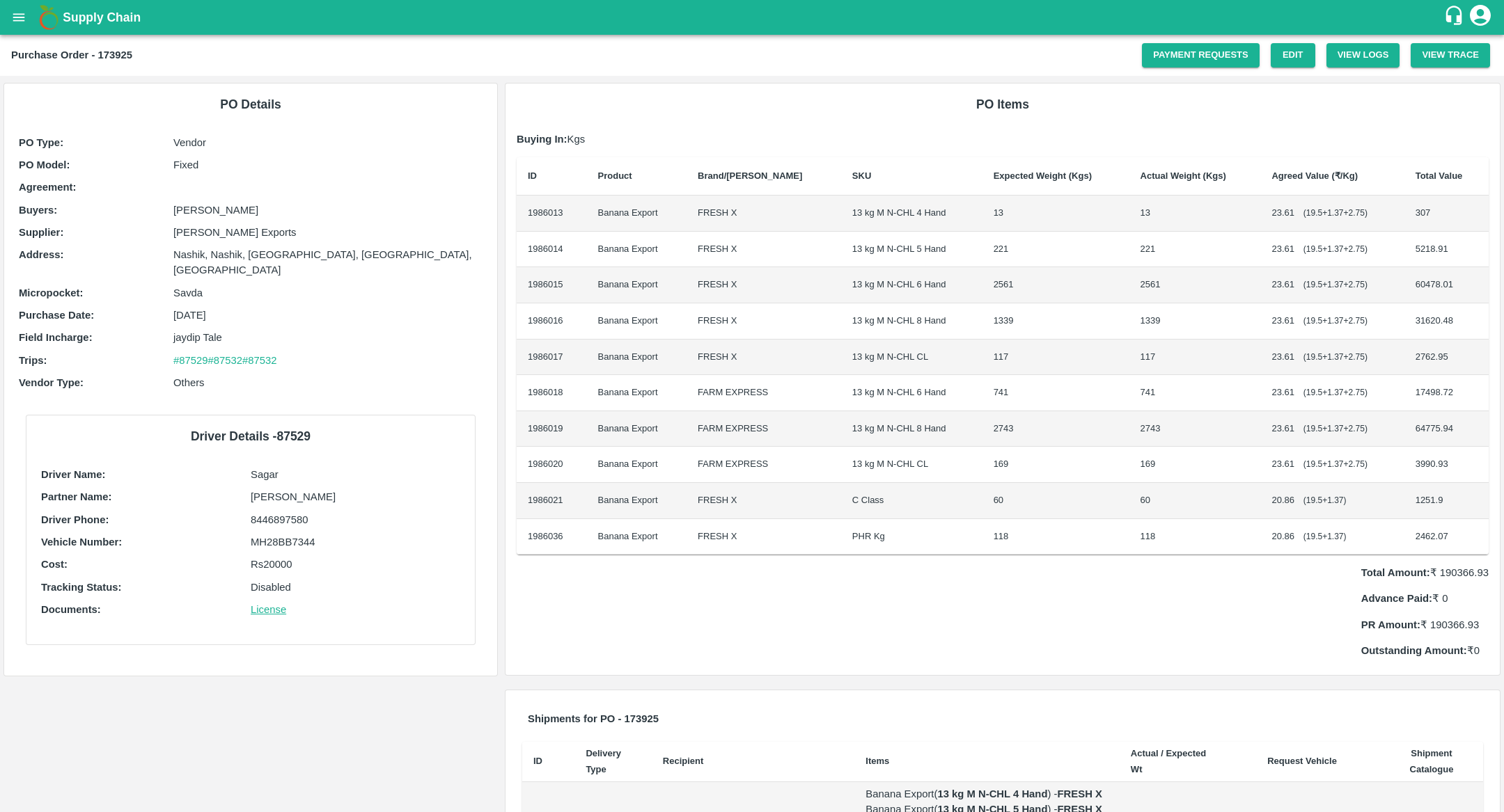
click at [893, 530] on td "PHR Kg" at bounding box center [912, 537] width 141 height 36
click at [854, 536] on td "PHR Kg" at bounding box center [912, 537] width 141 height 36
click at [983, 532] on td "118" at bounding box center [1056, 537] width 147 height 36
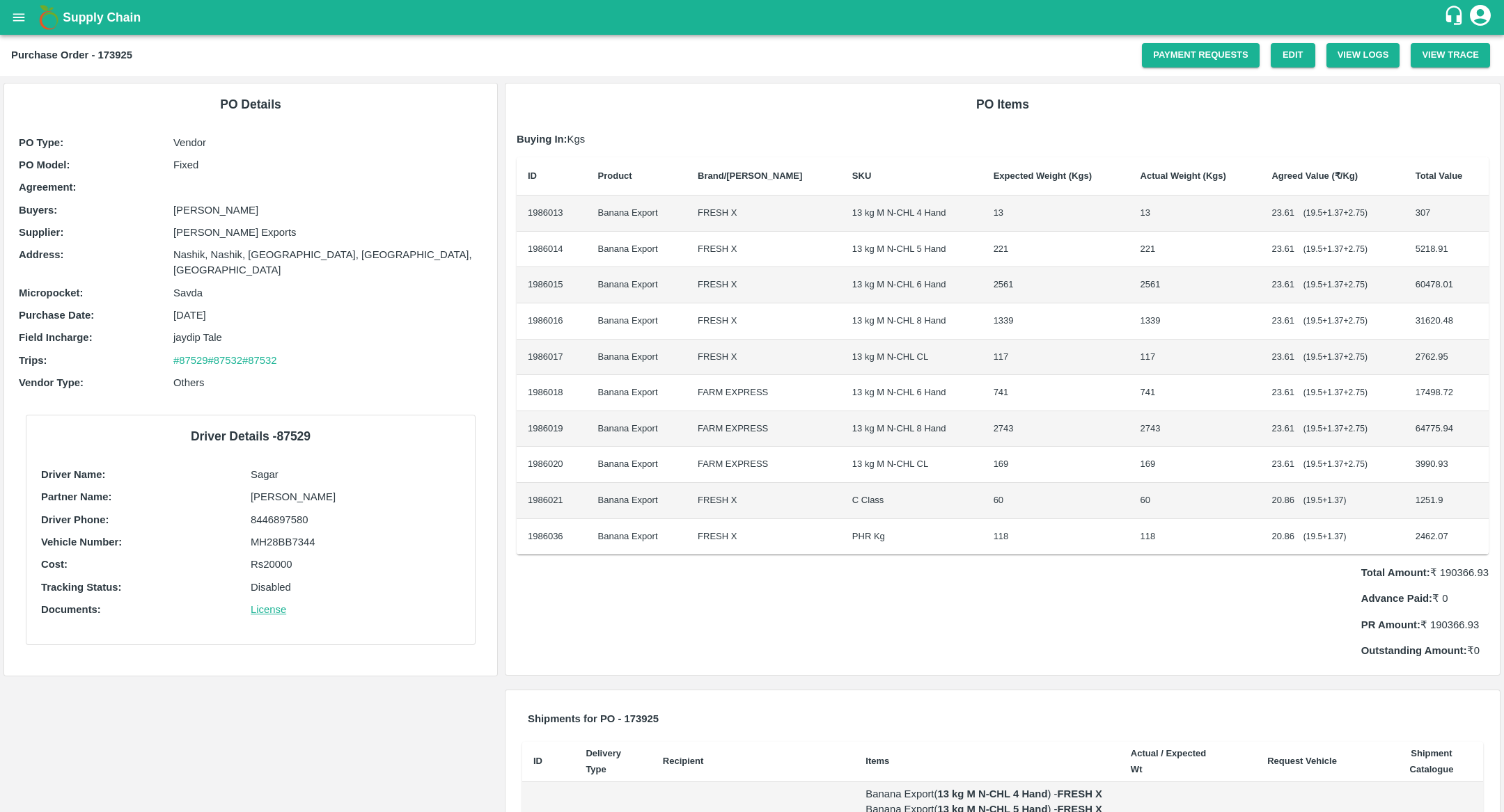
click at [983, 532] on td "118" at bounding box center [1056, 537] width 147 height 36
click at [1082, 528] on td "118" at bounding box center [1056, 537] width 147 height 36
click at [8, 22] on button "open drawer" at bounding box center [18, 17] width 32 height 32
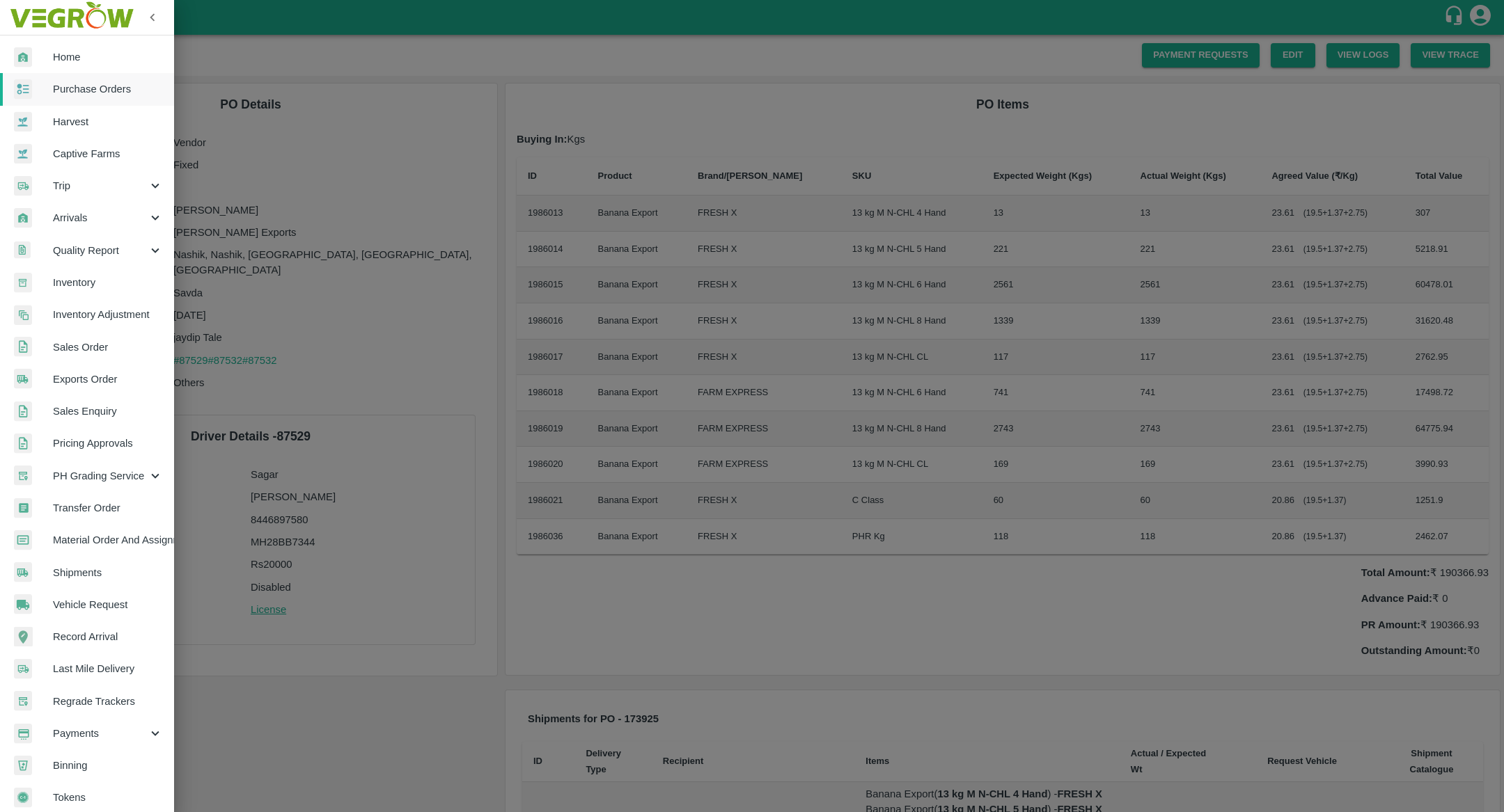
click at [82, 94] on span "Purchase Orders" at bounding box center [108, 90] width 110 height 15
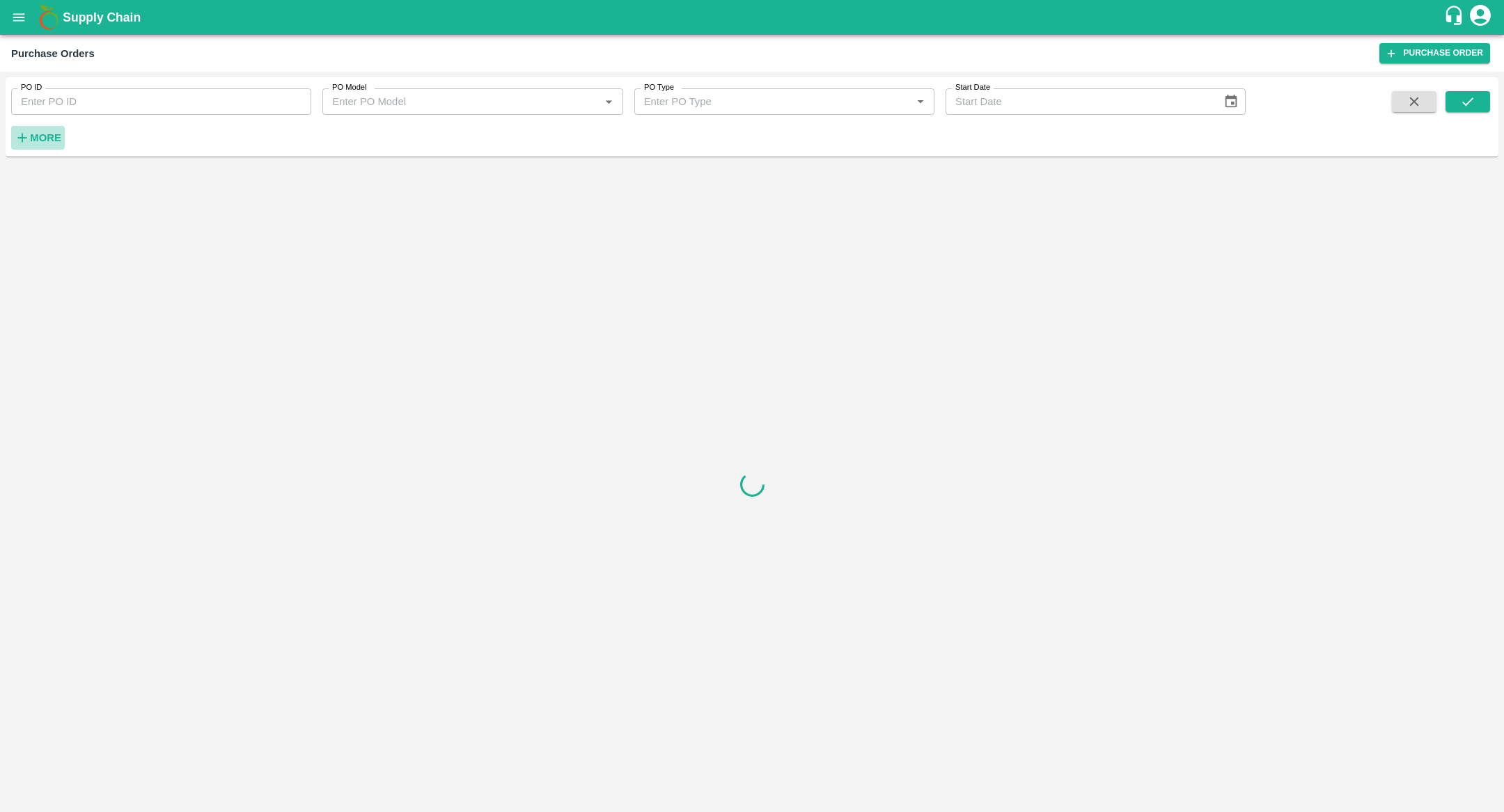
click at [51, 134] on strong "More" at bounding box center [46, 138] width 31 height 11
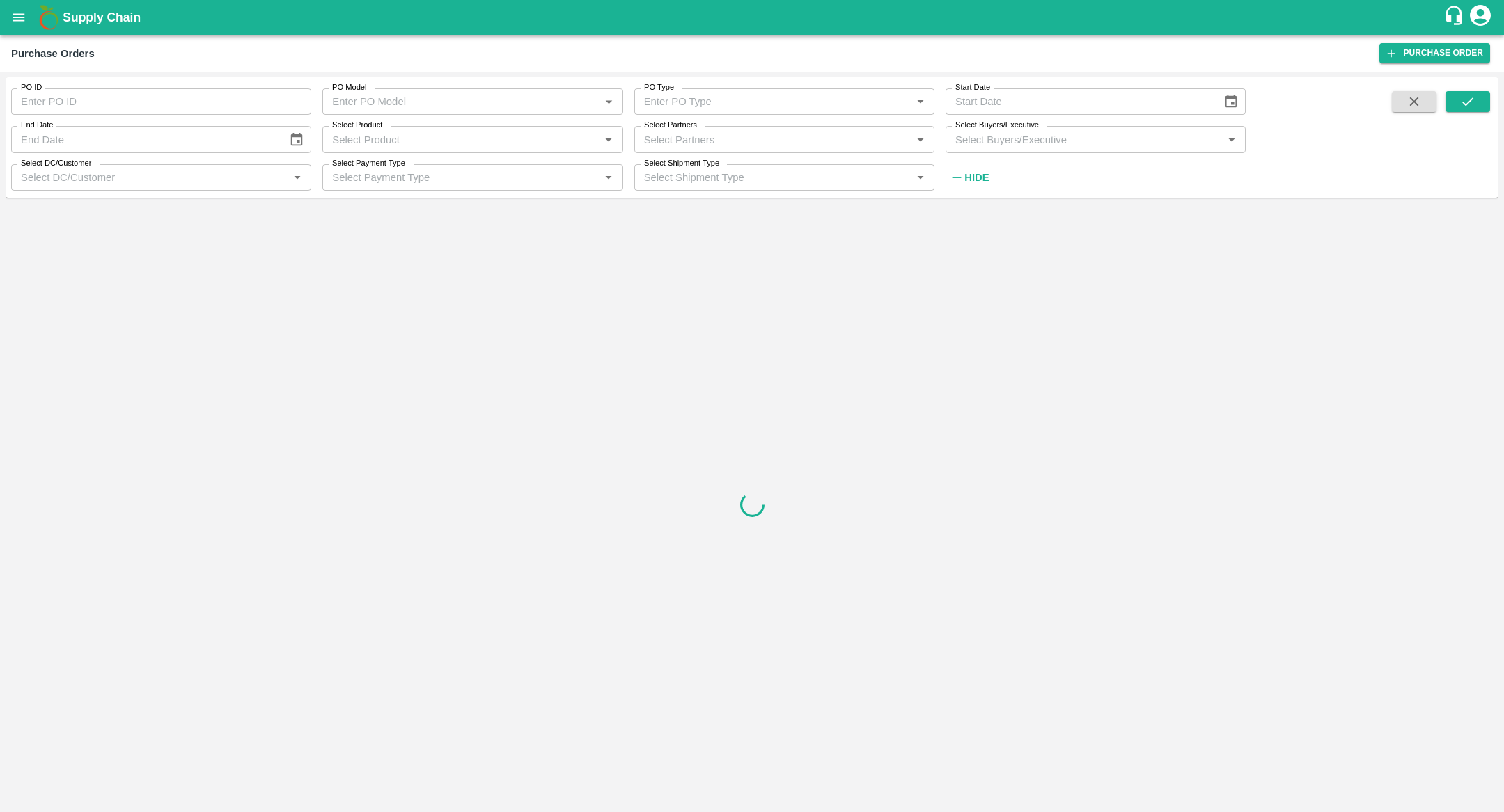
click at [540, 147] on input "Select Product" at bounding box center [461, 139] width 269 height 18
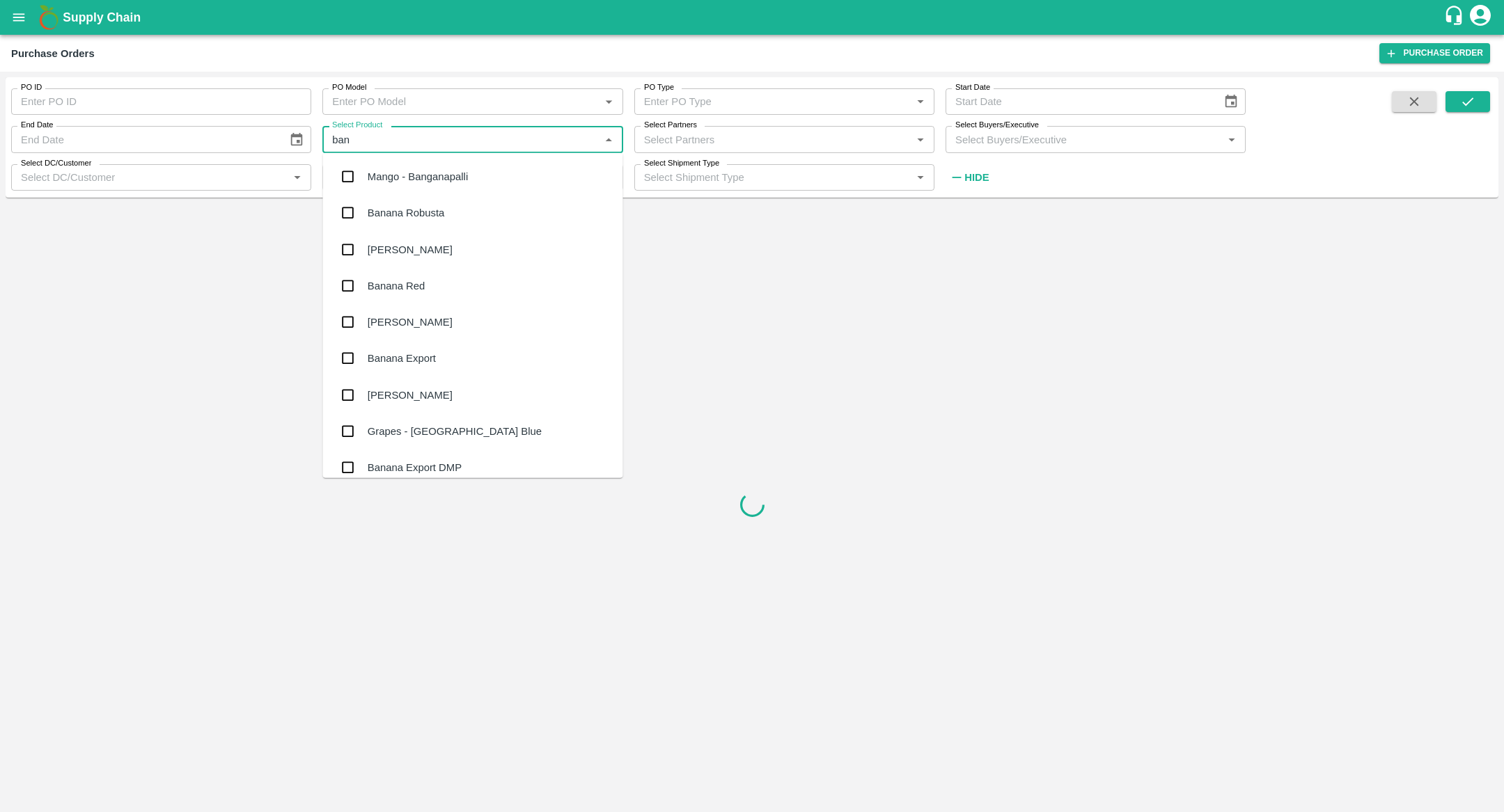
type input "bana"
click at [431, 321] on div "Banana Export" at bounding box center [401, 322] width 68 height 15
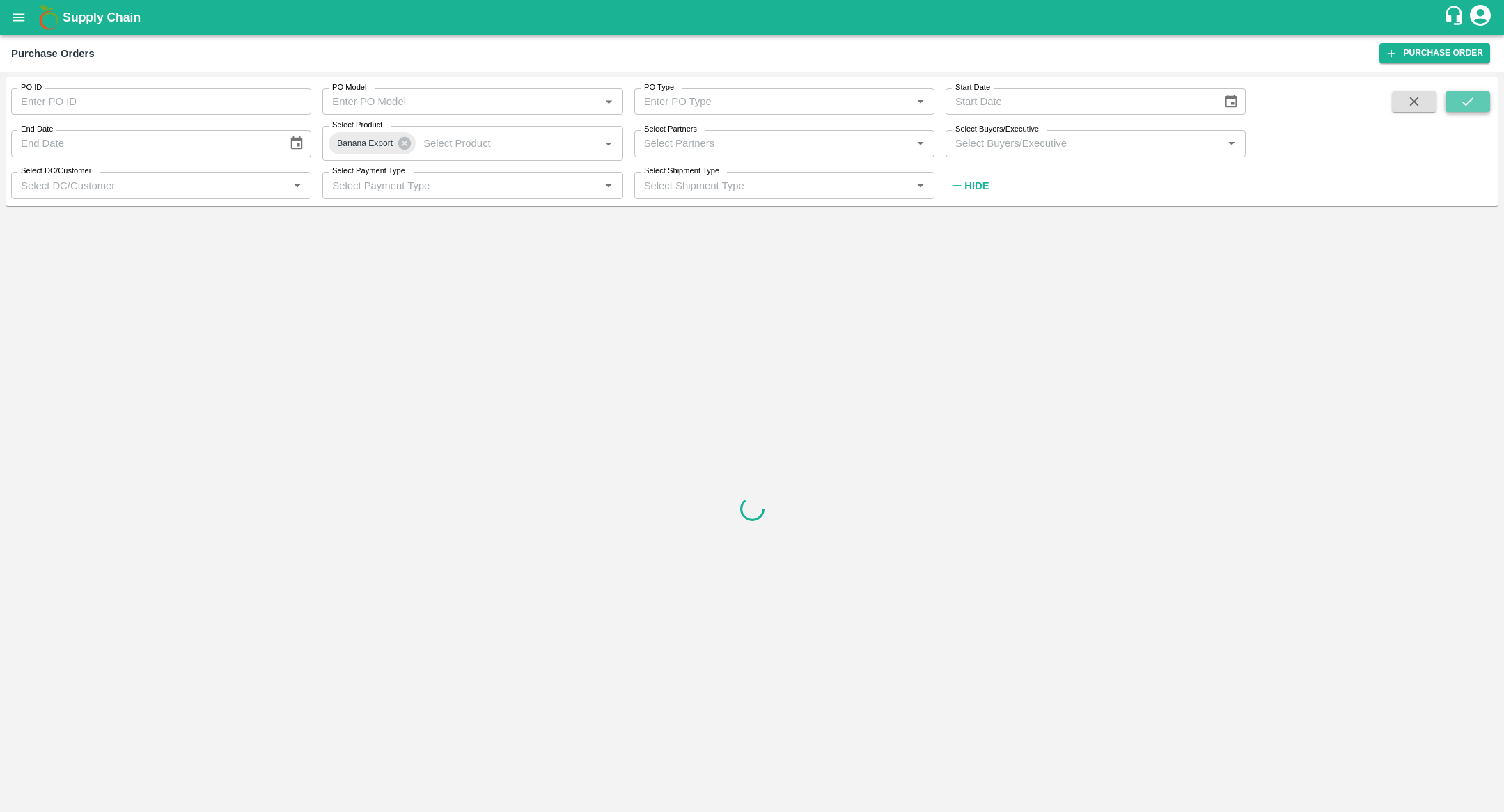
click at [1458, 102] on button "submit" at bounding box center [1468, 102] width 45 height 21
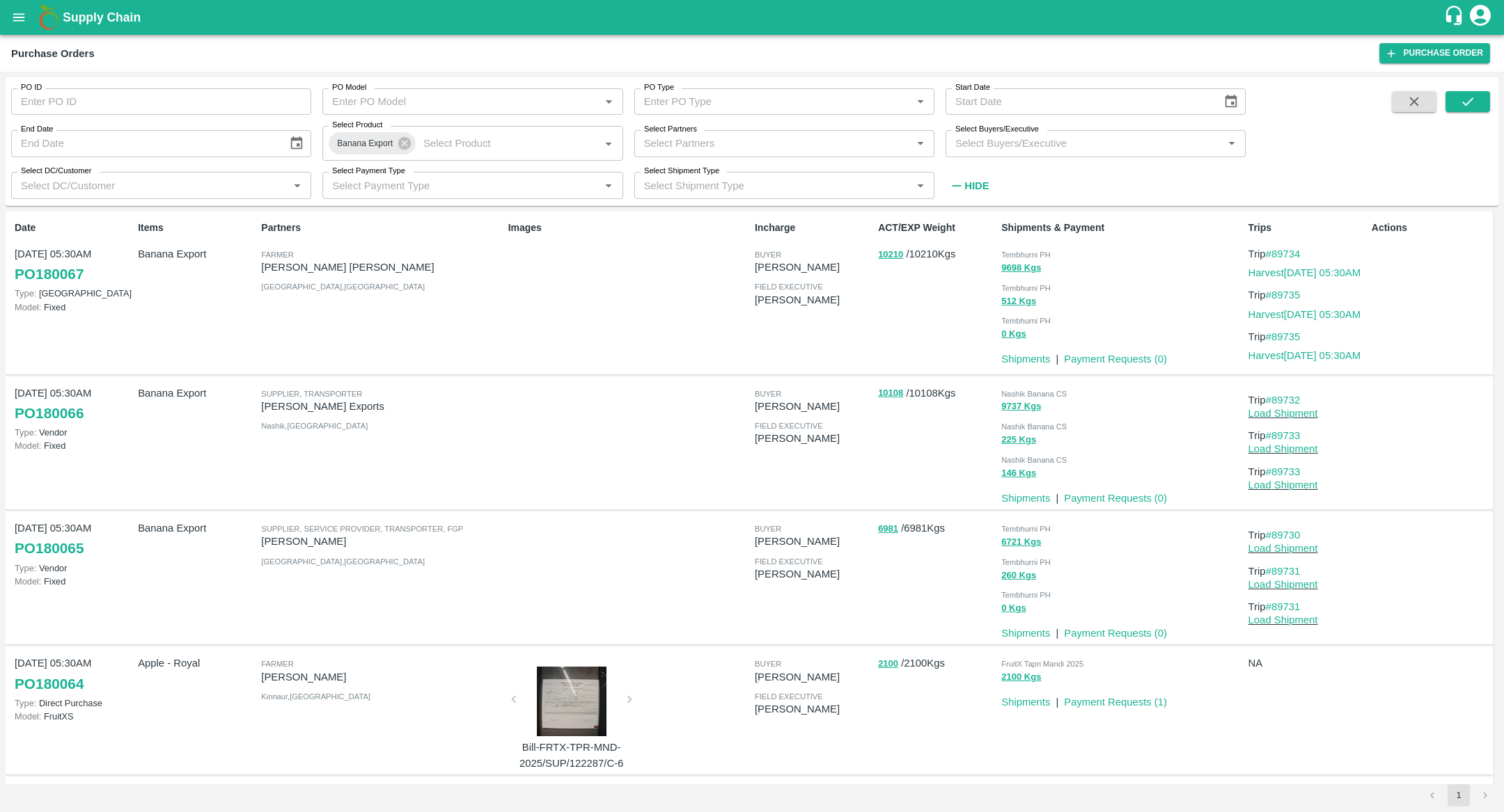
click at [484, 521] on div "Supplier, Service Provider, Transporter, FGP" at bounding box center [382, 529] width 241 height 15
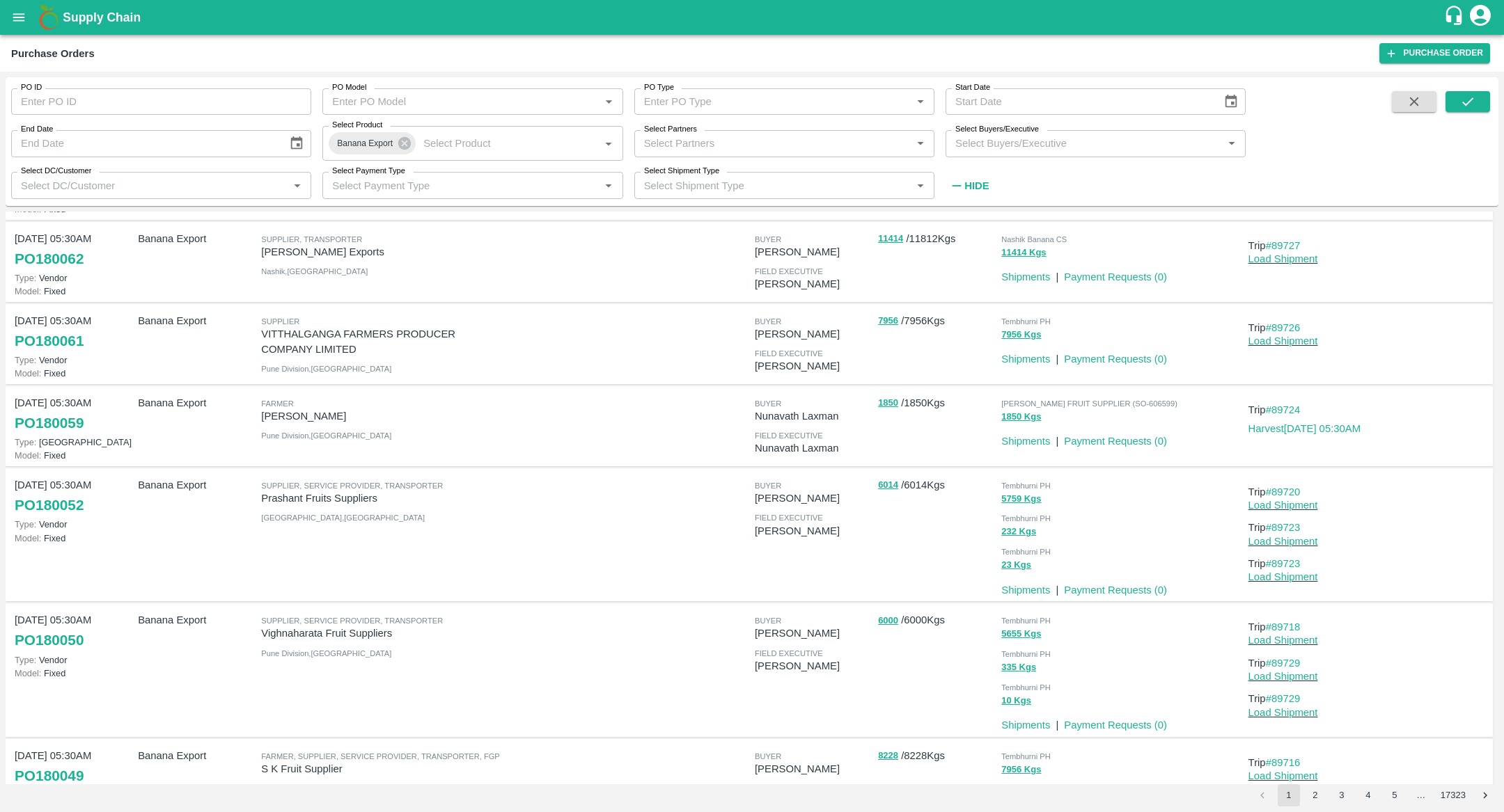
scroll to position [604, 0]
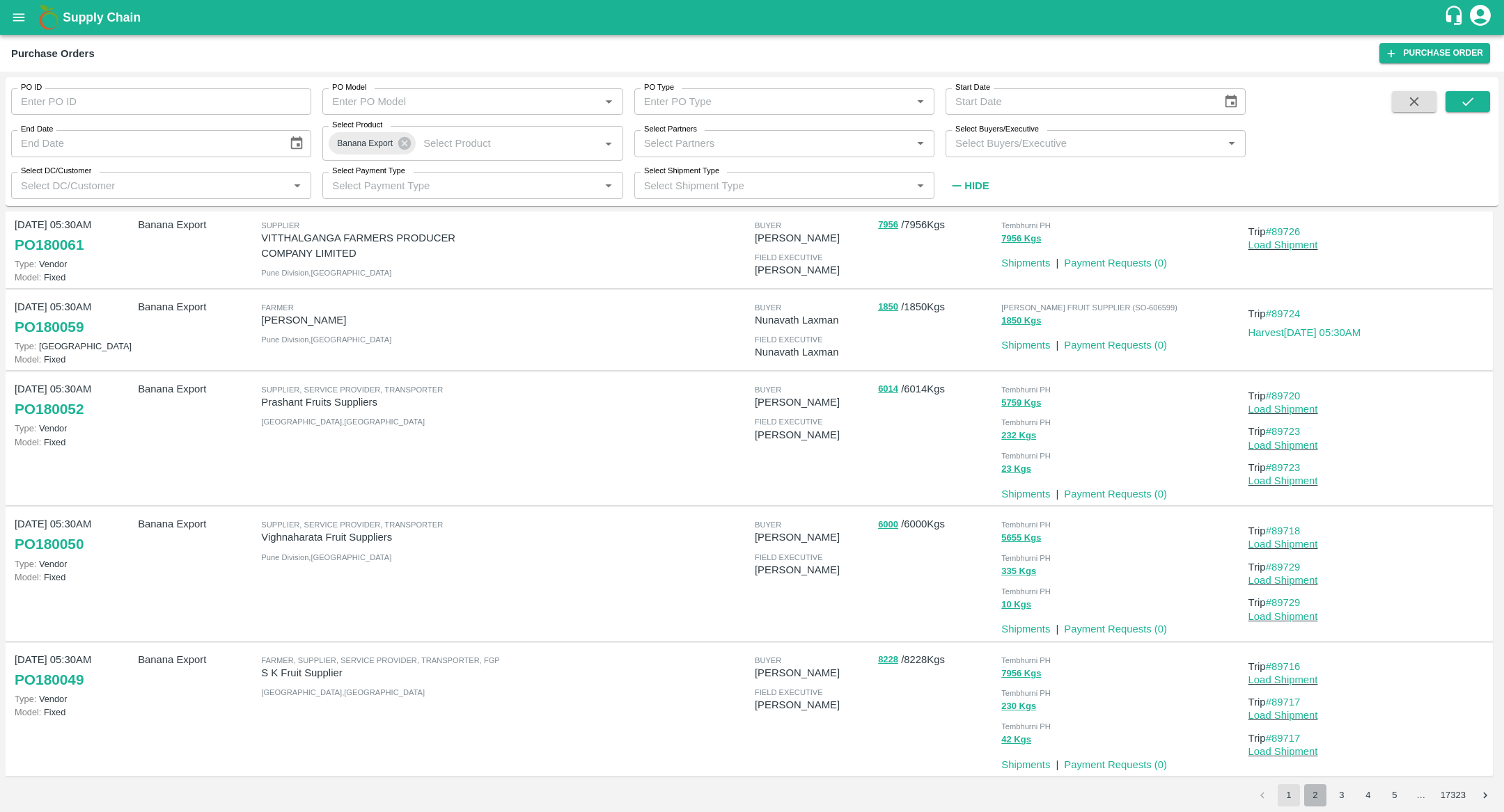
click at [1317, 799] on button "2" at bounding box center [1315, 796] width 22 height 22
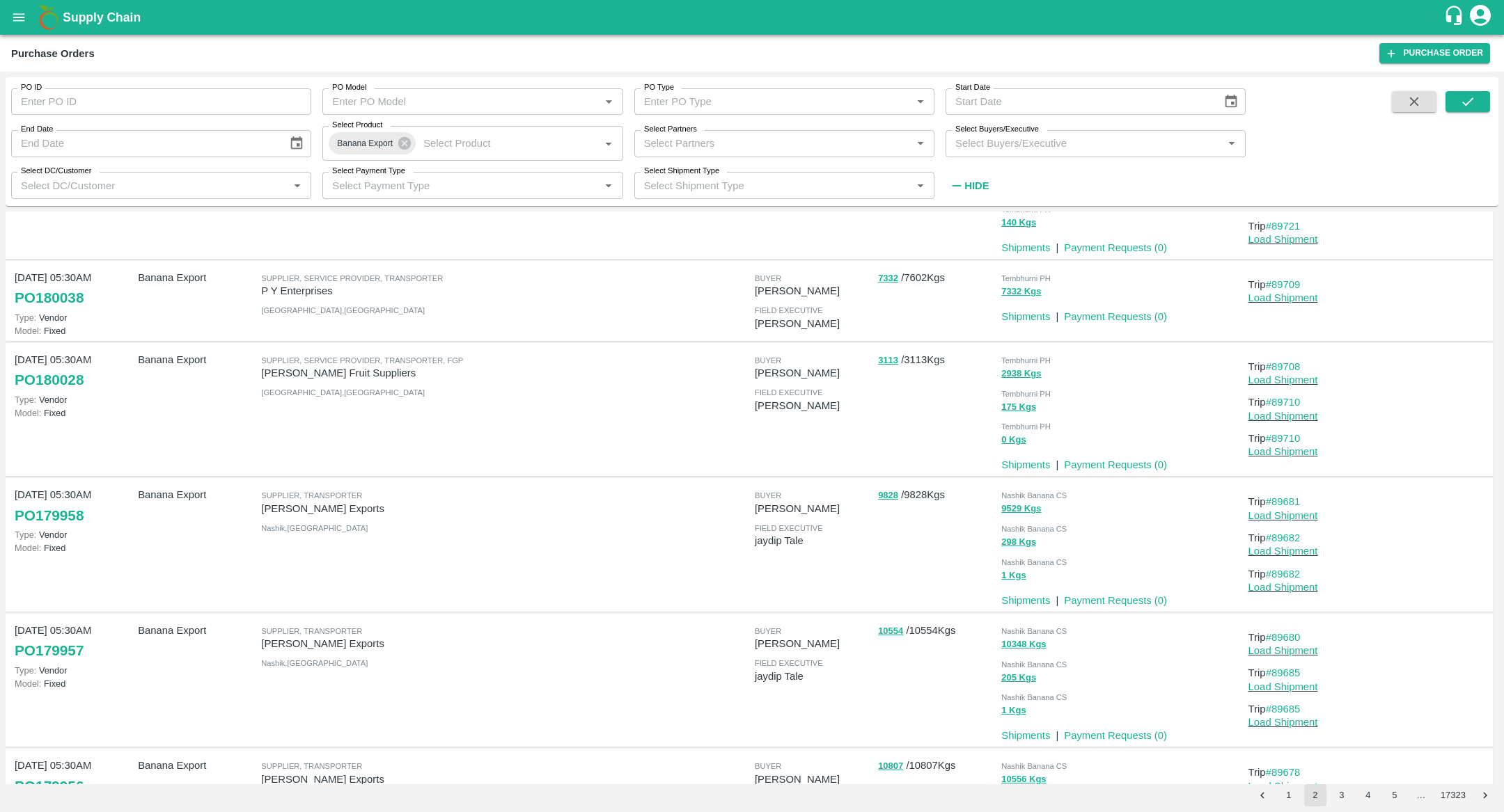
scroll to position [0, 0]
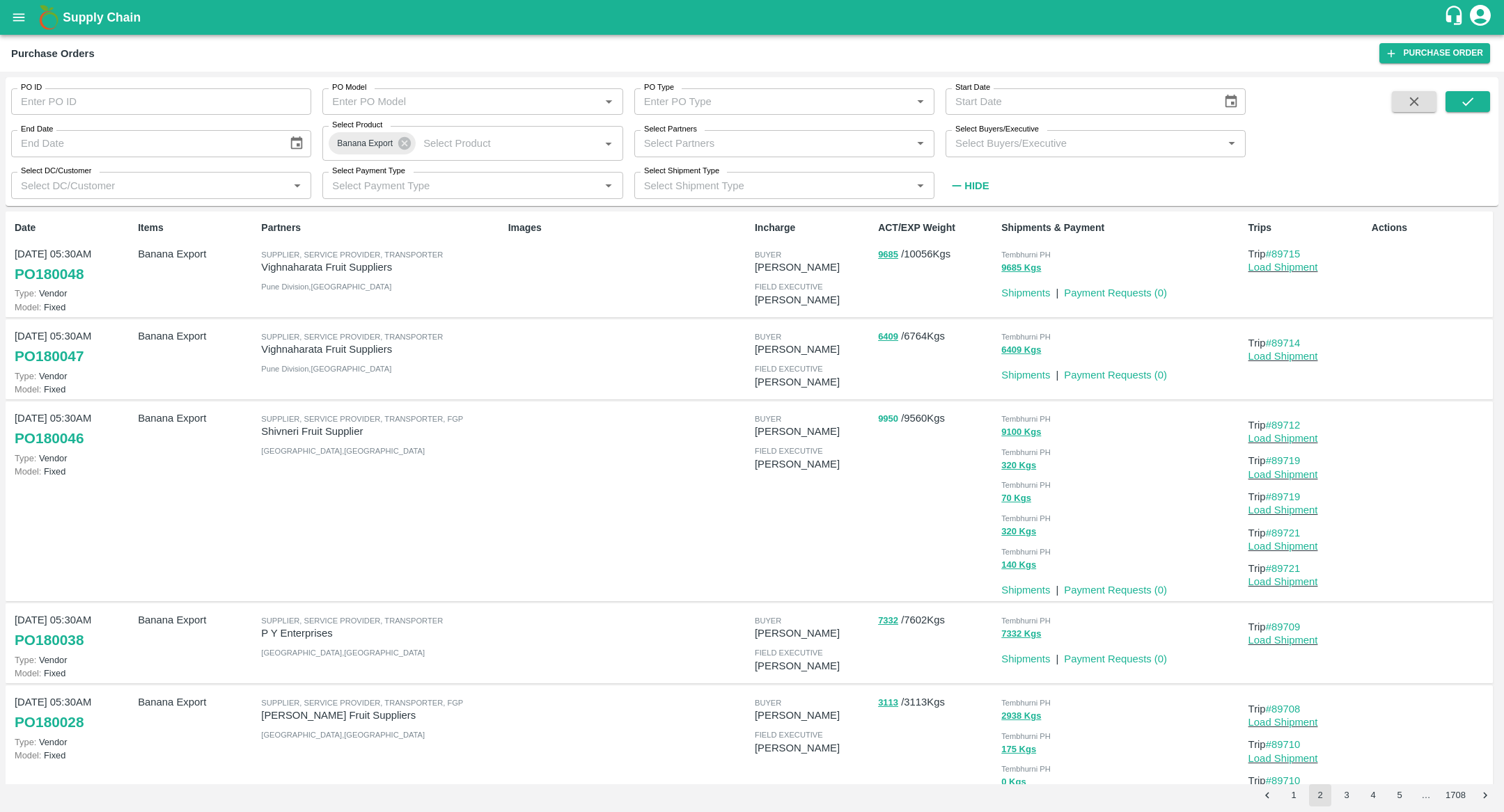
click at [884, 412] on button "9950" at bounding box center [887, 419] width 20 height 16
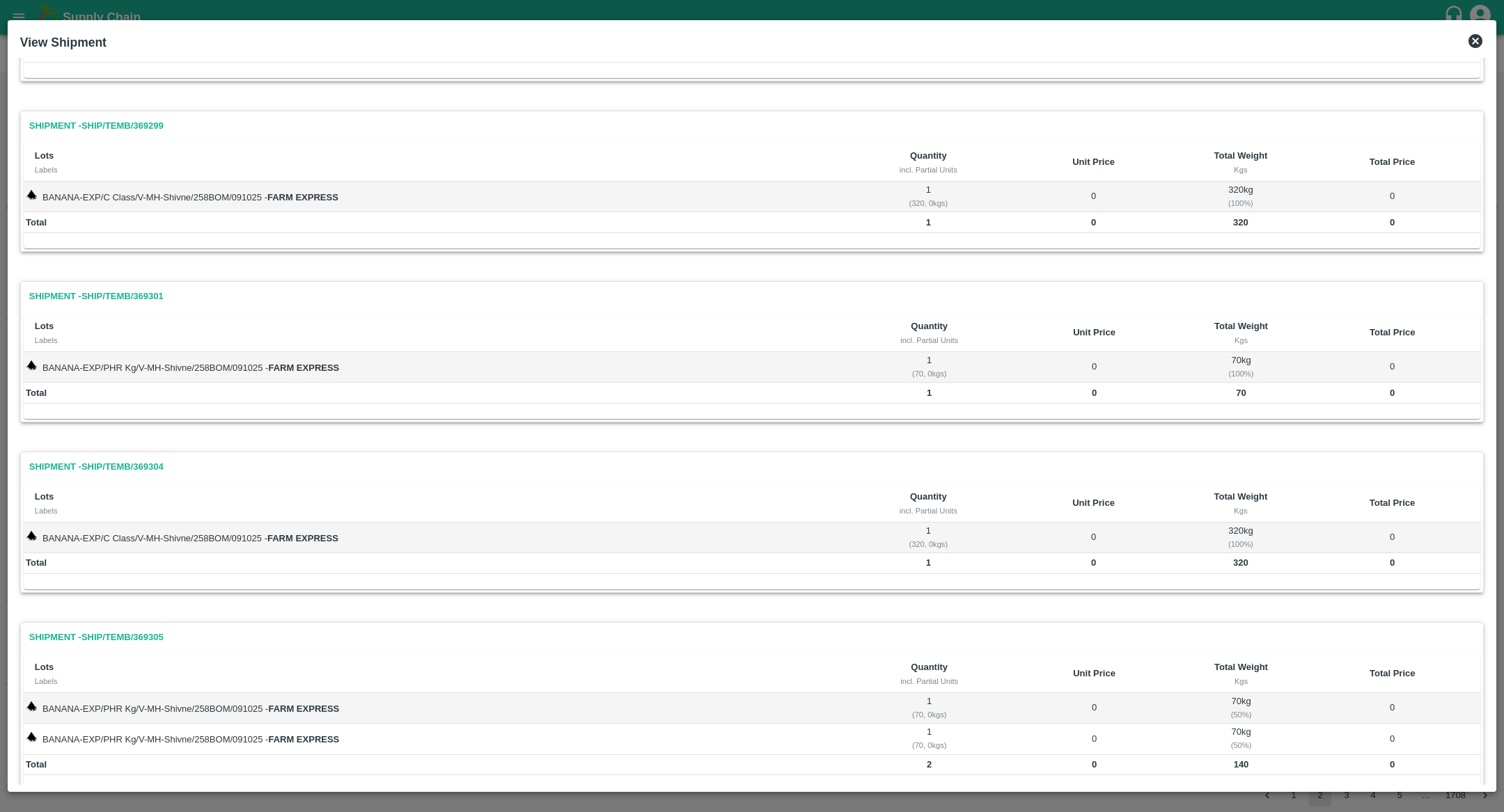
scroll to position [255, 0]
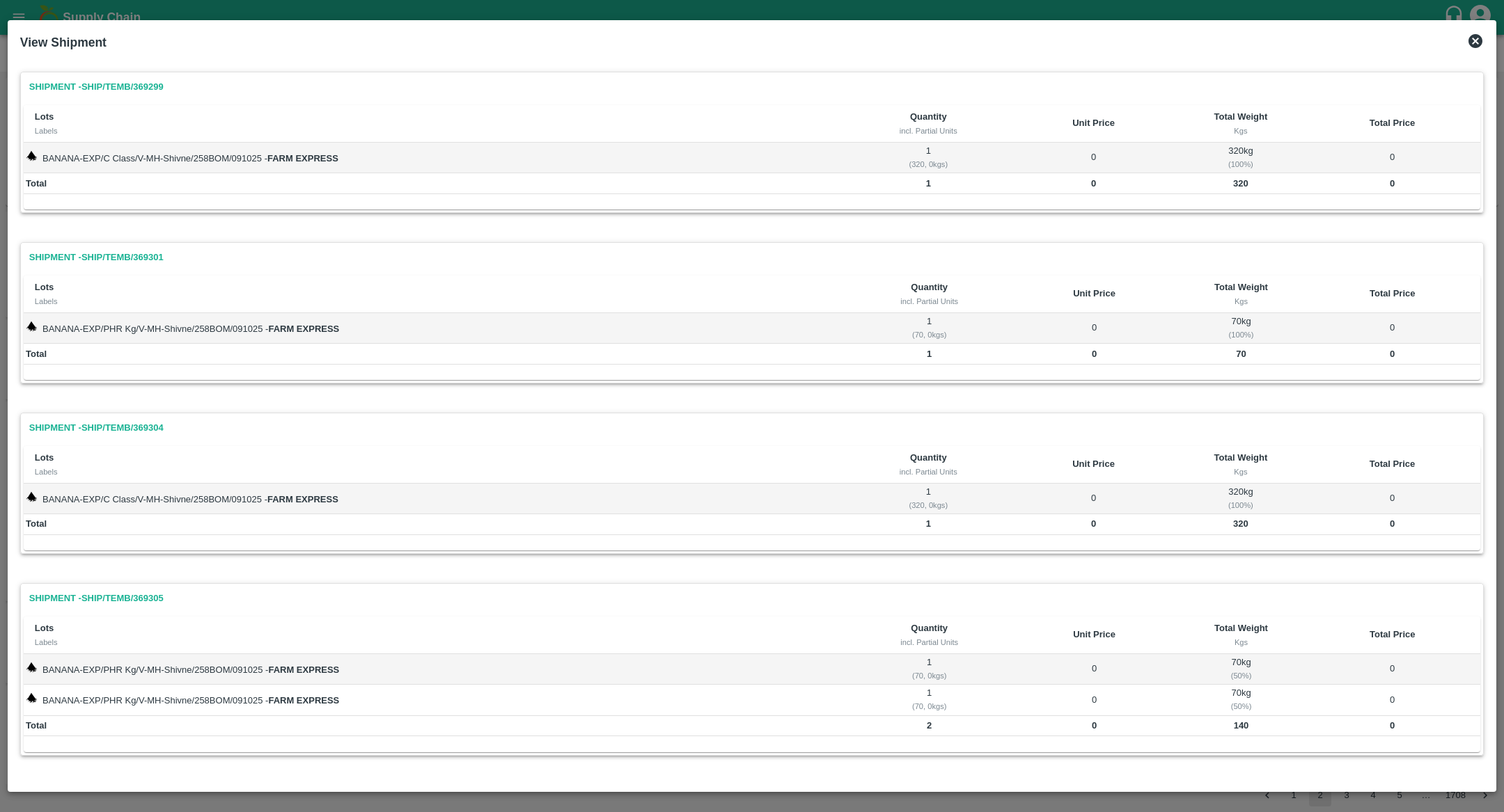
click at [0, 519] on div at bounding box center [752, 406] width 1504 height 812
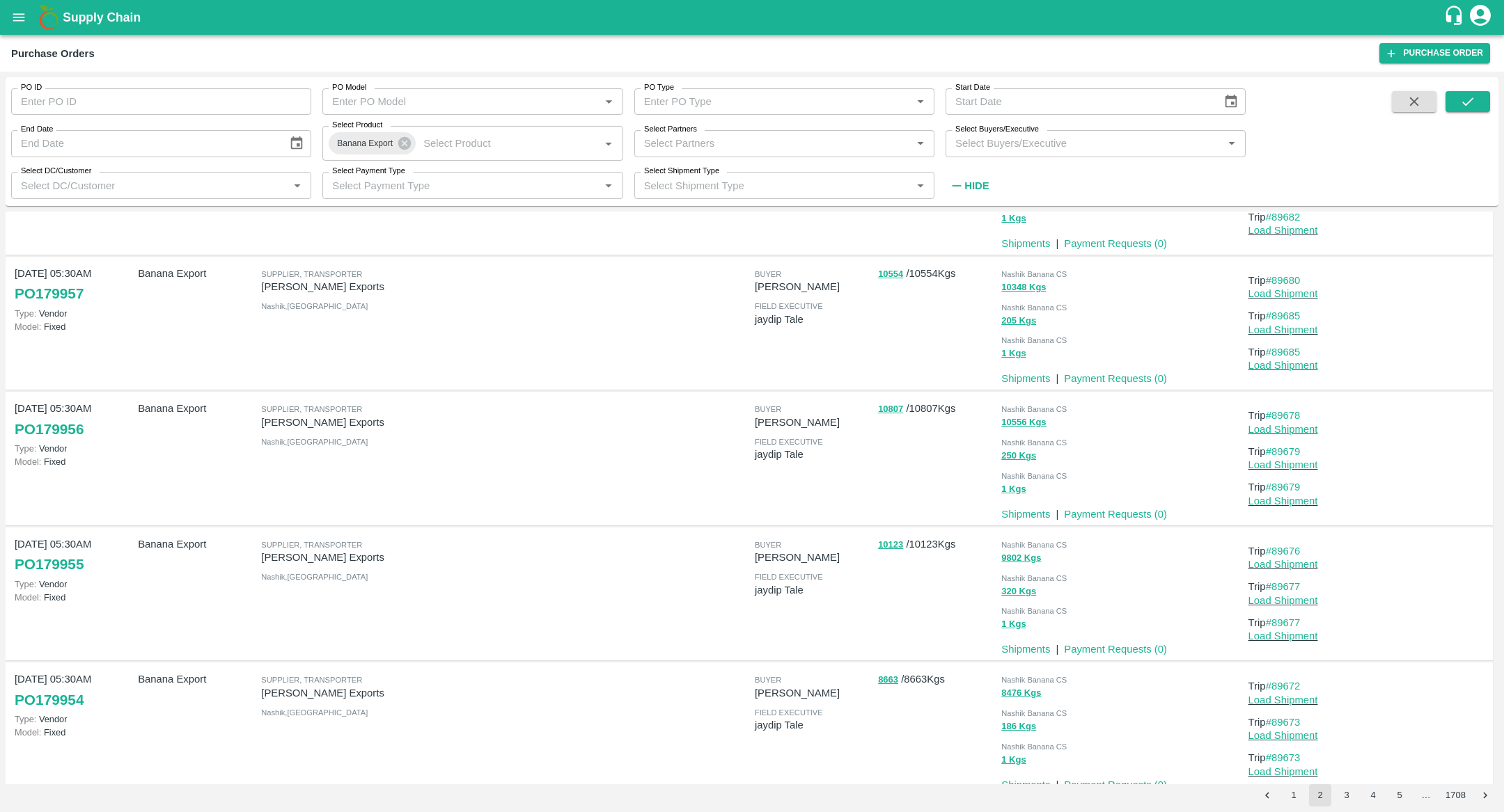
scroll to position [718, 0]
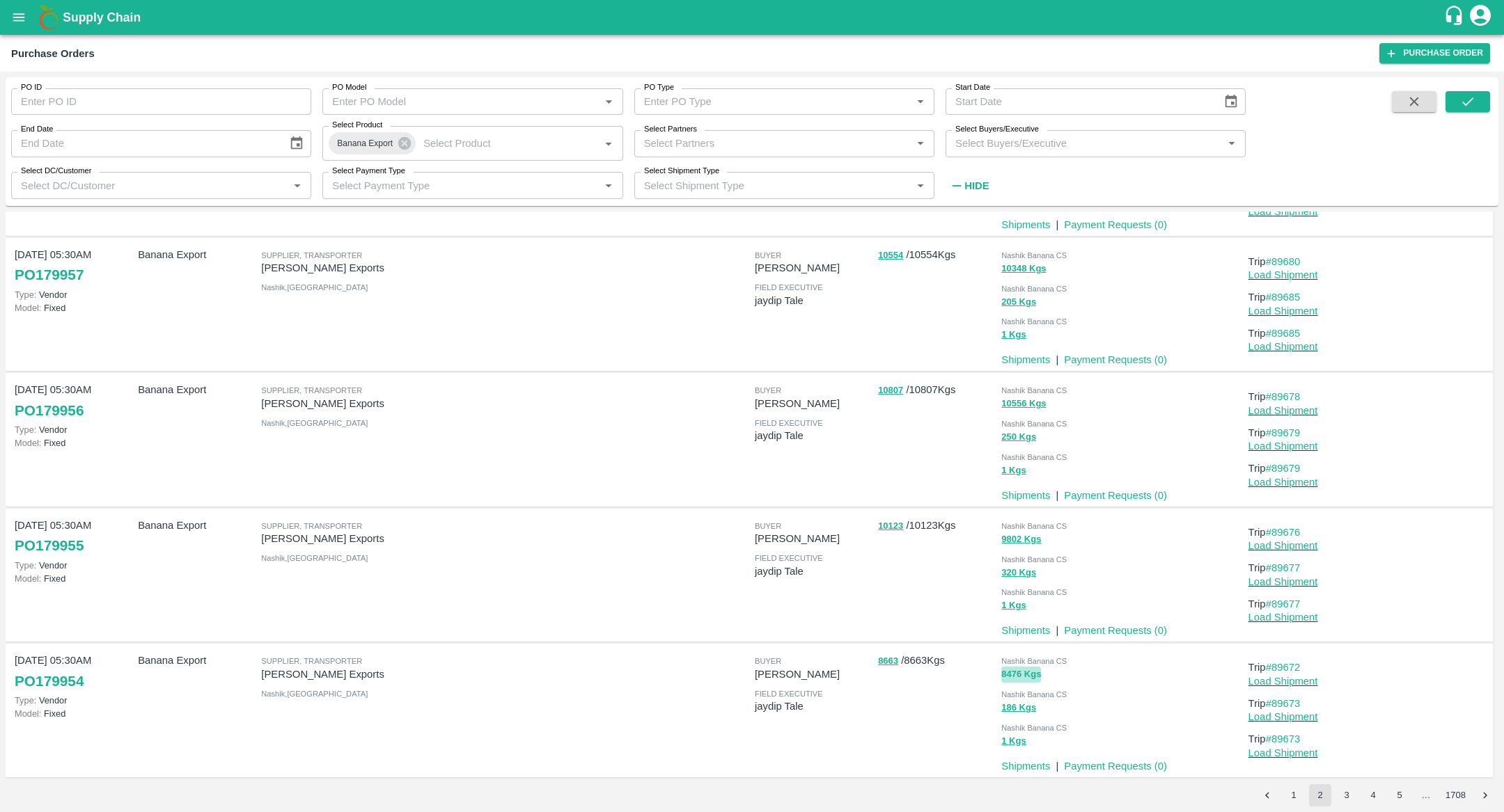
click at [1018, 666] on button "8476 Kgs" at bounding box center [1021, 674] width 40 height 16
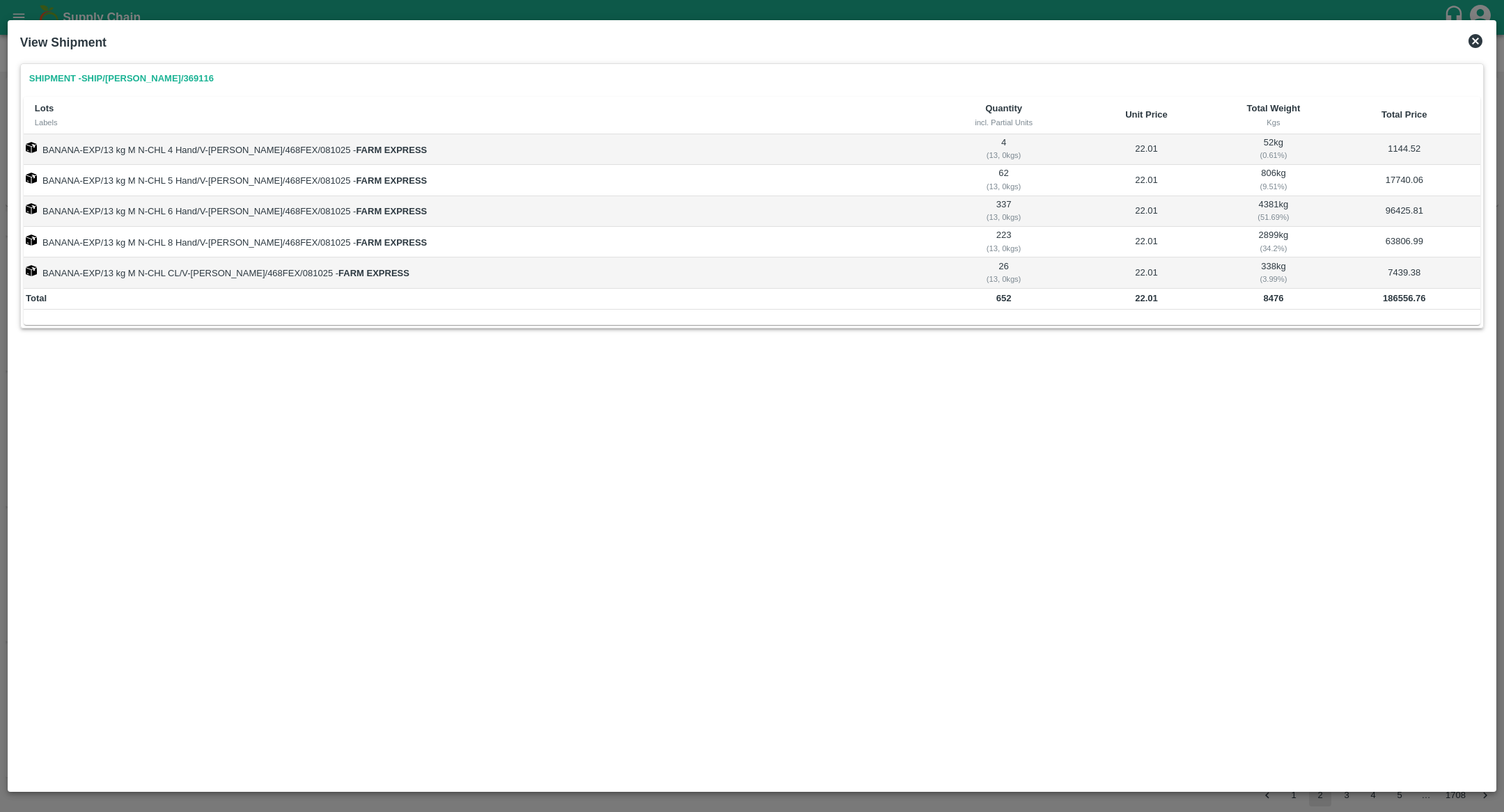
click at [1470, 45] on icon at bounding box center [1476, 41] width 14 height 14
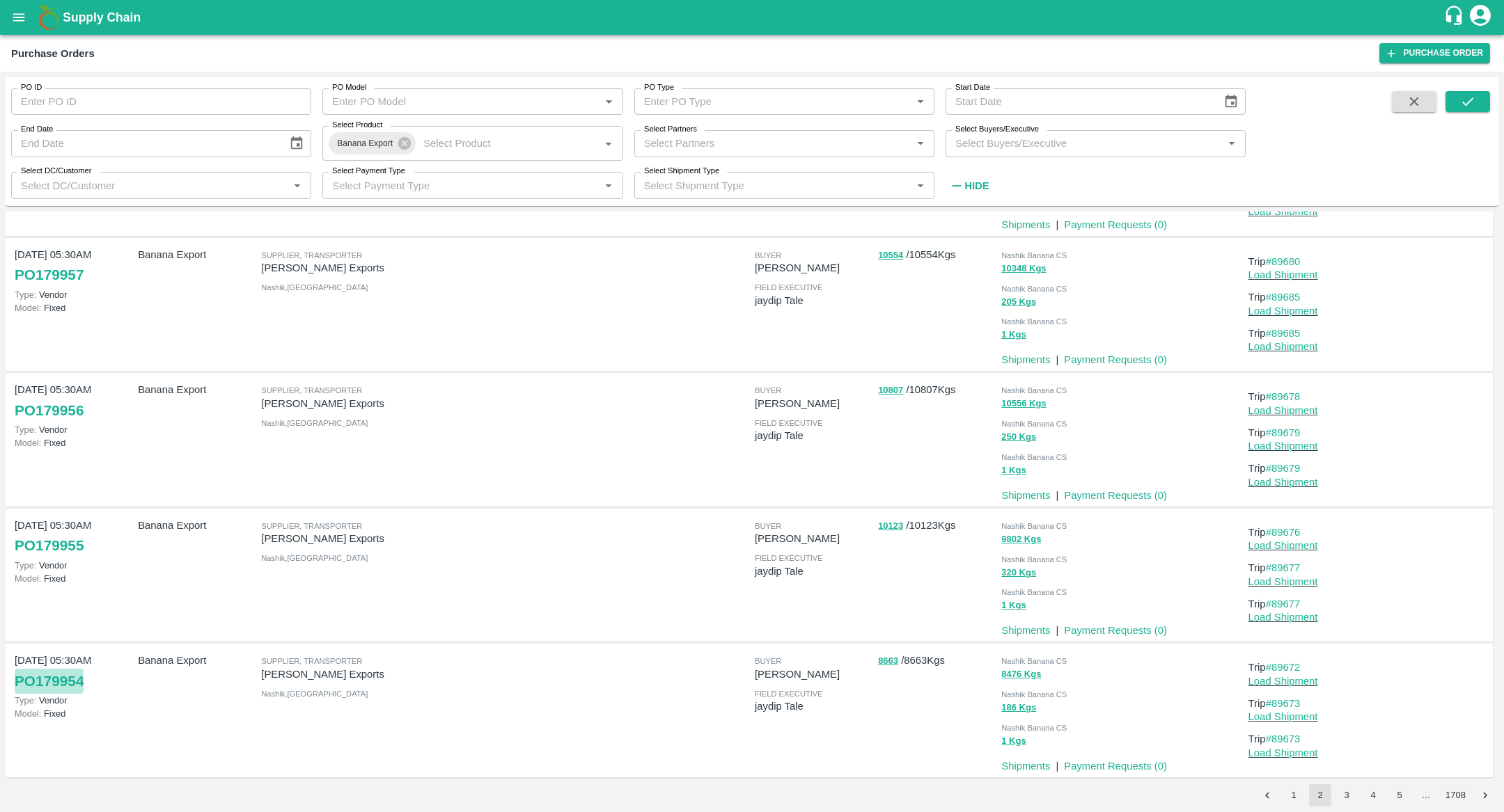
click at [41, 677] on link "PO 179954" at bounding box center [49, 681] width 69 height 25
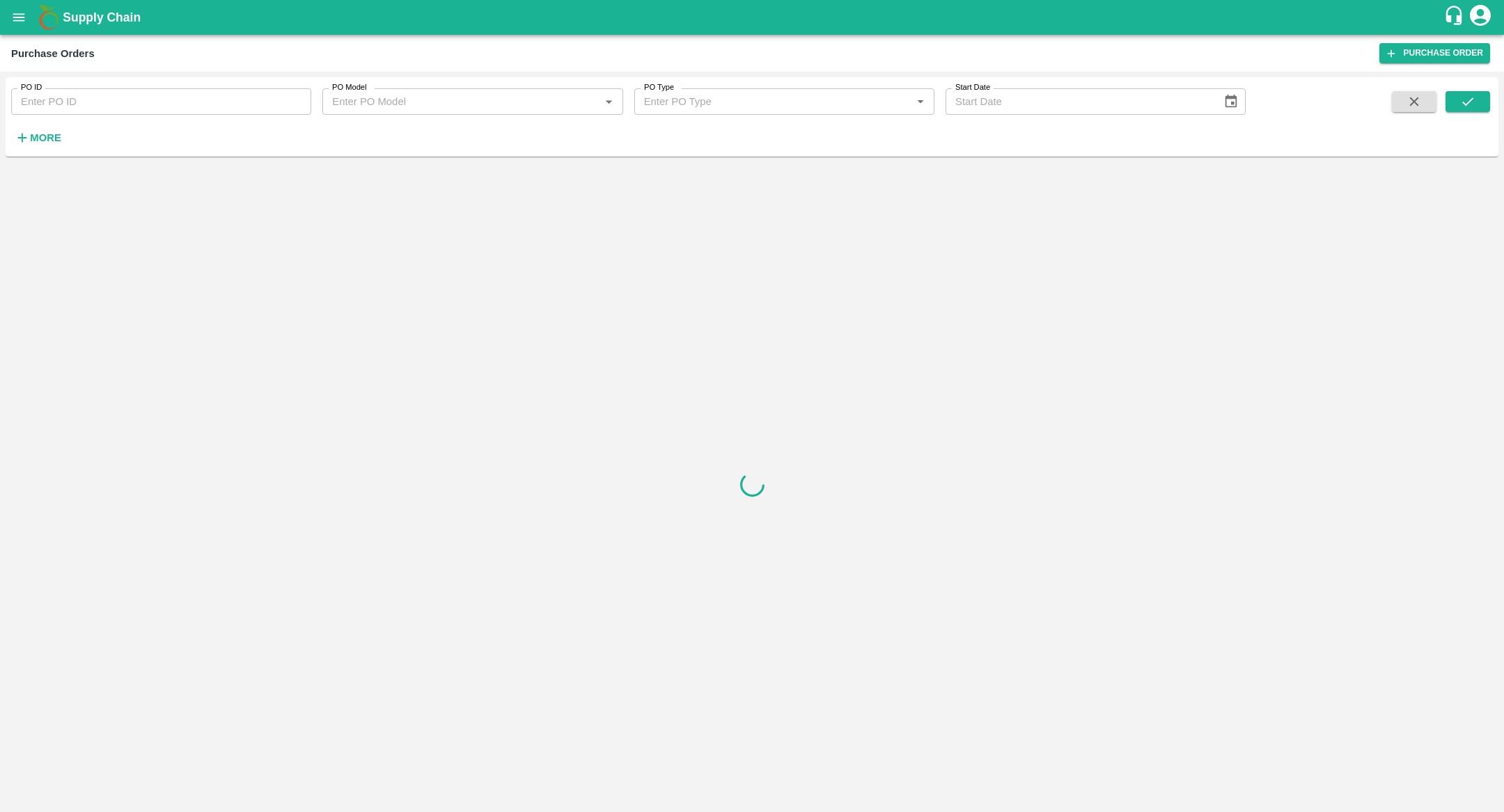
click at [133, 106] on input "PO ID" at bounding box center [161, 102] width 300 height 27
click at [28, 146] on button "More" at bounding box center [38, 137] width 53 height 23
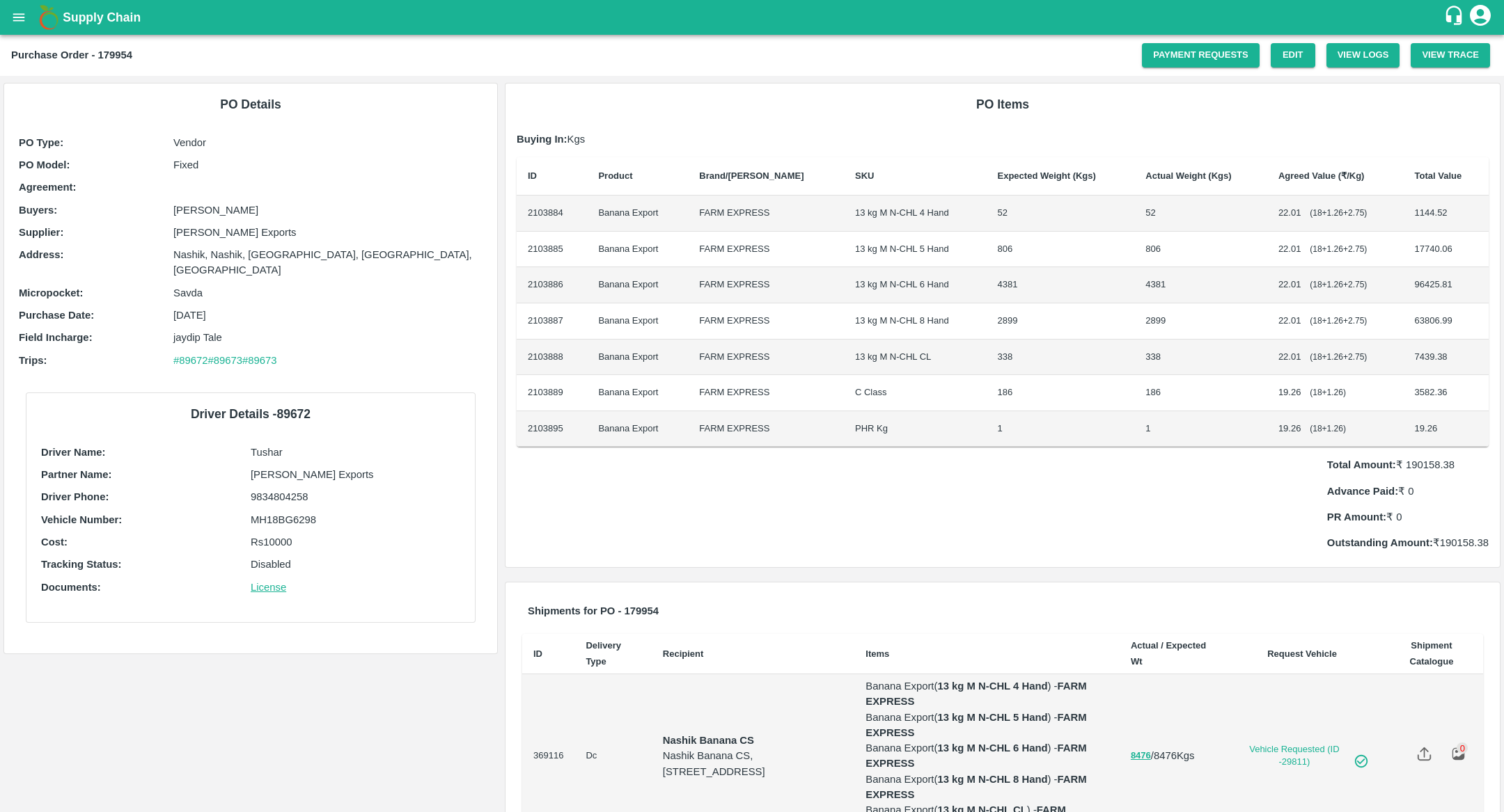
click at [961, 365] on td "13 kg M N-CHL CL" at bounding box center [916, 358] width 143 height 36
click at [1286, 65] on link "Edit" at bounding box center [1293, 55] width 45 height 24
click at [1314, 297] on td "22.01 ( 18 + 1.26 + 2.75 )" at bounding box center [1335, 285] width 136 height 36
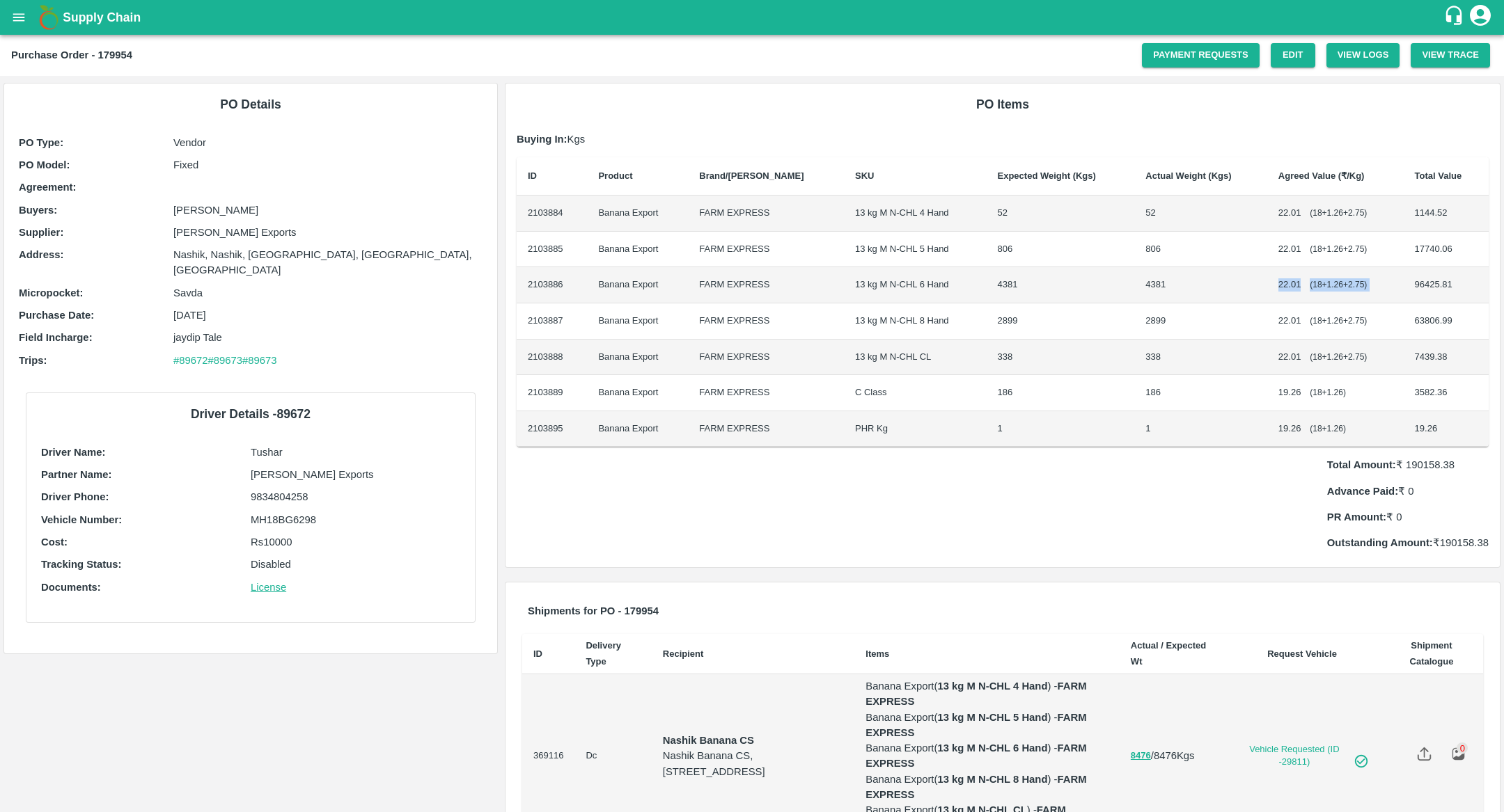
click at [1303, 230] on td "22.01 ( 18 + 1.26 + 2.75 )" at bounding box center [1335, 214] width 136 height 36
